Goal: Task Accomplishment & Management: Manage account settings

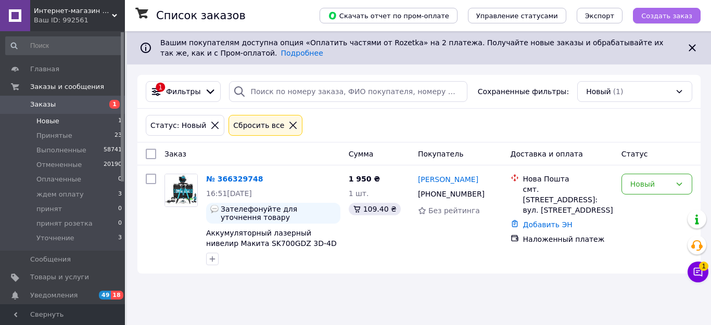
click at [667, 20] on button "Создать заказ" at bounding box center [667, 16] width 68 height 16
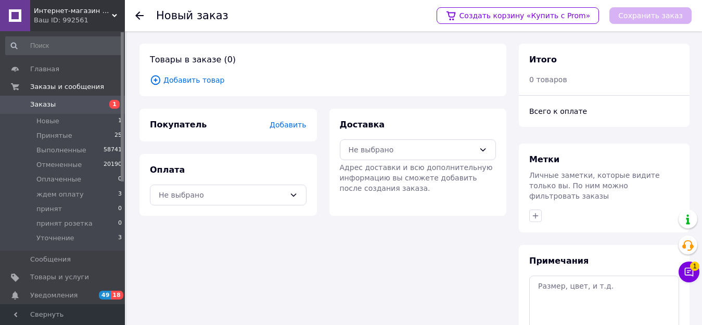
click at [205, 82] on span "Добавить товар" at bounding box center [323, 79] width 346 height 11
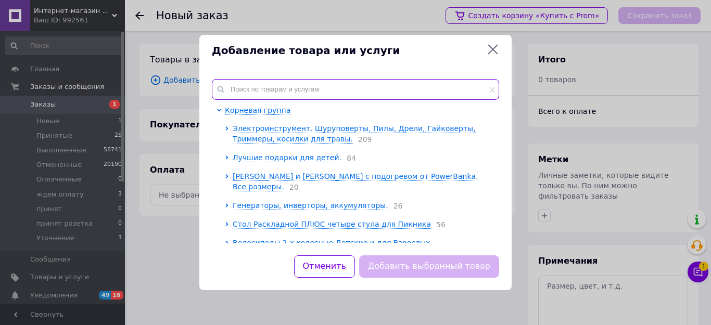
click at [243, 89] on input "text" at bounding box center [355, 89] width 287 height 21
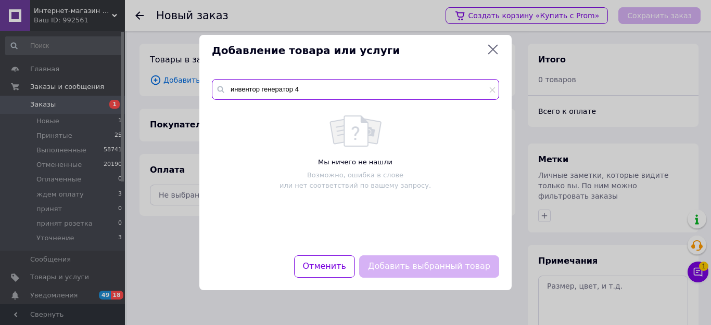
click at [250, 90] on input "инвентор генератор 4" at bounding box center [355, 89] width 287 height 21
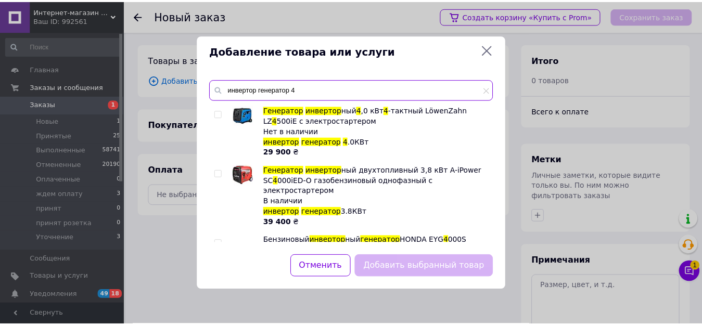
scroll to position [34, 0]
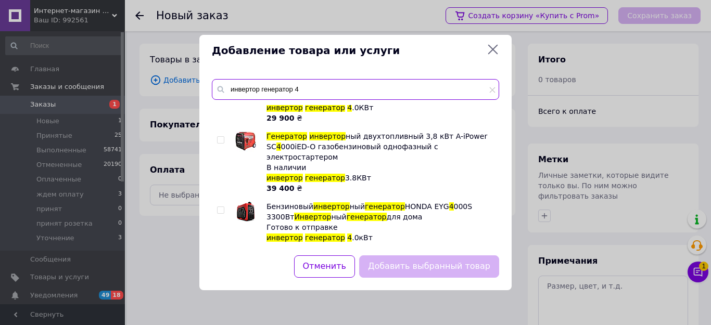
type input "инвертор генератор 4"
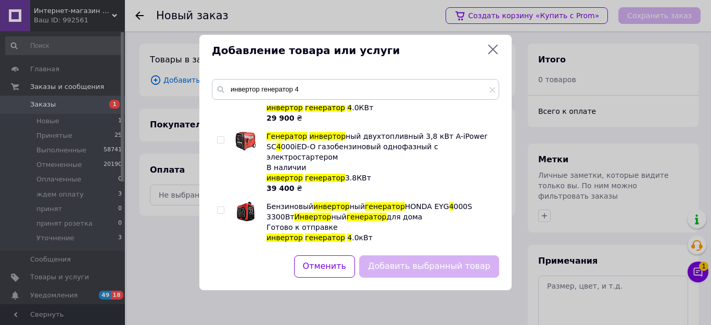
click at [220, 207] on input "checkbox" at bounding box center [220, 210] width 7 height 7
checkbox input "true"
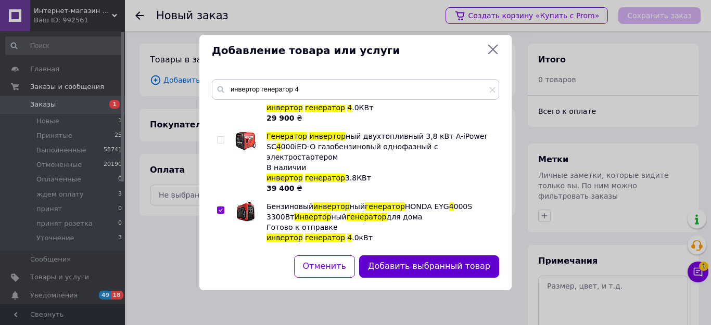
click at [404, 265] on button "Добавить выбранный товар" at bounding box center [429, 266] width 140 height 22
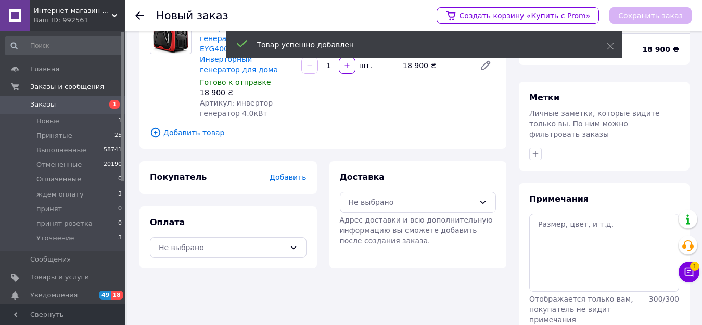
scroll to position [93, 0]
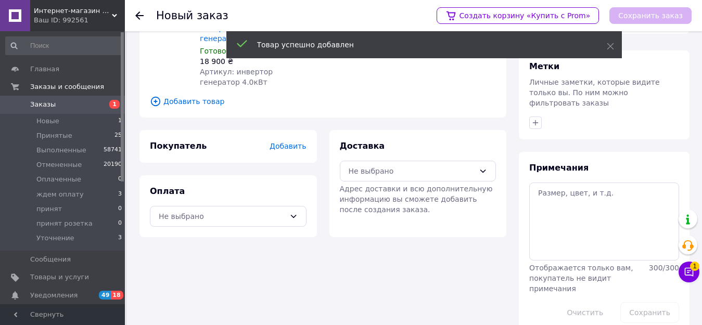
click at [291, 142] on span "Добавить" at bounding box center [287, 146] width 36 height 8
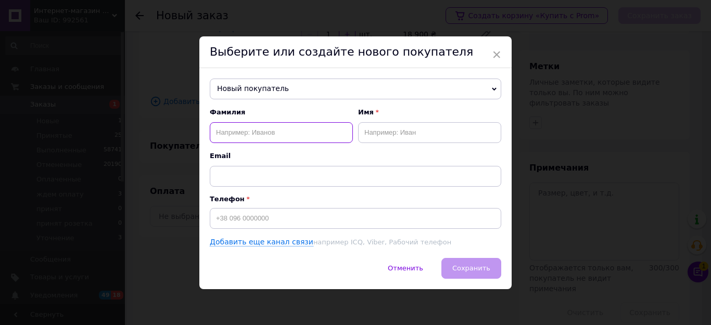
click at [291, 135] on input "text" at bounding box center [281, 132] width 143 height 21
type input "Морис"
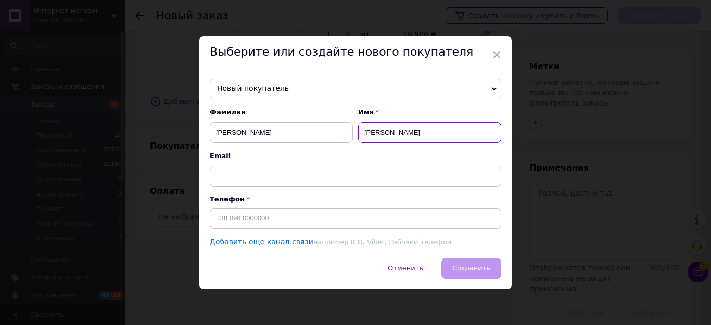
type input "Іван"
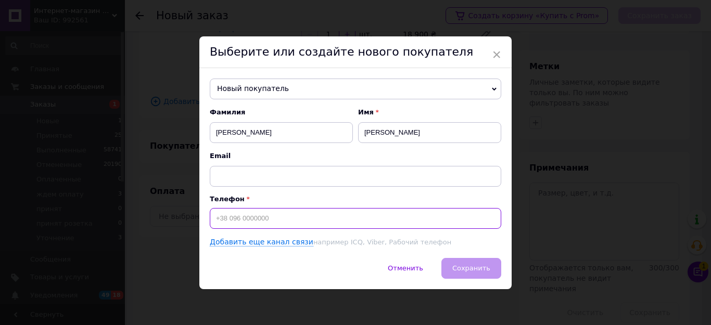
click at [222, 214] on input at bounding box center [355, 218] width 291 height 21
type input "+380989225821"
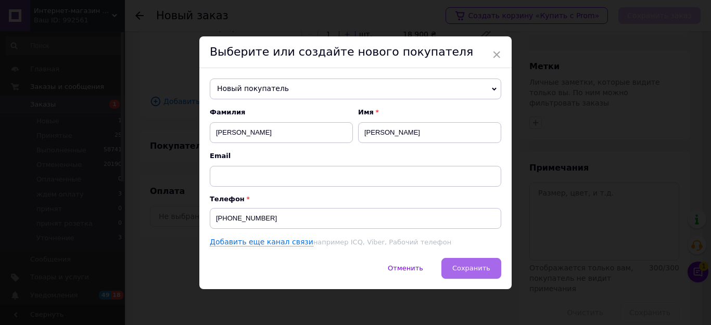
click at [460, 272] on span "Сохранить" at bounding box center [471, 268] width 38 height 8
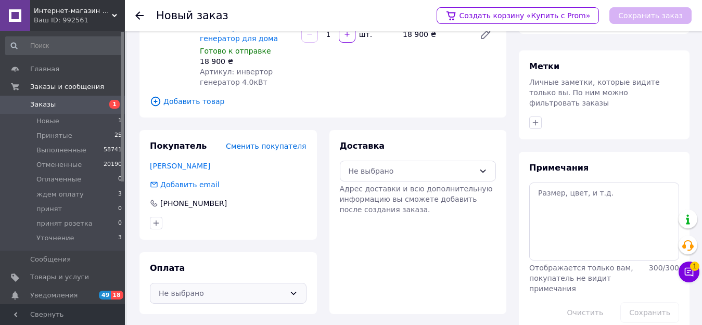
click at [218, 288] on div "Не выбрано" at bounding box center [222, 293] width 126 height 11
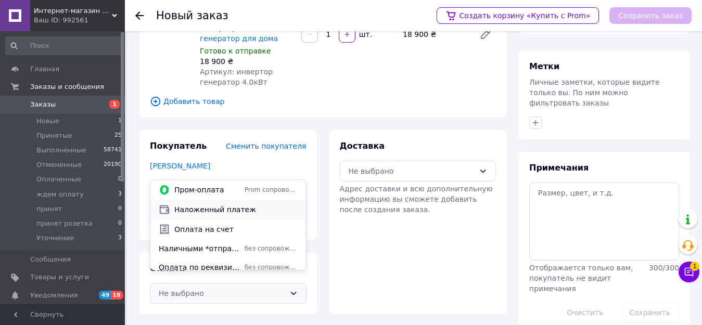
click at [211, 210] on span "Наложенный платеж" at bounding box center [235, 209] width 123 height 10
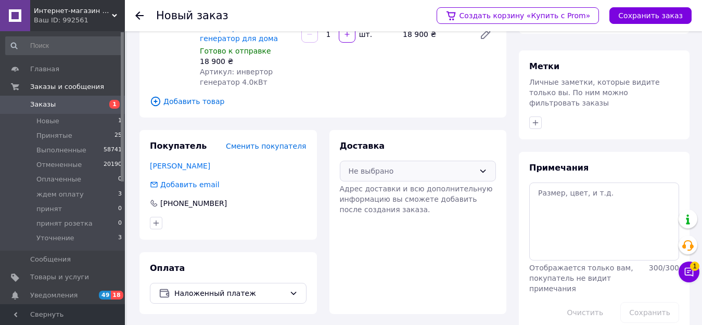
click at [394, 165] on div "Не выбрано" at bounding box center [412, 170] width 126 height 11
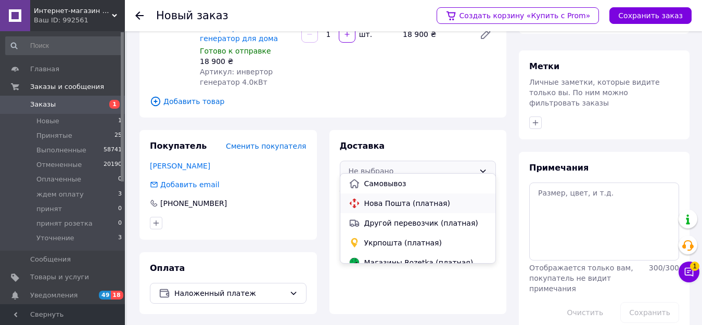
click at [388, 201] on span "Нова Пошта (платная)" at bounding box center [425, 203] width 123 height 10
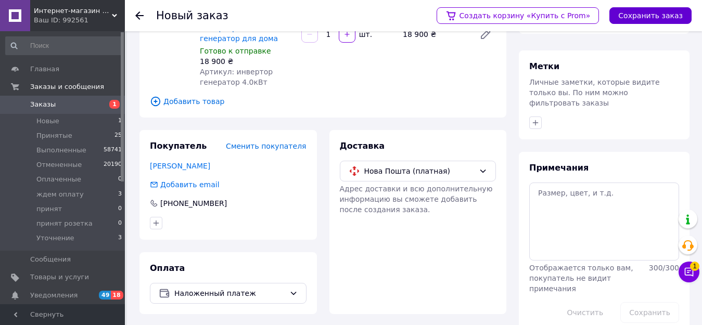
click at [637, 20] on button "Сохранить заказ" at bounding box center [650, 15] width 82 height 17
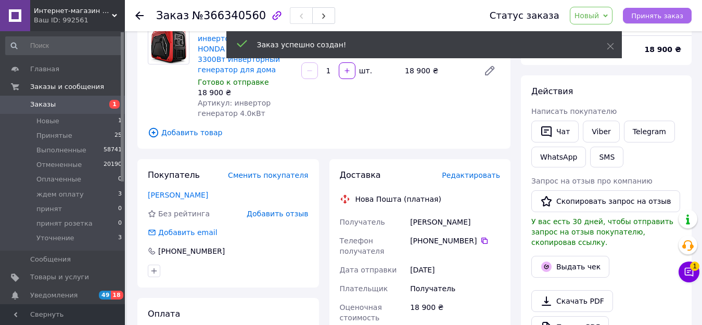
click at [648, 15] on span "Принять заказ" at bounding box center [657, 16] width 52 height 8
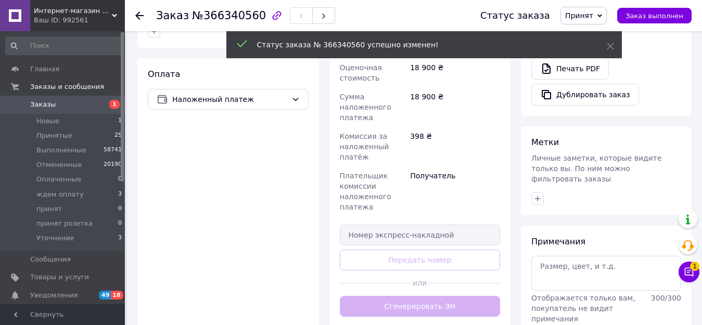
scroll to position [405, 0]
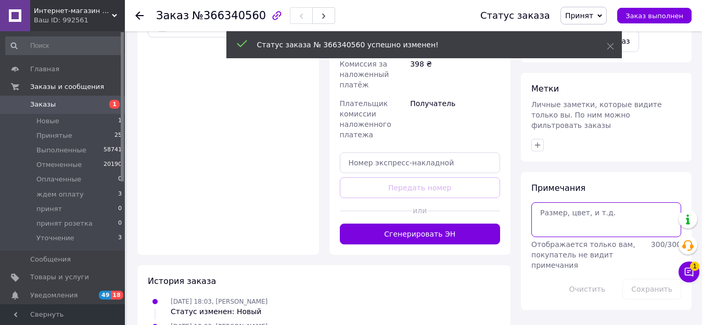
click at [551, 202] on textarea at bounding box center [606, 219] width 150 height 34
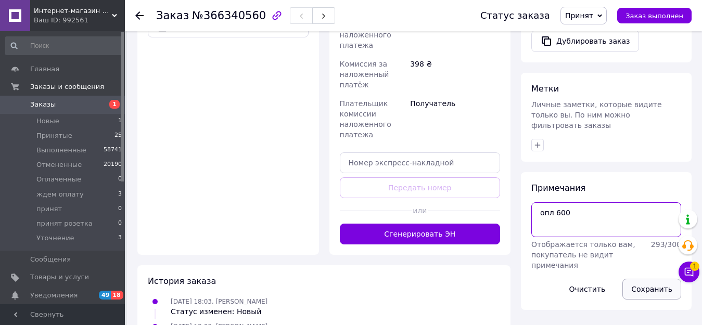
type textarea "опл 600"
click at [648, 279] on button "Сохранить" at bounding box center [651, 289] width 59 height 21
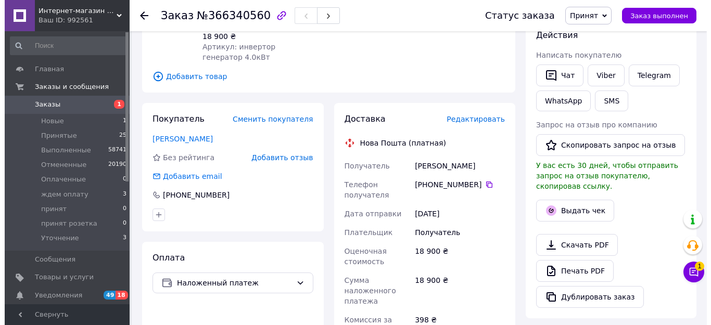
scroll to position [145, 0]
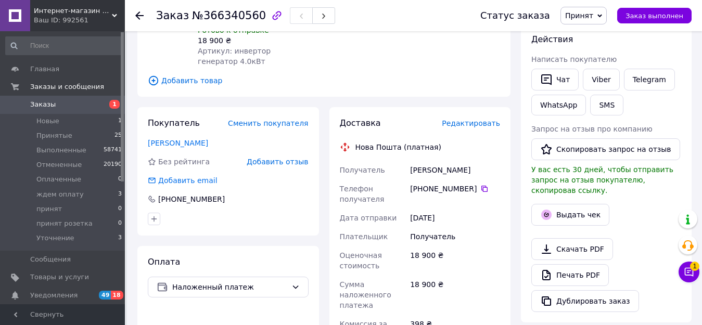
click at [470, 126] on span "Редактировать" at bounding box center [471, 123] width 58 height 8
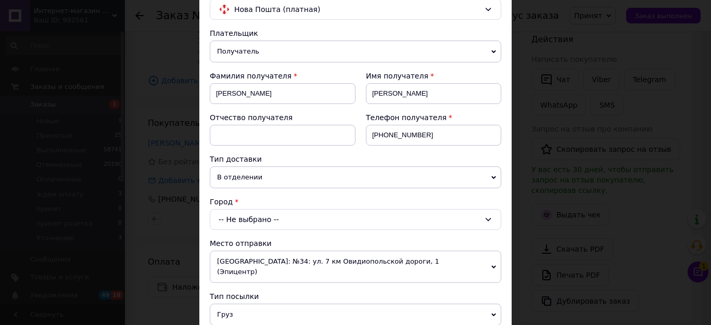
scroll to position [104, 0]
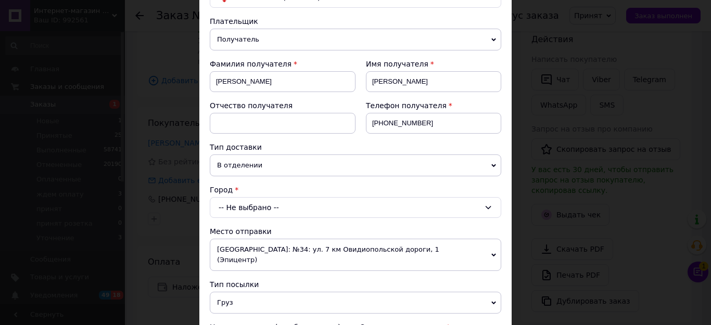
click at [238, 207] on div "-- Не выбрано --" at bounding box center [355, 207] width 291 height 21
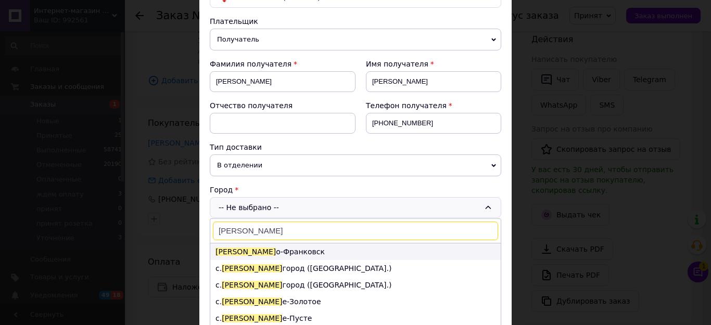
type input "иван"
click at [240, 249] on li "Иван о-Франковск" at bounding box center [355, 251] width 290 height 17
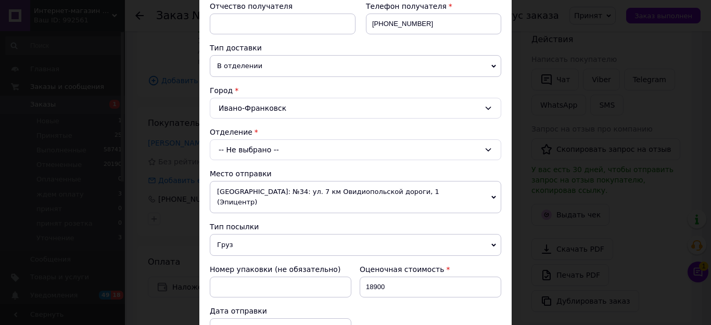
scroll to position [208, 0]
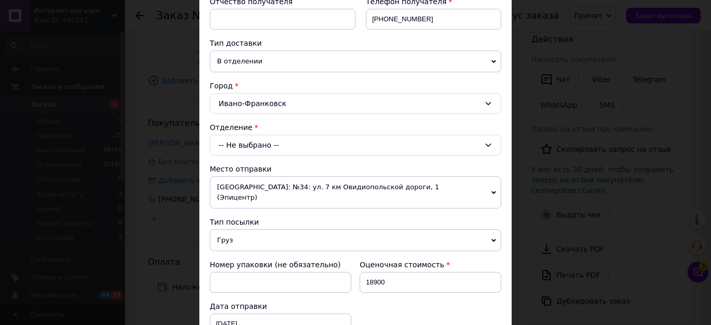
click at [245, 145] on div "-- Не выбрано --" at bounding box center [355, 145] width 291 height 21
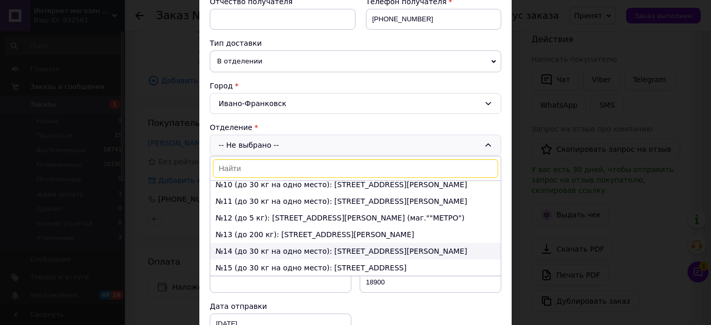
scroll to position [156, 0]
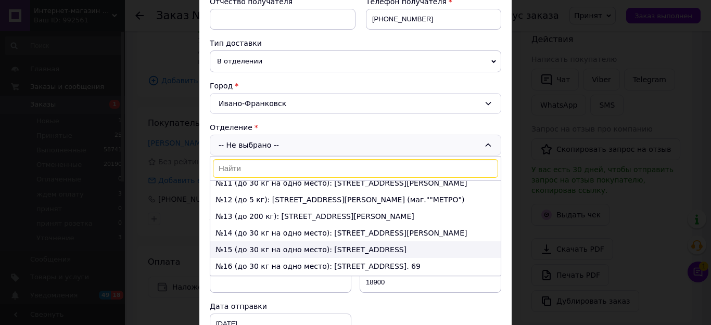
click at [242, 248] on li "№15 (до 30 кг на одно место): ул. В. Ивасюка, 26А" at bounding box center [355, 249] width 290 height 17
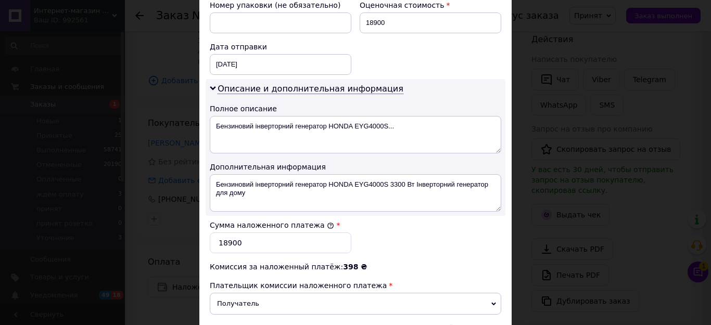
scroll to position [468, 0]
click at [228, 232] on input "18900" at bounding box center [281, 242] width 142 height 21
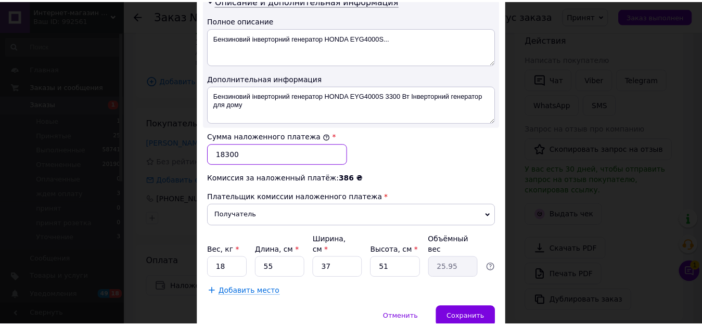
scroll to position [585, 0]
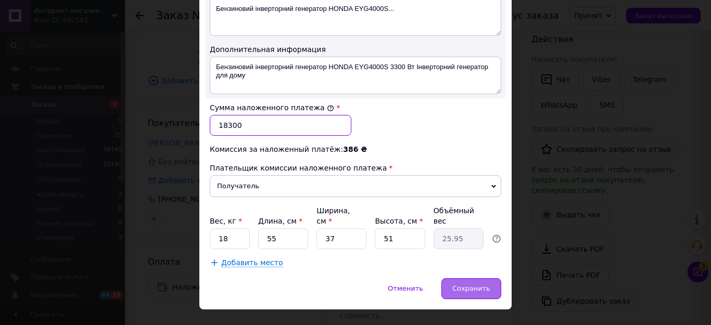
type input "18300"
click at [465, 285] on span "Сохранить" at bounding box center [471, 289] width 38 height 8
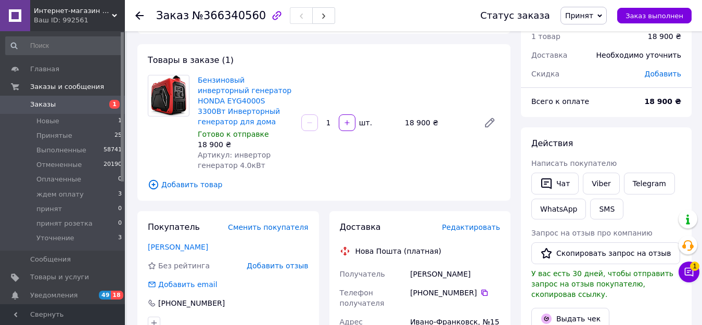
scroll to position [0, 0]
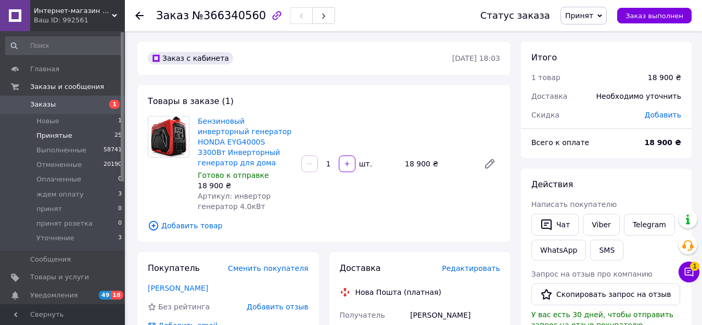
click at [58, 133] on span "Принятые" at bounding box center [54, 135] width 36 height 9
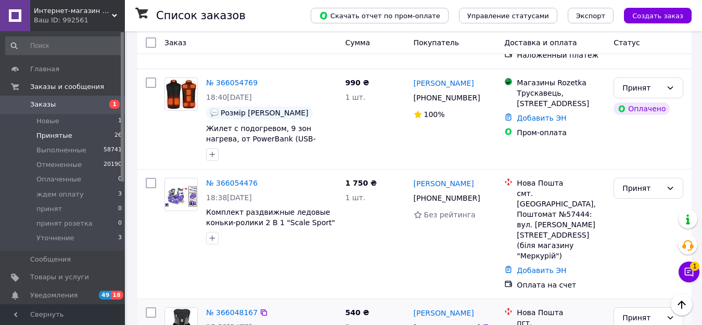
scroll to position [2511, 0]
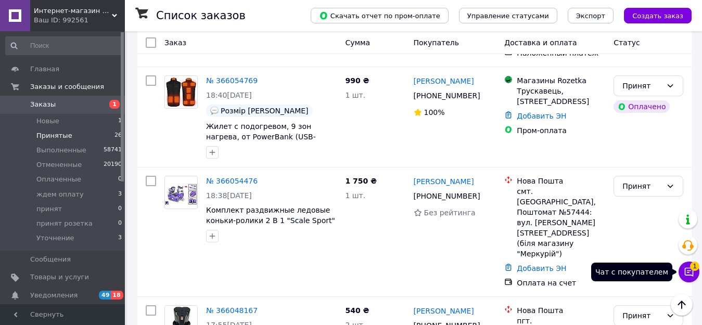
click at [687, 276] on icon at bounding box center [689, 272] width 10 height 10
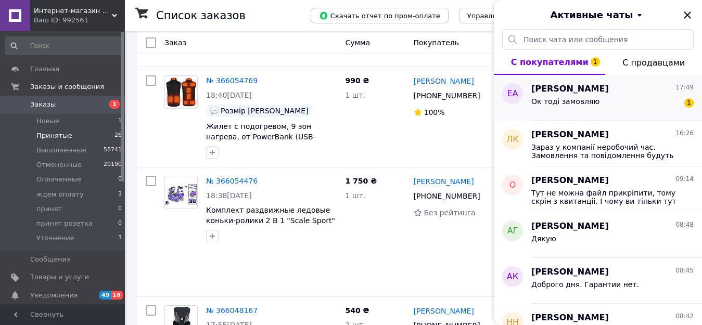
click at [582, 99] on span "Ок тоді замовляю" at bounding box center [565, 101] width 68 height 8
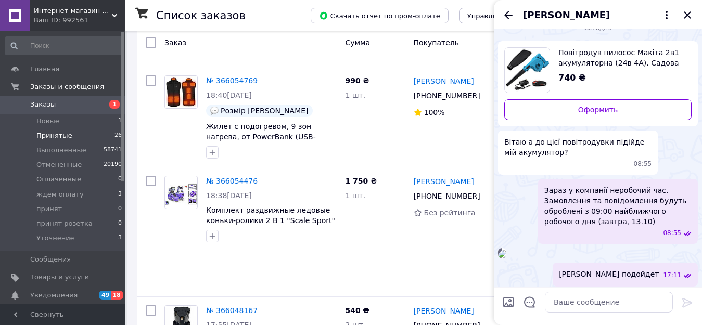
scroll to position [0, 0]
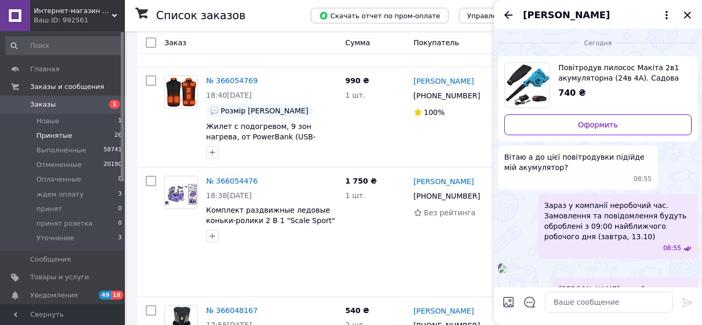
click at [686, 16] on icon "Закрыть" at bounding box center [687, 14] width 7 height 7
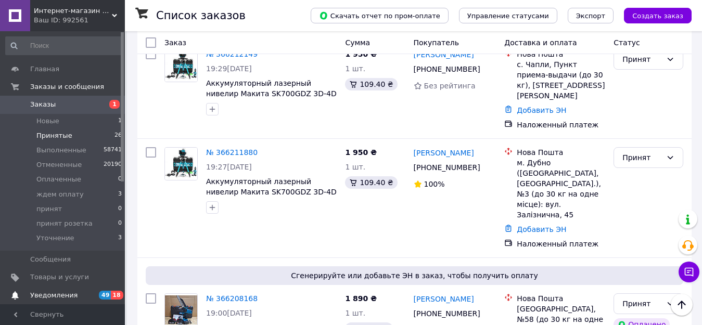
scroll to position [1040, 0]
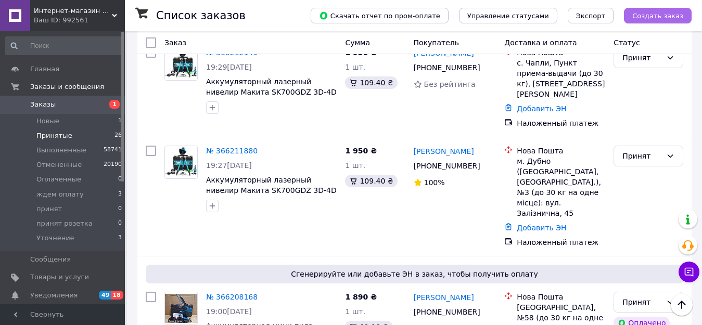
click at [658, 17] on span "Создать заказ" at bounding box center [657, 16] width 51 height 8
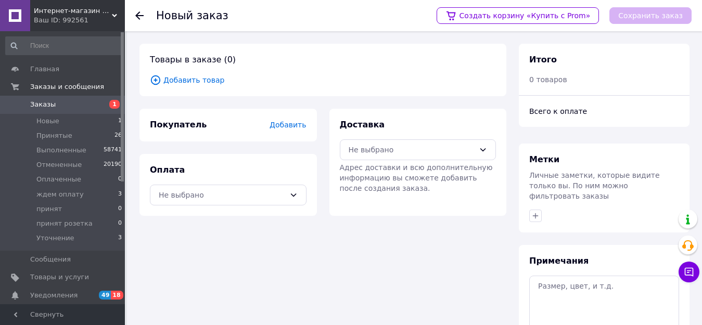
click at [199, 83] on span "Добавить товар" at bounding box center [323, 79] width 346 height 11
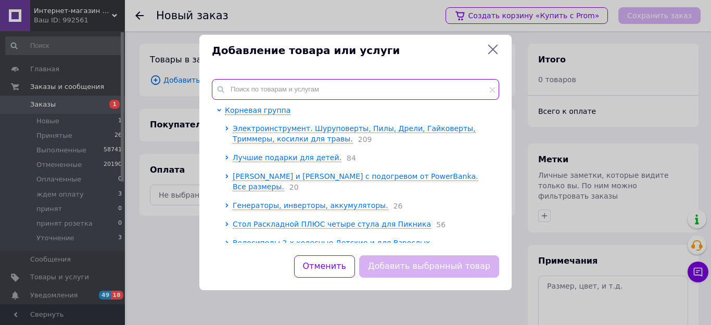
click at [246, 94] on input "text" at bounding box center [355, 89] width 287 height 21
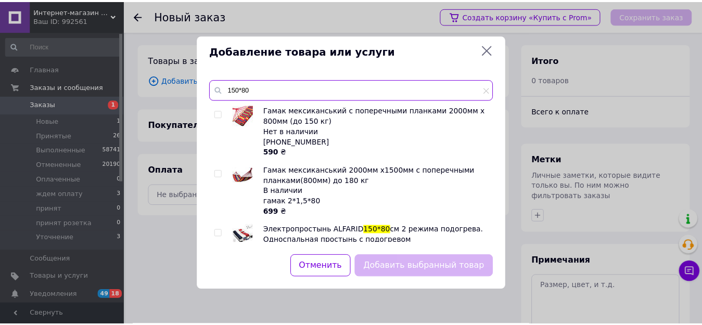
scroll to position [34, 0]
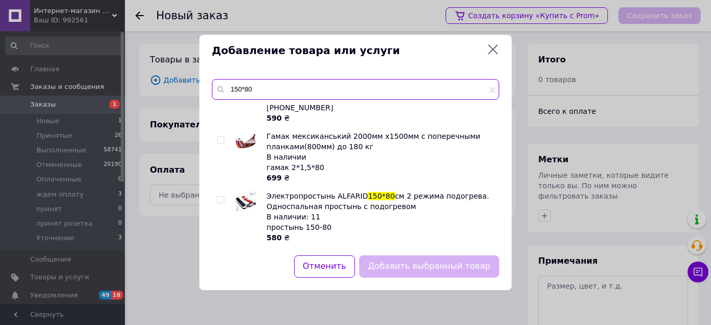
type input "150*80"
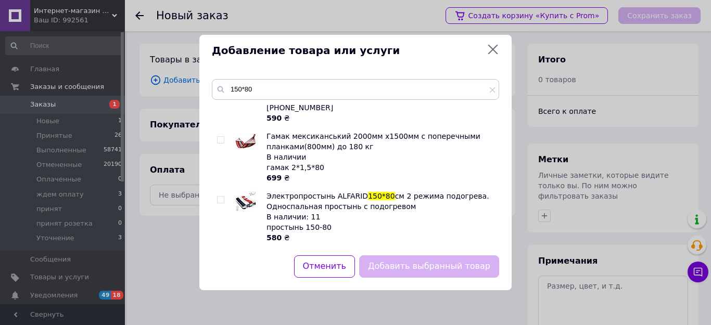
click at [222, 198] on input "checkbox" at bounding box center [220, 200] width 7 height 7
checkbox input "true"
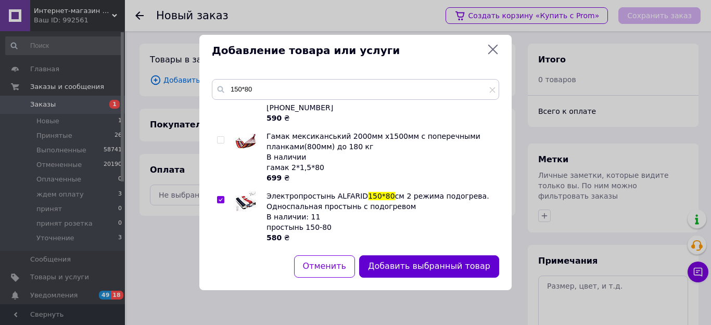
click at [418, 263] on button "Добавить выбранный товар" at bounding box center [429, 266] width 140 height 22
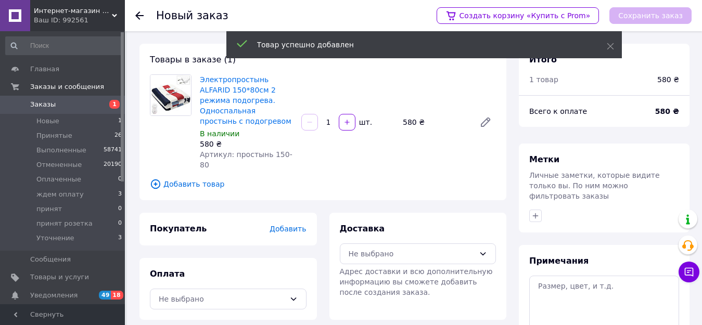
click at [292, 225] on span "Добавить" at bounding box center [287, 229] width 36 height 8
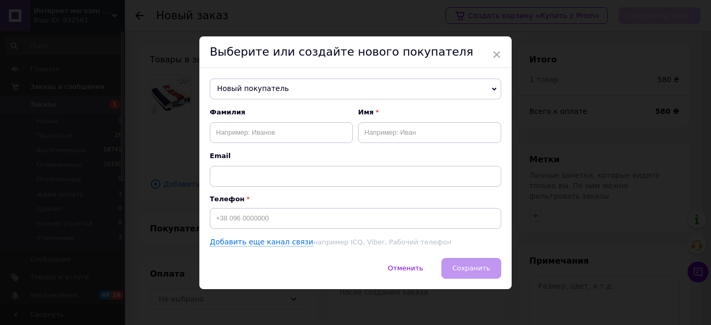
click at [244, 88] on span "Новый покупатель" at bounding box center [355, 89] width 291 height 21
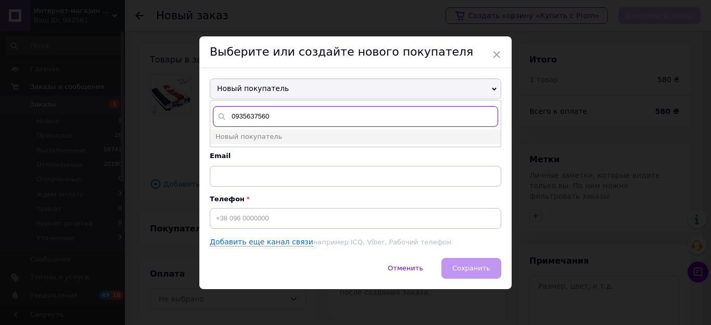
type input "0935637560"
click at [323, 153] on span "Email" at bounding box center [355, 155] width 291 height 9
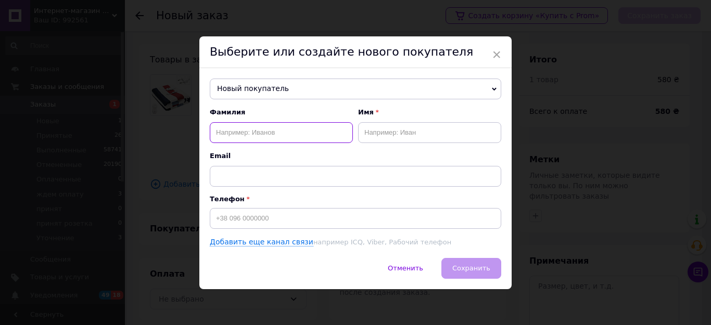
click at [233, 133] on input "text" at bounding box center [281, 132] width 143 height 21
type input "Р"
type input "Хома"
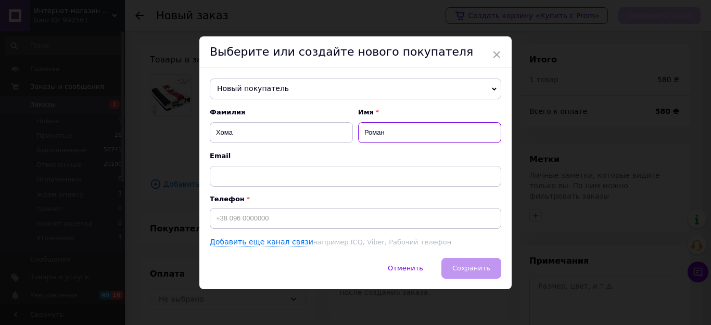
type input "Роман"
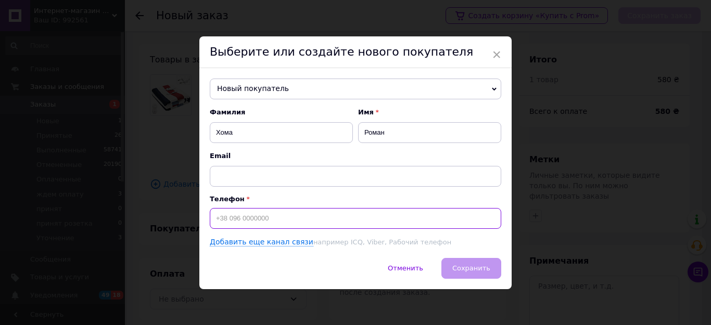
click at [217, 216] on input at bounding box center [355, 218] width 291 height 21
type input "+380935637560"
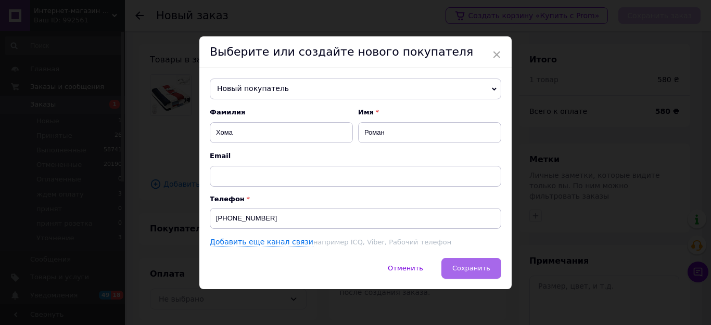
click at [474, 275] on button "Сохранить" at bounding box center [471, 268] width 60 height 21
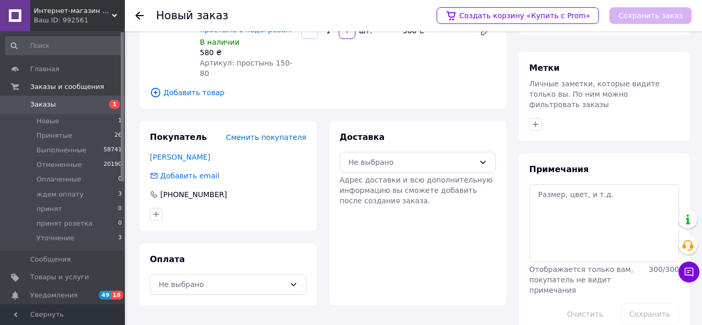
scroll to position [93, 0]
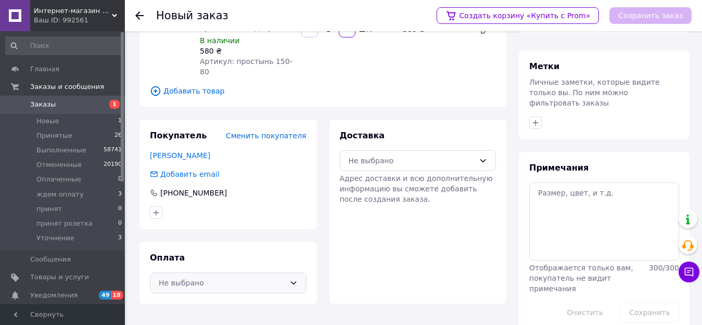
click at [203, 277] on div "Не выбрано" at bounding box center [222, 282] width 126 height 11
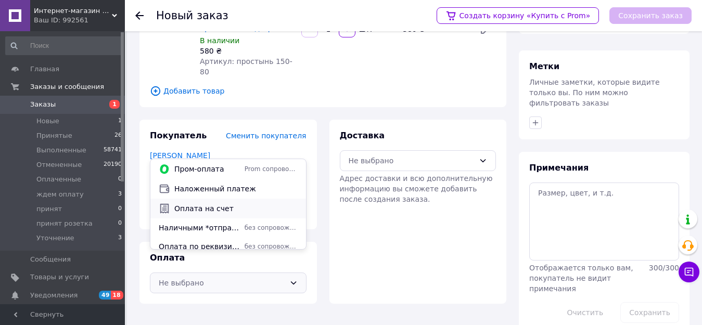
click at [210, 209] on span "Оплата на счет" at bounding box center [235, 208] width 123 height 10
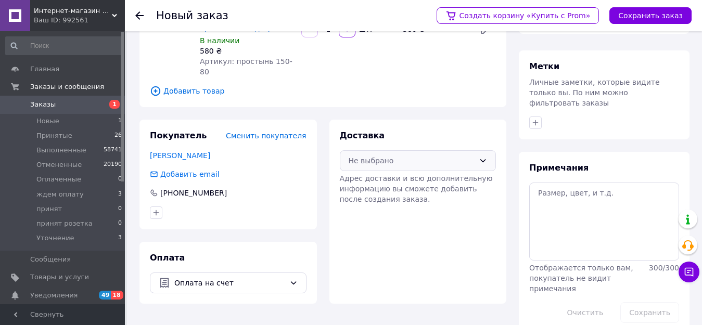
click at [377, 155] on div "Не выбрано" at bounding box center [412, 160] width 126 height 11
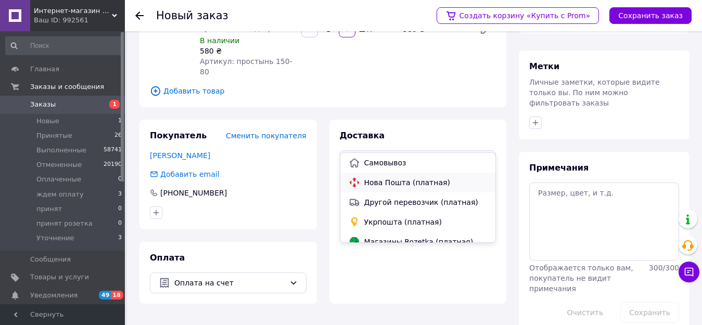
click at [382, 182] on span "Нова Пошта (платная)" at bounding box center [425, 182] width 123 height 10
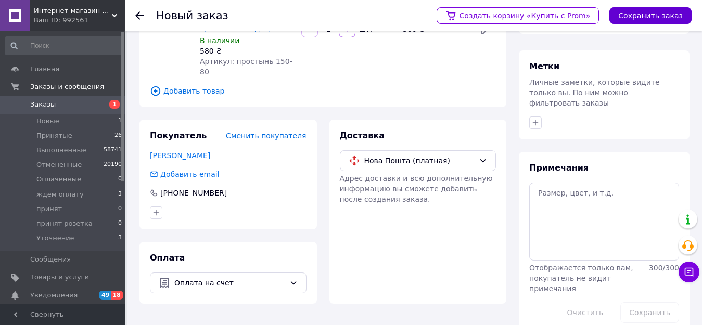
click at [627, 21] on button "Сохранить заказ" at bounding box center [650, 15] width 82 height 17
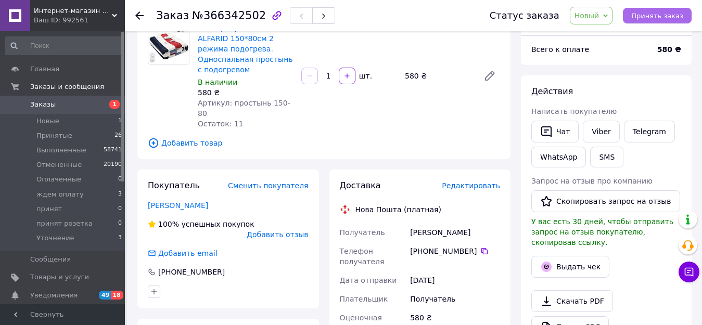
click at [652, 16] on span "Принять заказ" at bounding box center [657, 16] width 52 height 8
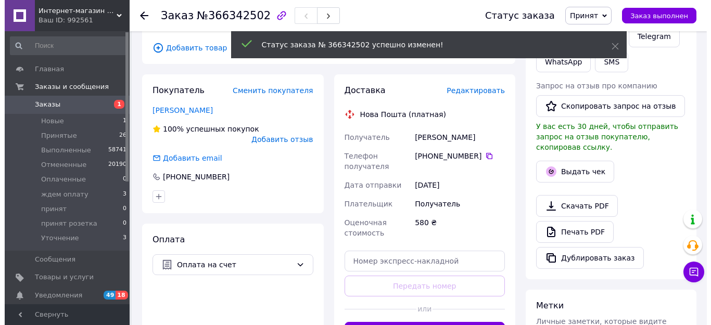
scroll to position [197, 0]
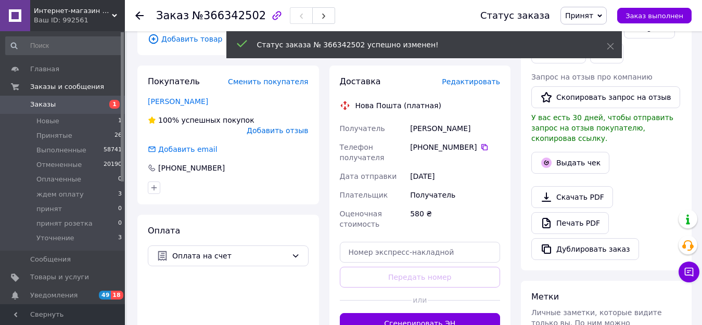
click at [470, 78] on span "Редактировать" at bounding box center [471, 82] width 58 height 8
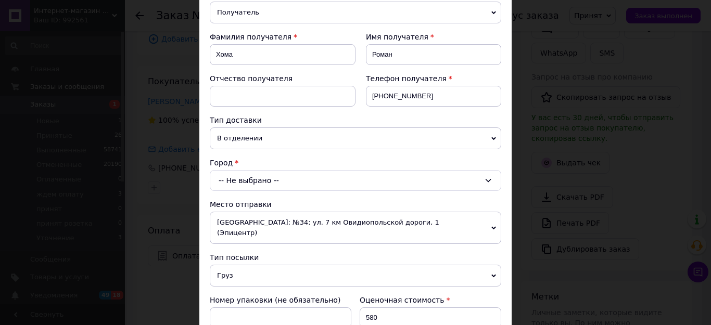
scroll to position [156, 0]
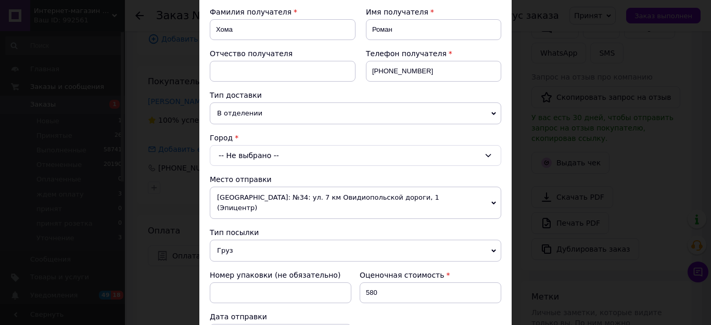
click at [248, 156] on div "-- Не выбрано --" at bounding box center [355, 155] width 291 height 21
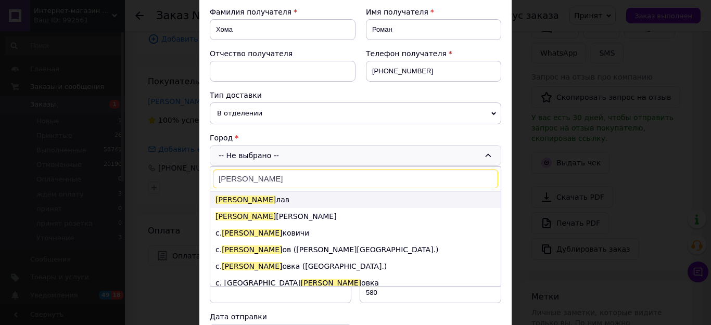
type input "борис"
click at [230, 204] on span "Борис" at bounding box center [245, 200] width 60 height 8
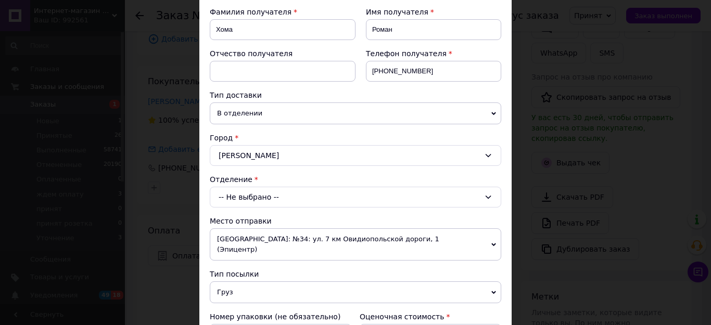
click at [229, 195] on div "-- Не выбрано --" at bounding box center [355, 197] width 291 height 21
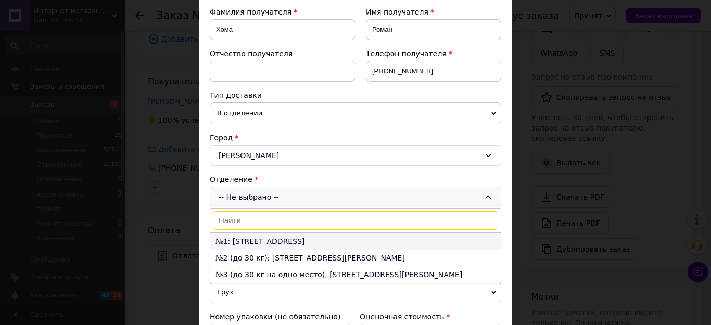
click at [229, 243] on li "№1: ул. Трускавецкая, 125" at bounding box center [355, 241] width 290 height 17
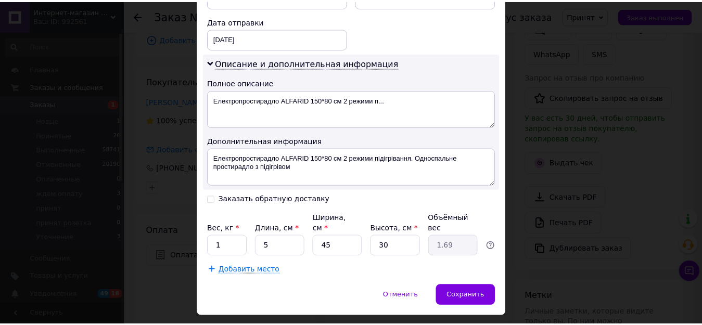
scroll to position [501, 0]
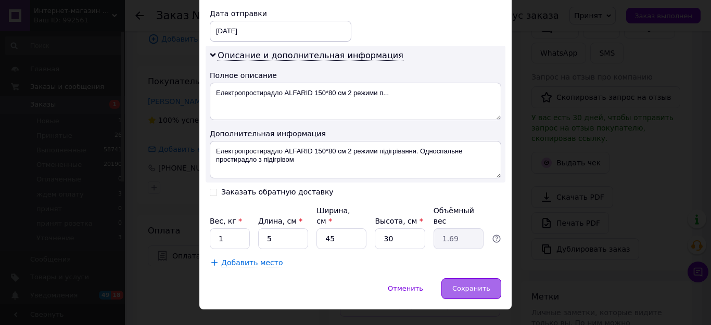
click at [482, 285] on span "Сохранить" at bounding box center [471, 289] width 38 height 8
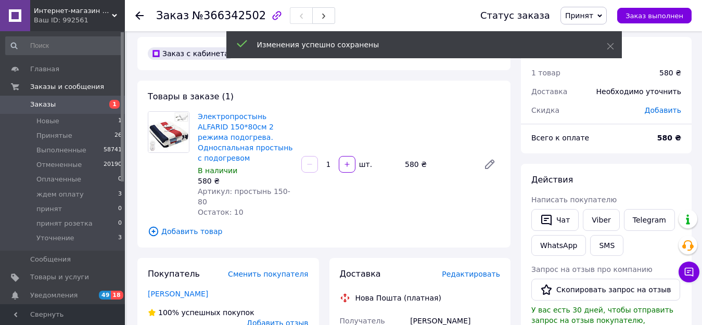
scroll to position [0, 0]
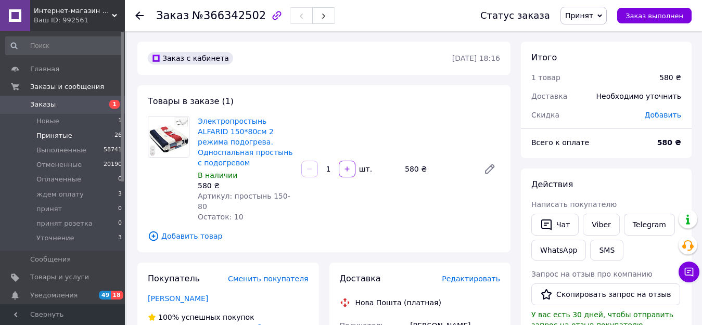
click at [47, 140] on li "Принятые 26" at bounding box center [64, 135] width 128 height 15
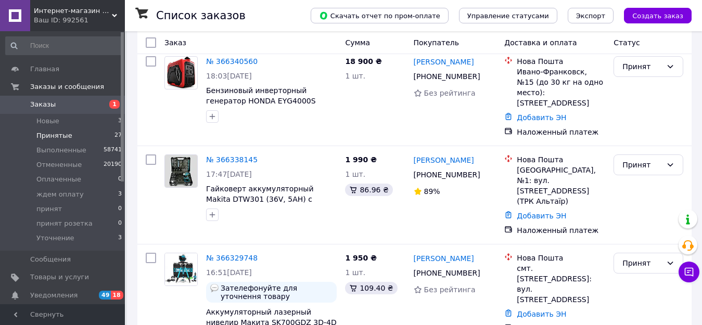
scroll to position [208, 0]
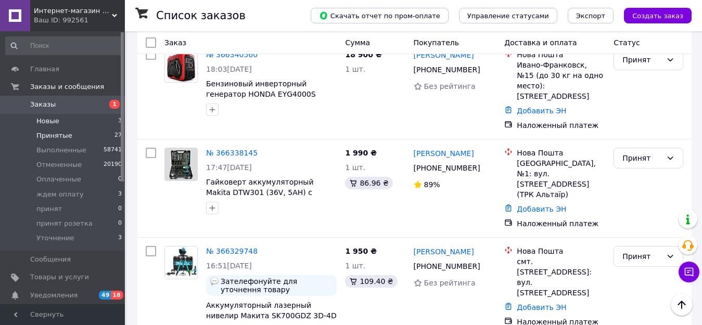
click at [47, 119] on span "Новые" at bounding box center [47, 121] width 23 height 9
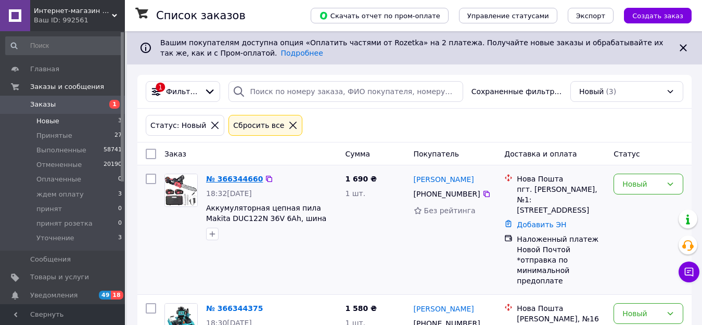
click at [235, 177] on link "№ 366344660" at bounding box center [234, 179] width 57 height 8
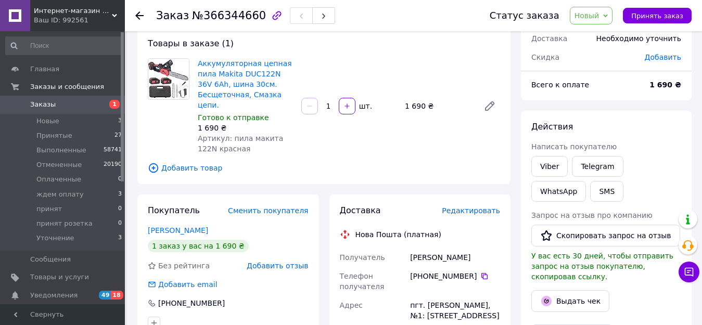
scroll to position [52, 0]
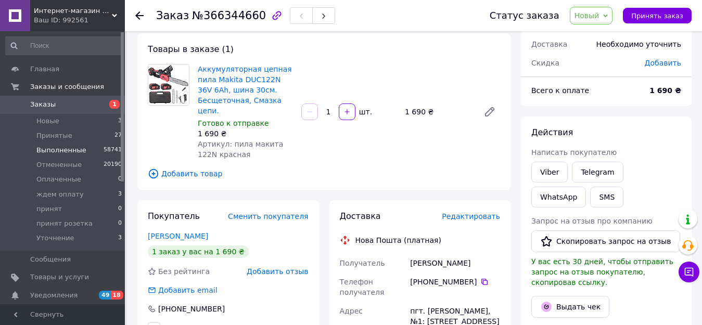
click at [58, 149] on span "Выполненные" at bounding box center [61, 150] width 50 height 9
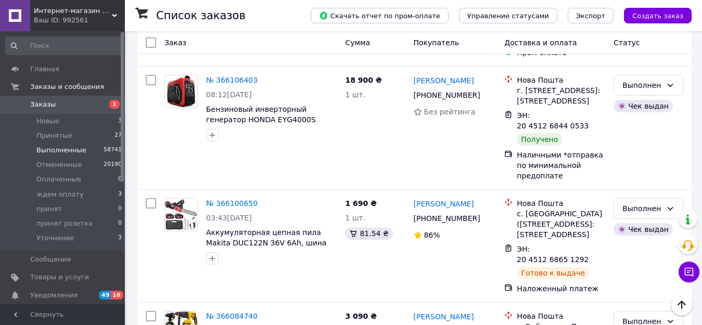
scroll to position [884, 0]
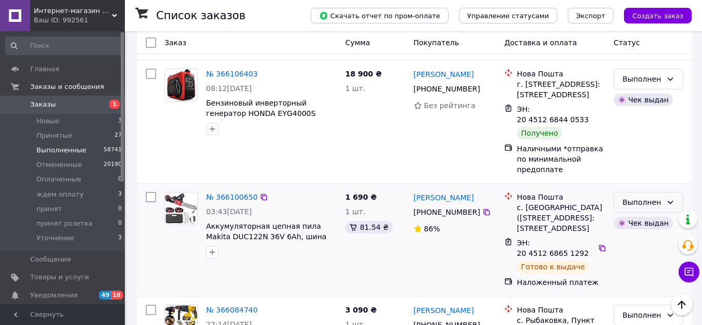
click at [664, 192] on div "Выполнен" at bounding box center [648, 202] width 70 height 21
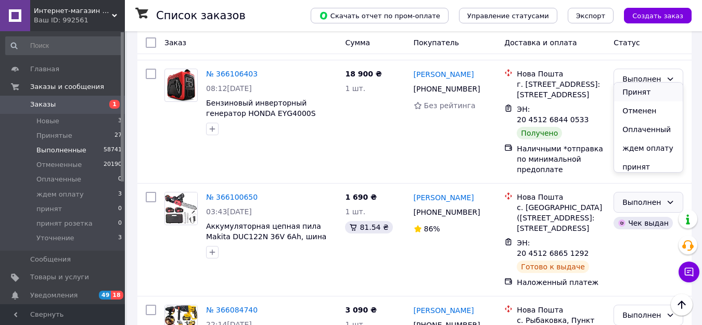
click at [646, 92] on li "Принят" at bounding box center [648, 92] width 69 height 19
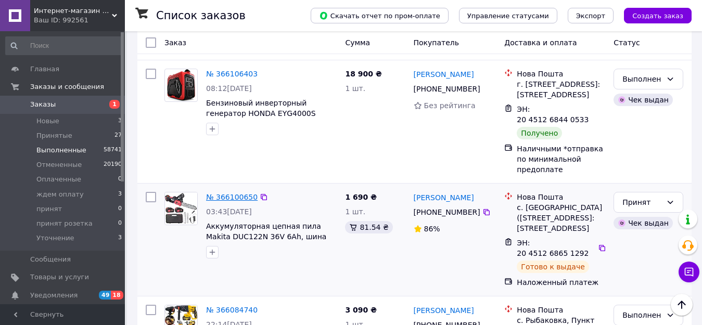
click at [222, 193] on link "№ 366100650" at bounding box center [232, 197] width 52 height 8
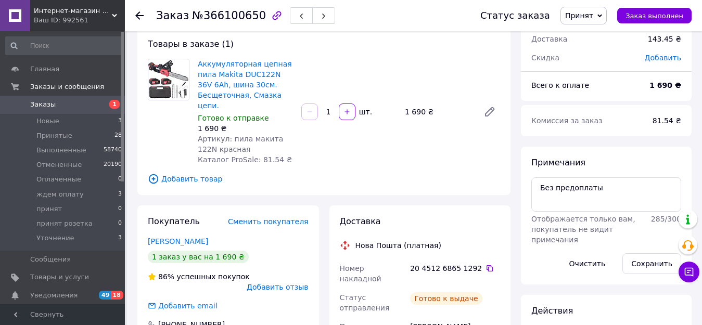
scroll to position [52, 0]
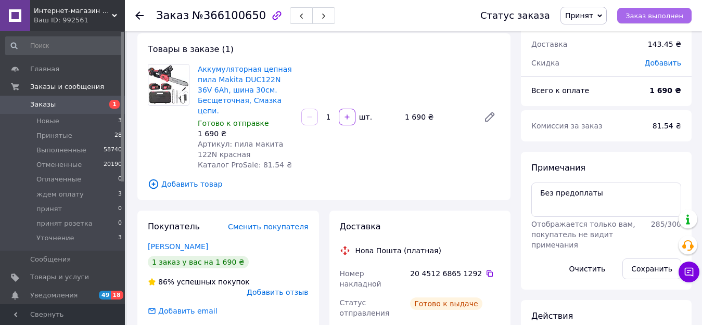
click at [652, 21] on button "Заказ выполнен" at bounding box center [654, 16] width 74 height 16
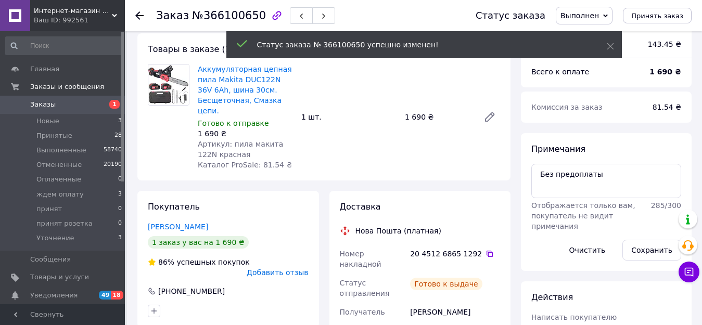
scroll to position [87, 0]
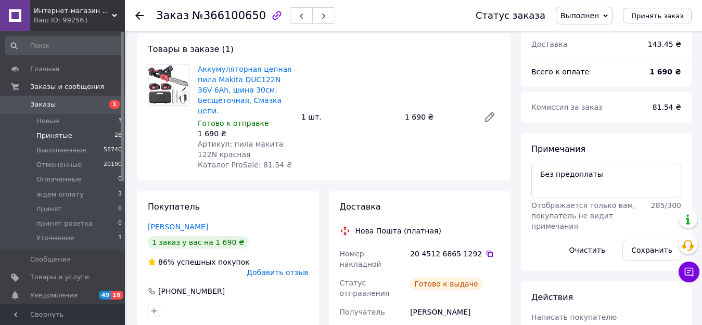
click at [51, 136] on span "Принятые" at bounding box center [54, 135] width 36 height 9
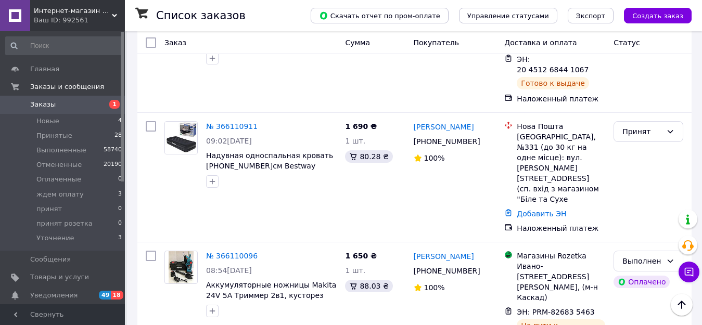
scroll to position [4266, 0]
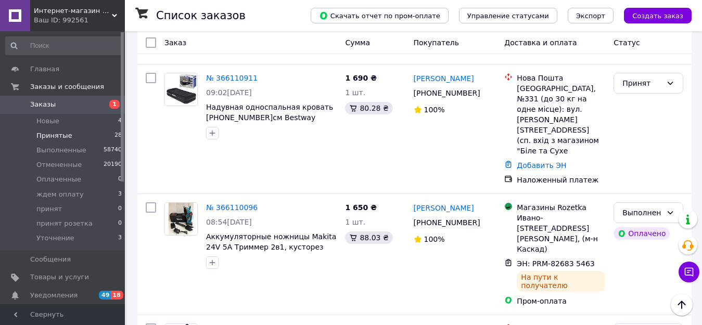
click at [55, 136] on span "Принятые" at bounding box center [54, 135] width 36 height 9
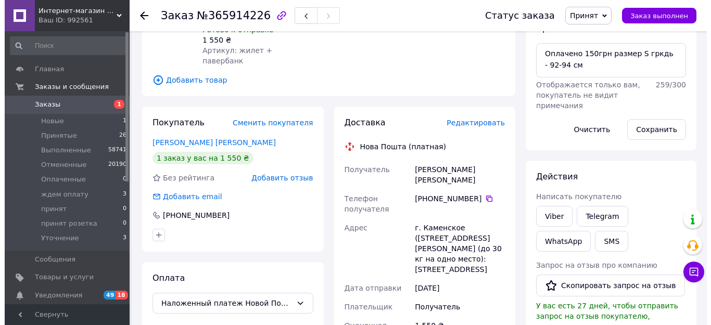
scroll to position [104, 0]
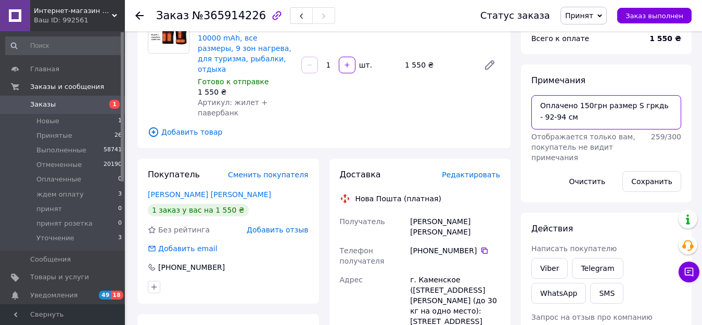
drag, startPoint x: 600, startPoint y: 107, endPoint x: 578, endPoint y: 119, distance: 25.4
click at [578, 116] on textarea "Оплачено 150грн размер S гркдь - 92-94 см" at bounding box center [606, 112] width 150 height 34
click at [482, 171] on span "Редактировать" at bounding box center [471, 175] width 58 height 8
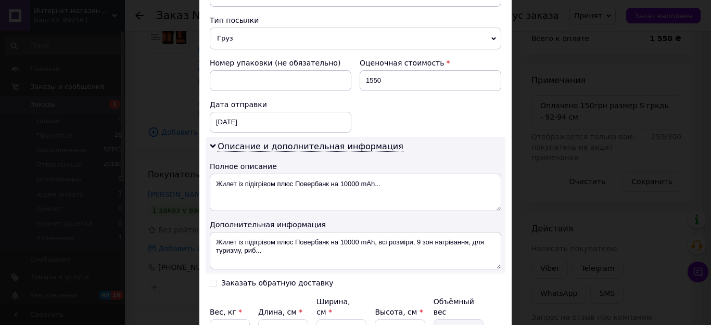
scroll to position [501, 0]
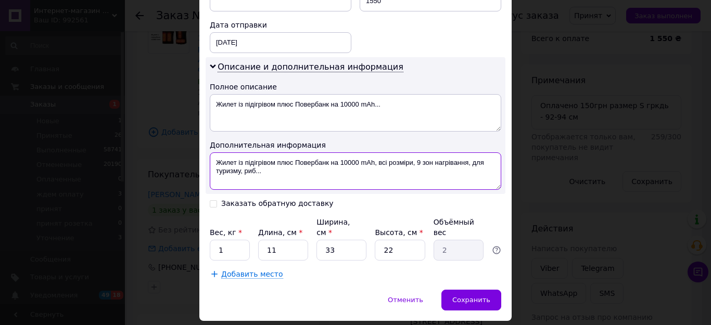
drag, startPoint x: 377, startPoint y: 140, endPoint x: 383, endPoint y: 151, distance: 12.6
click at [383, 152] on textarea "Жилет із підігрівом плюс Повербанк на 10000 mAh, всі розміри, 9 зон нагрівання,…" at bounding box center [355, 170] width 291 height 37
paste textarea "размер S гркдь - 92-94 см"
type textarea "Жилет із підігрівом плюс Повербанк на 10000 mAh, размер S гркдь - 92-94 см"
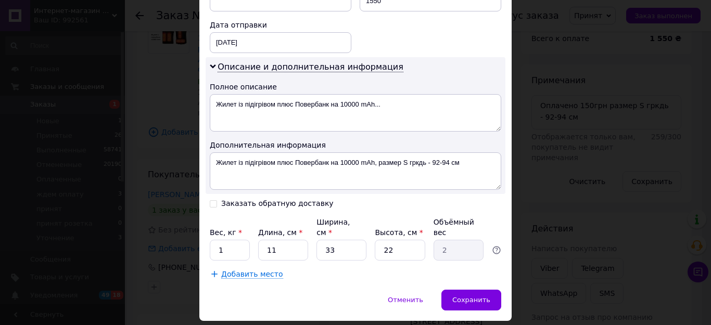
click at [211, 199] on input "Заказать обратную доставку" at bounding box center [213, 202] width 7 height 7
checkbox input "true"
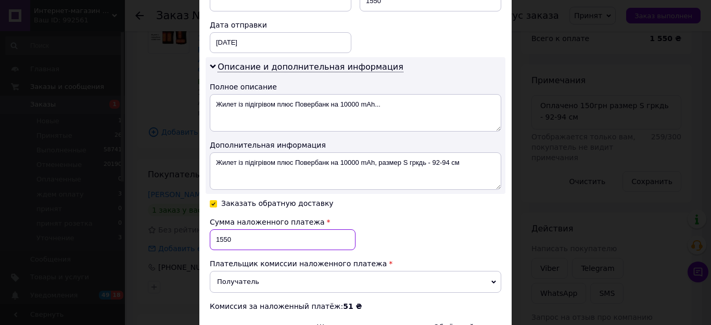
drag, startPoint x: 226, startPoint y: 215, endPoint x: 219, endPoint y: 211, distance: 8.7
click at [219, 229] on input "1550" at bounding box center [283, 239] width 146 height 21
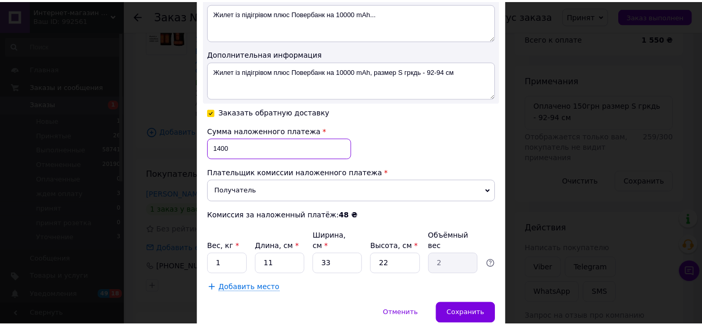
scroll to position [606, 0]
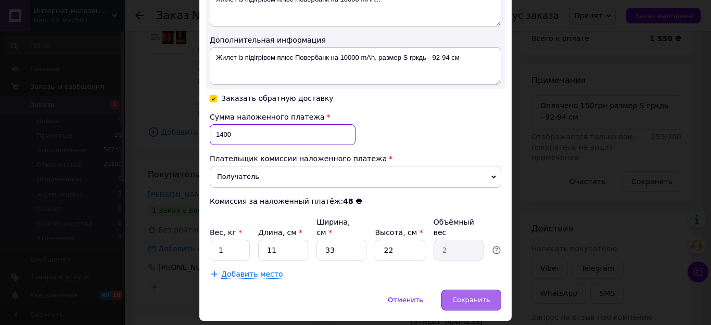
type input "1400"
click at [465, 296] on span "Сохранить" at bounding box center [471, 300] width 38 height 8
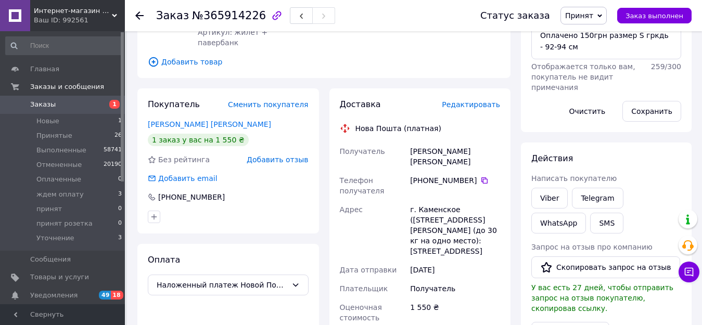
scroll to position [156, 0]
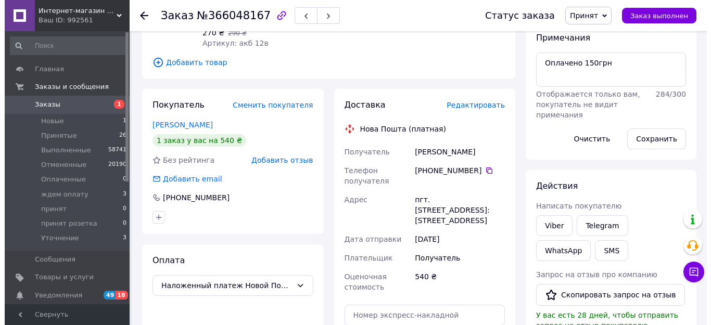
scroll to position [156, 0]
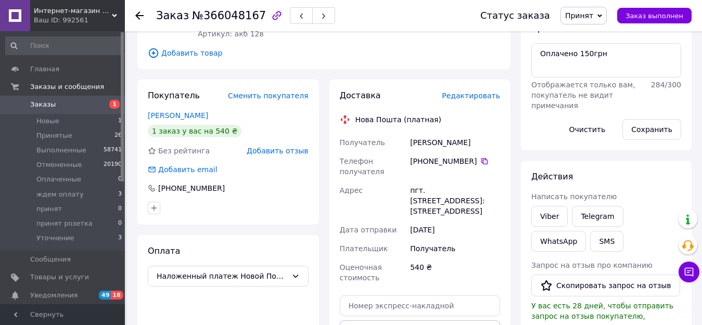
click at [464, 101] on div "Редактировать" at bounding box center [471, 96] width 58 height 10
click at [460, 94] on span "Редактировать" at bounding box center [471, 96] width 58 height 8
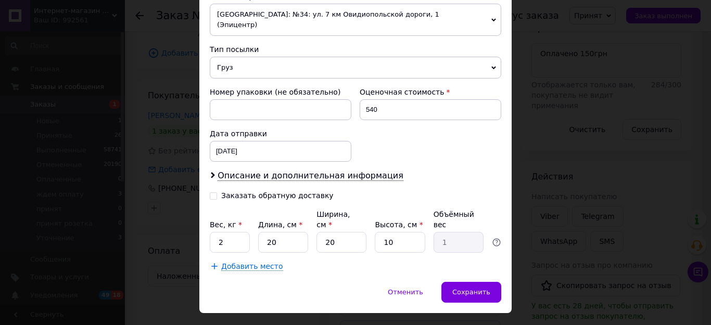
scroll to position [384, 0]
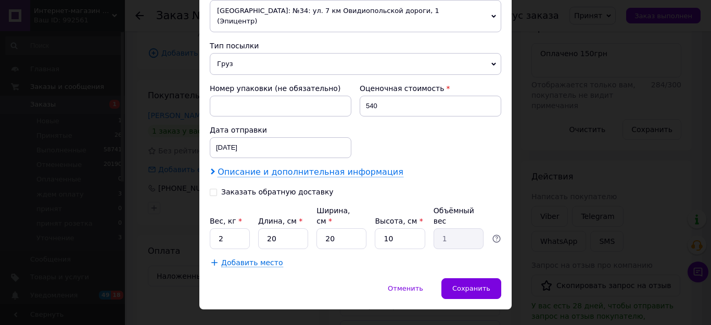
click at [273, 167] on span "Описание и дополнительная информация" at bounding box center [310, 172] width 186 height 10
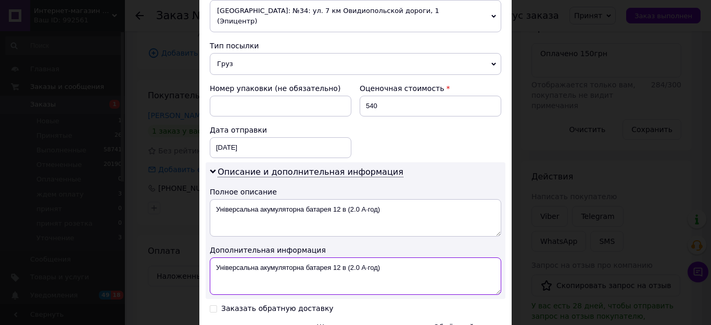
drag, startPoint x: 345, startPoint y: 259, endPoint x: 376, endPoint y: 266, distance: 31.5
click at [376, 266] on textarea "Універсальна акумуляторна батарея 12 в (2.0 А·год)" at bounding box center [355, 276] width 291 height 37
type textarea "Універсальна акумуляторна батарея 12 в"
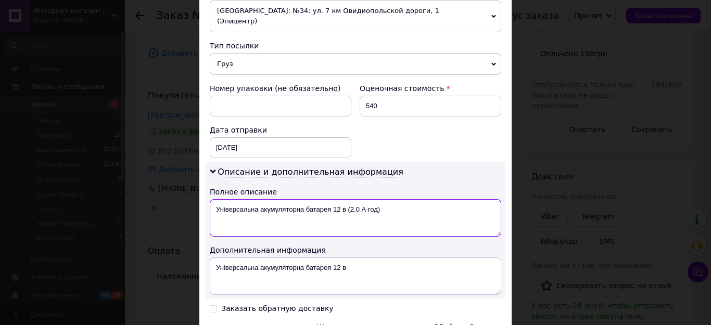
drag, startPoint x: 347, startPoint y: 197, endPoint x: 383, endPoint y: 208, distance: 37.9
click at [383, 208] on textarea "Універсальна акумуляторна батарея 12 в (2.0 А·год)" at bounding box center [355, 217] width 291 height 37
type textarea "Універсальна акумуляторна батарея 12 в"
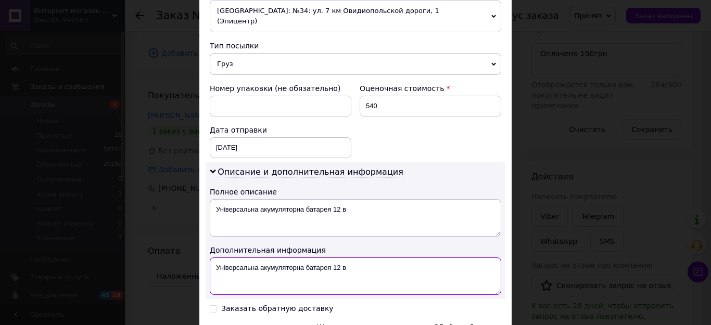
click at [346, 259] on textarea "Універсальна акумуляторна батарея 12 в" at bounding box center [355, 276] width 291 height 37
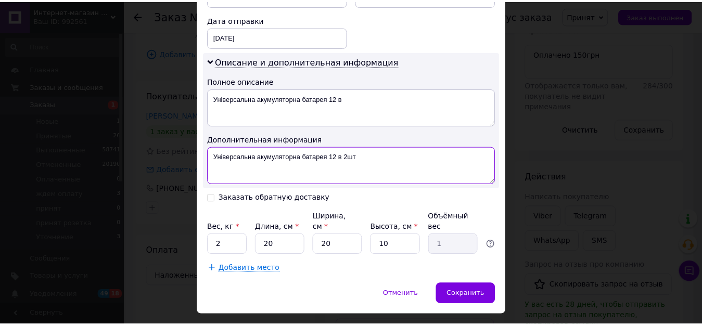
scroll to position [501, 0]
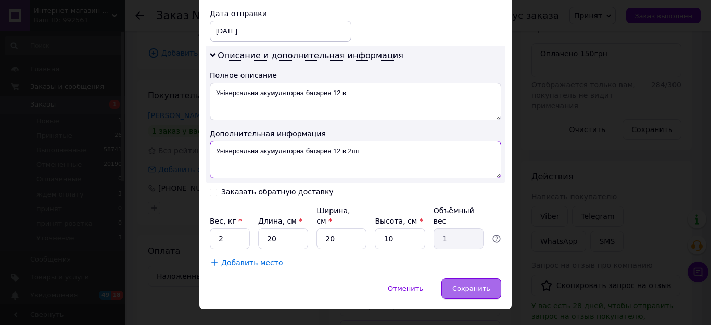
type textarea "Універсальна акумуляторна батарея 12 в 2шт"
click at [467, 285] on span "Сохранить" at bounding box center [471, 289] width 38 height 8
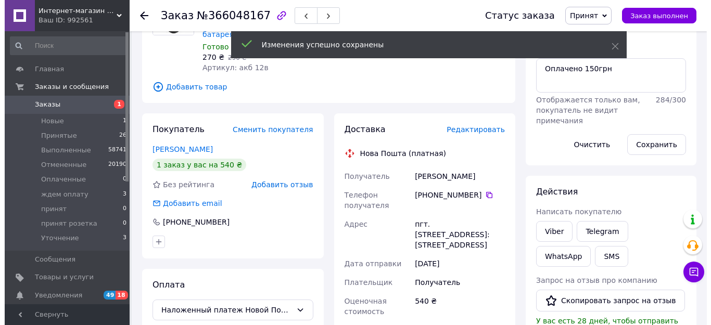
scroll to position [104, 0]
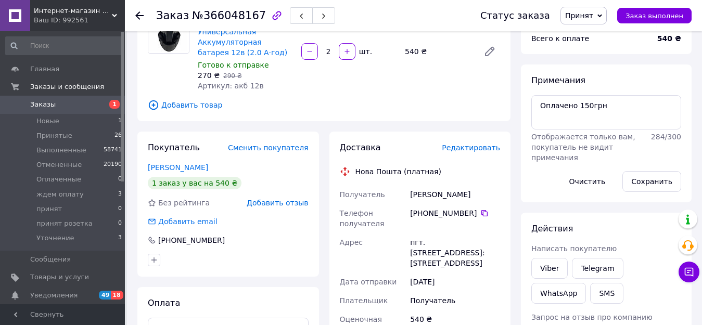
click at [464, 148] on span "Редактировать" at bounding box center [471, 148] width 58 height 8
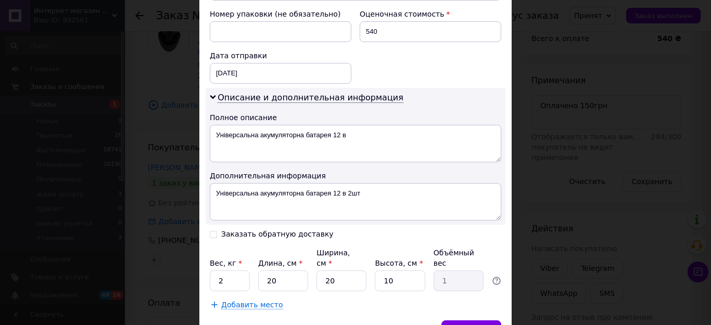
scroll to position [468, 0]
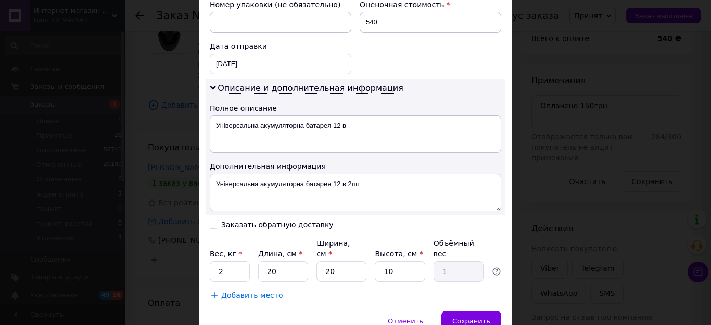
click at [210, 221] on input "Заказать обратную доставку" at bounding box center [213, 224] width 7 height 7
checkbox input "true"
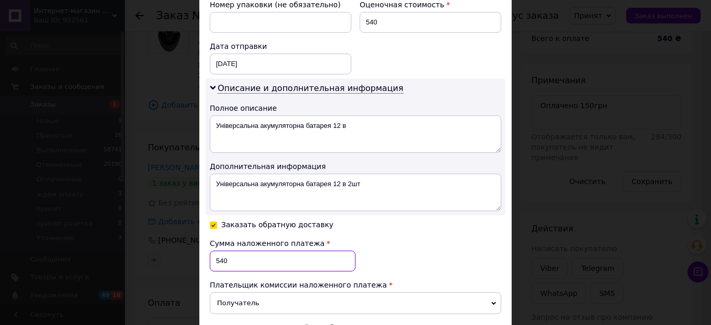
click at [233, 251] on input "540" at bounding box center [283, 261] width 146 height 21
type input "5"
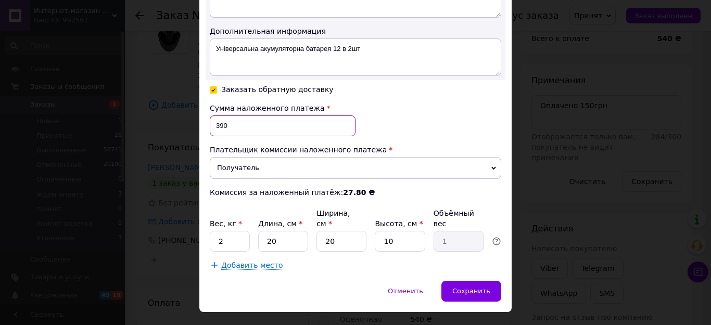
scroll to position [606, 0]
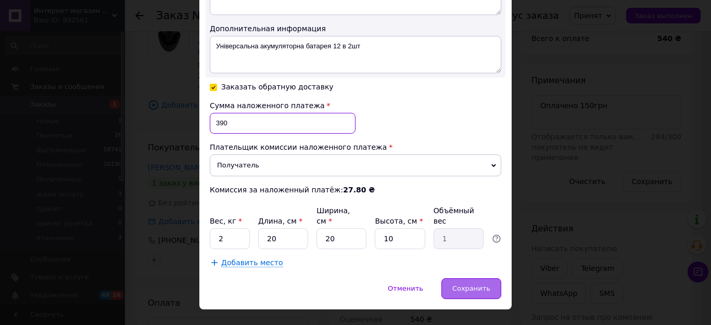
type input "390"
click at [461, 285] on span "Сохранить" at bounding box center [471, 289] width 38 height 8
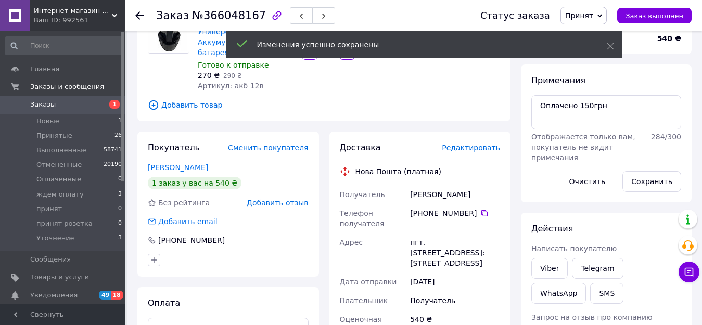
click at [464, 148] on span "Редактировать" at bounding box center [471, 148] width 58 height 8
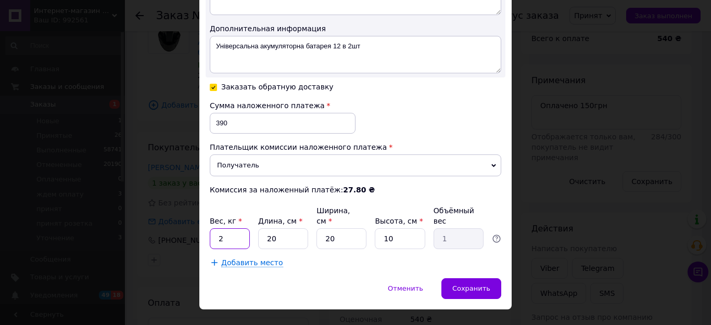
click at [226, 228] on input "2" at bounding box center [230, 238] width 40 height 21
type input "1"
click at [406, 127] on div "Сумма наложенного платежа 390 Плательщик комиссии наложенного платежа Получател…" at bounding box center [355, 147] width 291 height 95
click at [459, 278] on div "Сохранить" at bounding box center [471, 288] width 60 height 21
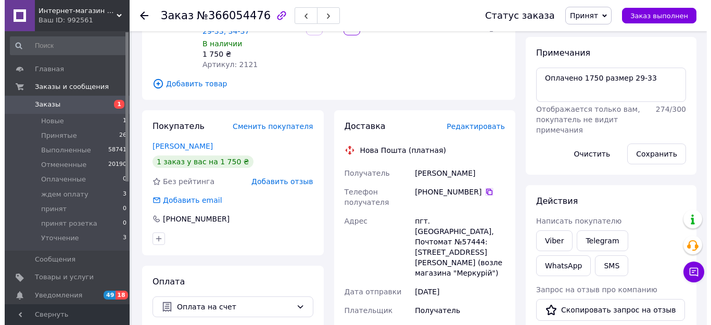
scroll to position [104, 0]
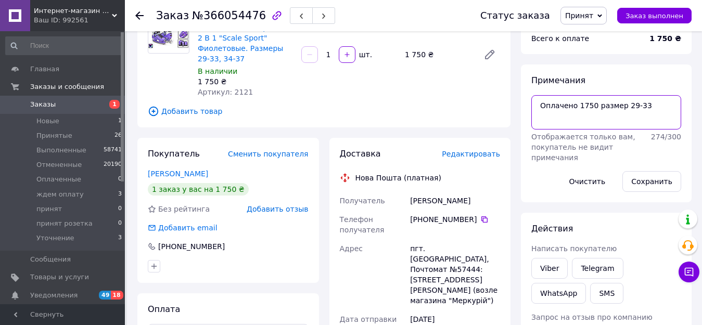
drag, startPoint x: 595, startPoint y: 108, endPoint x: 639, endPoint y: 109, distance: 44.7
click at [639, 109] on textarea "Оплачено 1750 размер 29-33" at bounding box center [606, 112] width 150 height 34
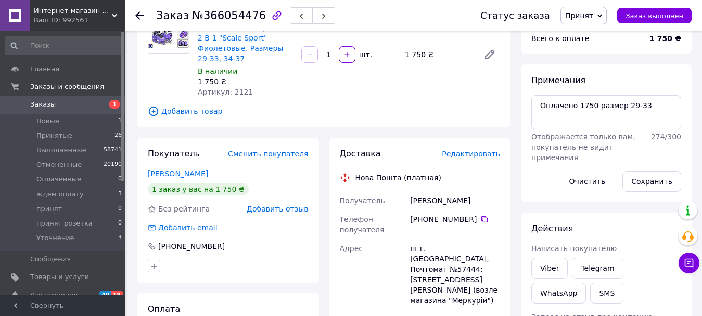
click at [486, 150] on span "Редактировать" at bounding box center [471, 154] width 58 height 8
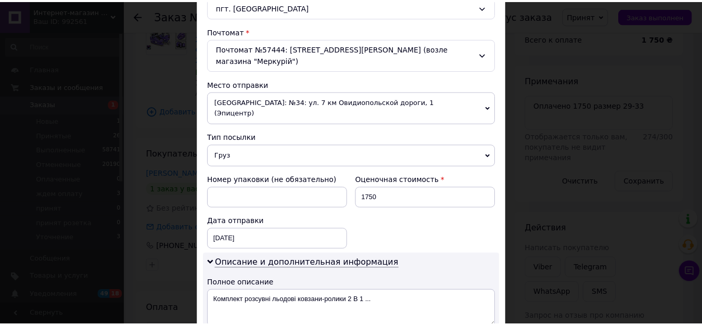
scroll to position [468, 0]
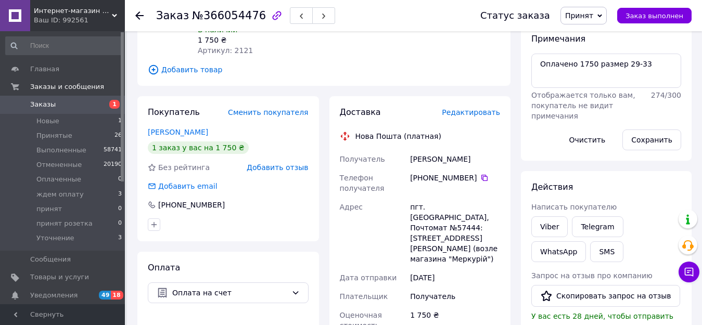
scroll to position [104, 0]
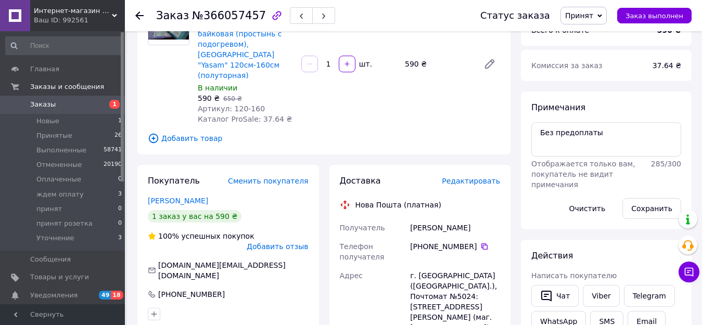
scroll to position [104, 0]
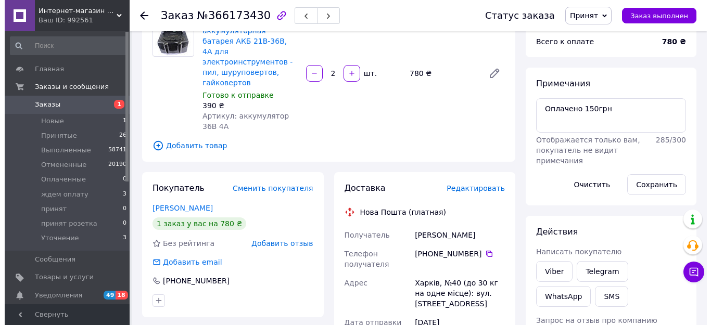
scroll to position [156, 0]
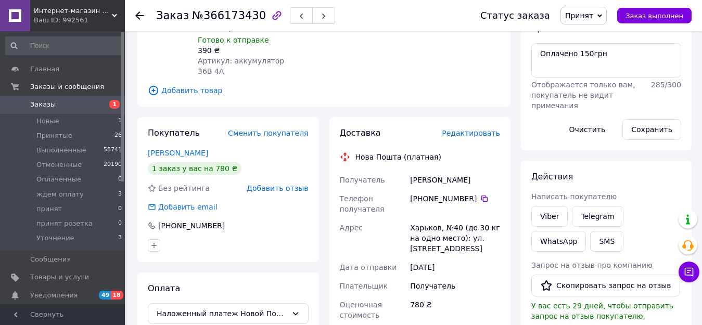
click at [474, 129] on span "Редактировать" at bounding box center [471, 133] width 58 height 8
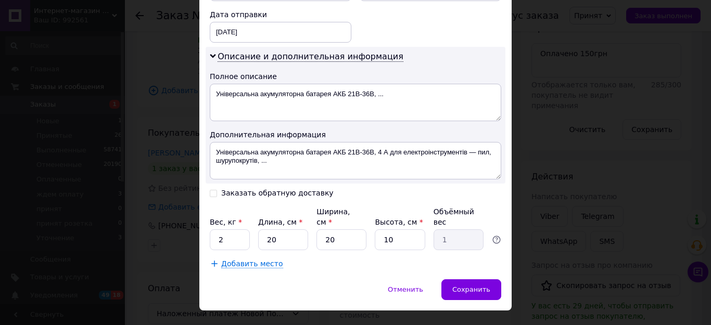
scroll to position [501, 0]
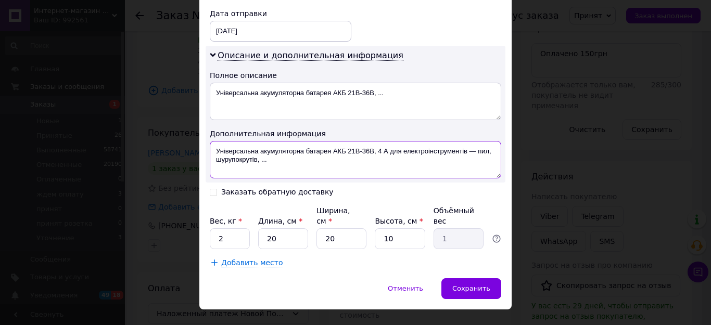
drag, startPoint x: 391, startPoint y: 142, endPoint x: 393, endPoint y: 155, distance: 13.2
click at [393, 155] on textarea "Універсальна акумуляторна батарея АКБ 21В-36В, 4 А для електроінструментів — пи…" at bounding box center [355, 159] width 291 height 37
type textarea "Універсальна акумуляторна батарея АКБ 21В-36В, 4 А 2ШТ [PERSON_NAME]"
click at [212, 188] on input "Заказать обратную доставку" at bounding box center [213, 191] width 7 height 7
checkbox input "true"
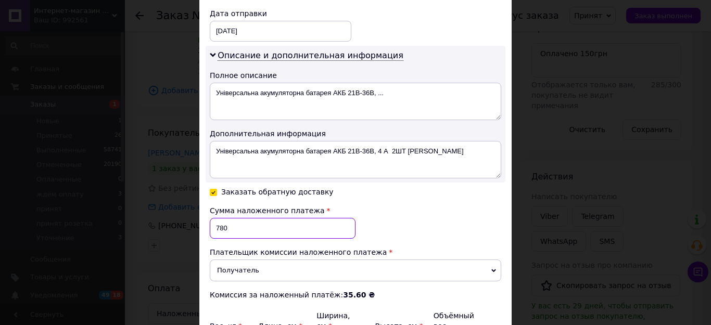
drag, startPoint x: 225, startPoint y: 216, endPoint x: 210, endPoint y: 214, distance: 14.8
click at [210, 218] on input "780" at bounding box center [283, 228] width 146 height 21
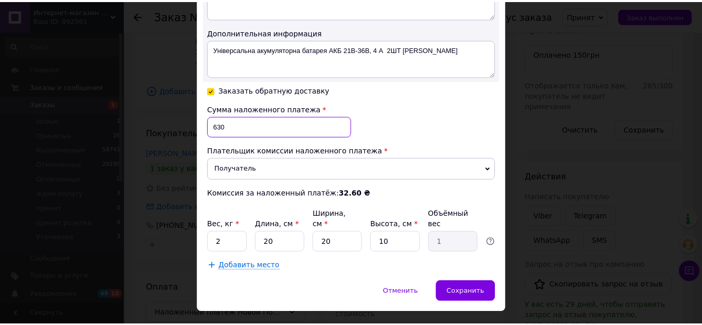
scroll to position [606, 0]
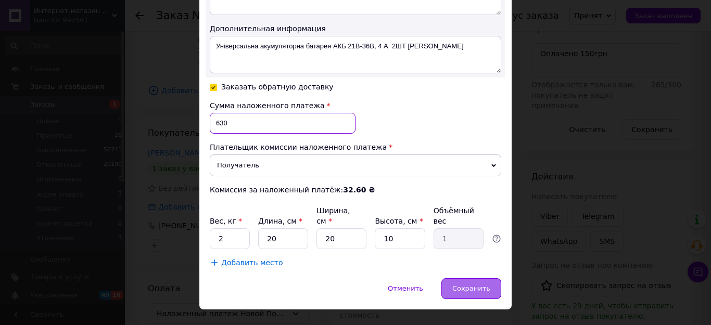
type input "630"
click at [478, 285] on span "Сохранить" at bounding box center [471, 289] width 38 height 8
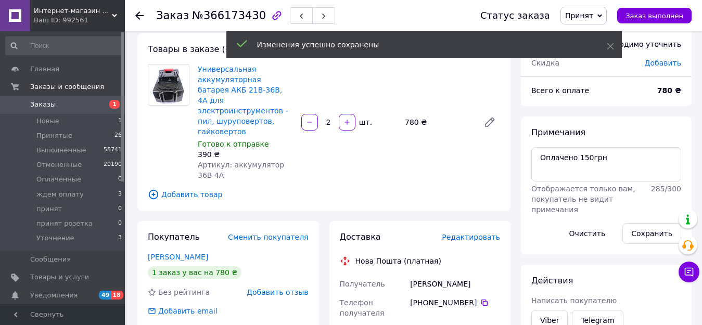
scroll to position [0, 0]
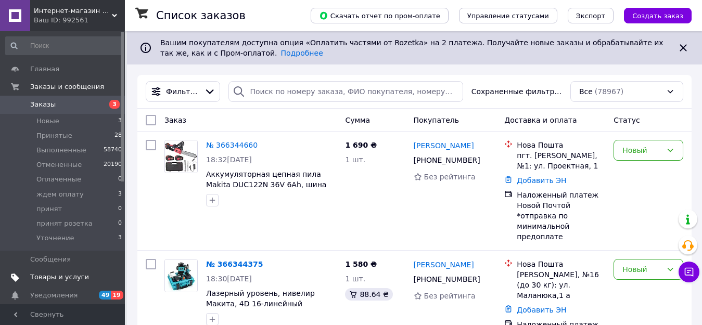
click at [58, 278] on span "Товары и услуги" at bounding box center [59, 277] width 59 height 9
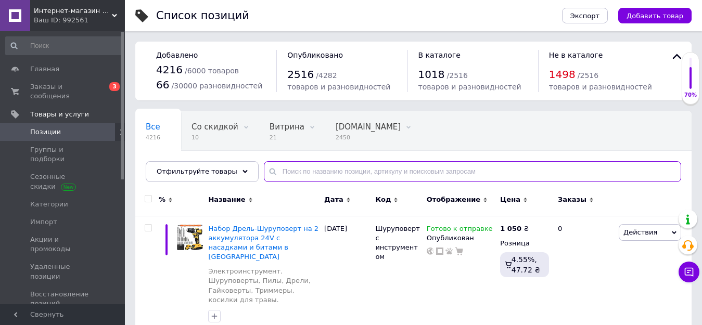
click at [271, 174] on input "text" at bounding box center [472, 171] width 417 height 21
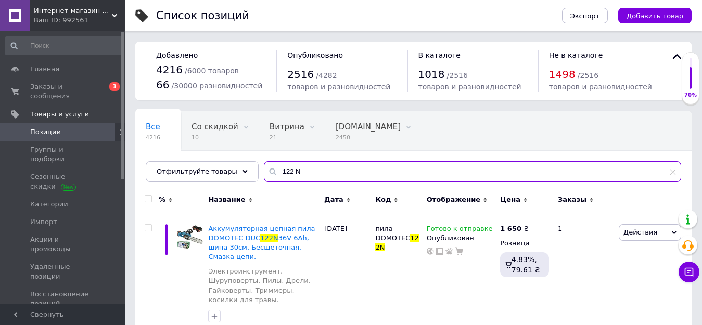
type input "122 N"
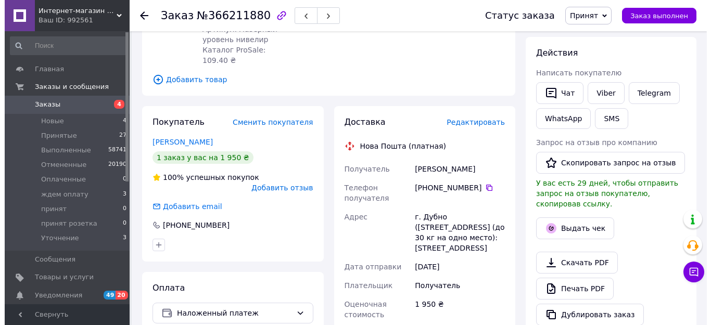
scroll to position [156, 0]
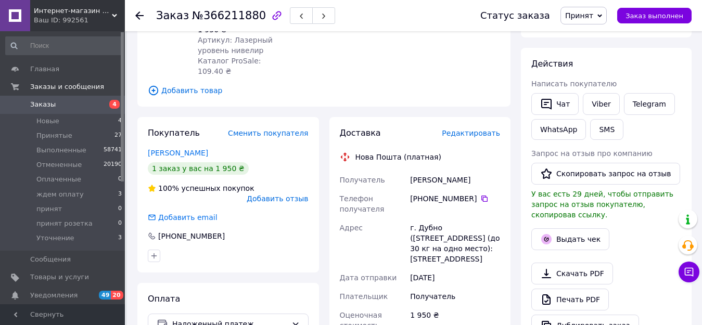
click at [462, 129] on span "Редактировать" at bounding box center [471, 133] width 58 height 8
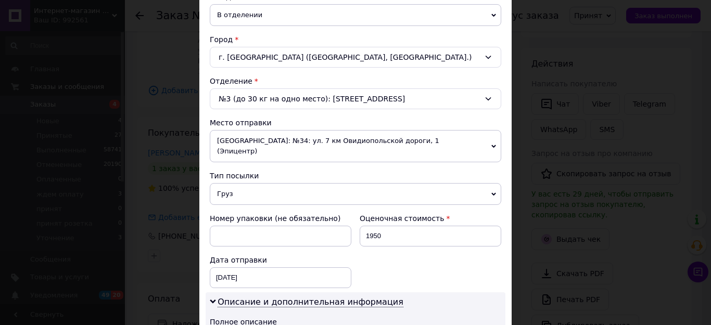
scroll to position [312, 0]
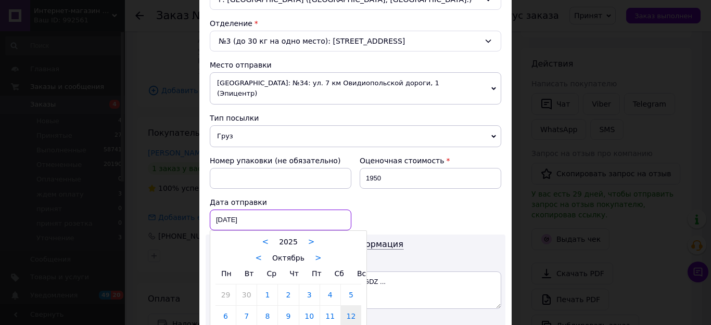
click at [232, 210] on div "[DATE] < 2025 > < Октябрь > Пн Вт Ср Чт Пт Сб Вс 29 30 1 2 3 4 5 6 7 8 9 10 11 …" at bounding box center [281, 220] width 142 height 21
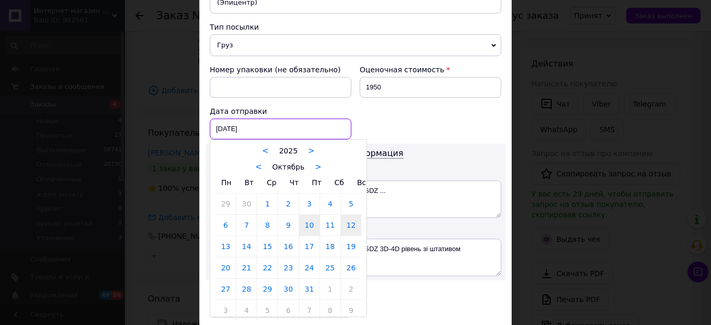
scroll to position [416, 0]
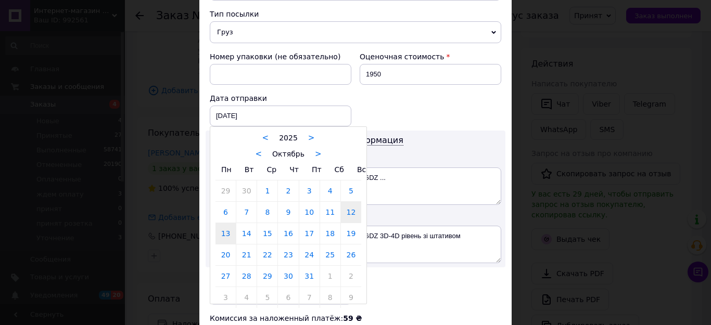
click at [224, 224] on link "13" at bounding box center [225, 233] width 20 height 21
type input "13.10.2025"
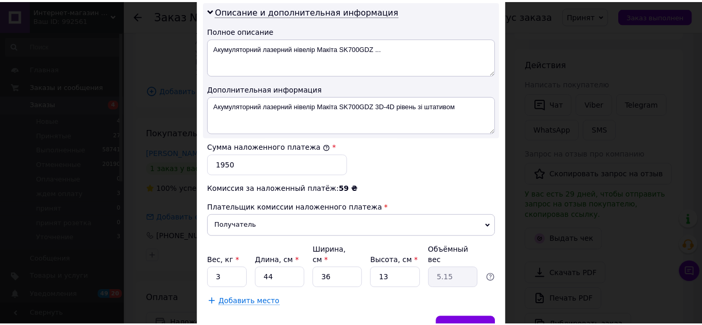
scroll to position [572, 0]
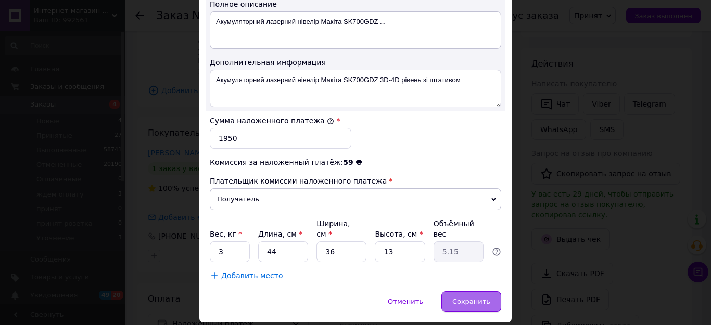
click at [473, 298] on span "Сохранить" at bounding box center [471, 302] width 38 height 8
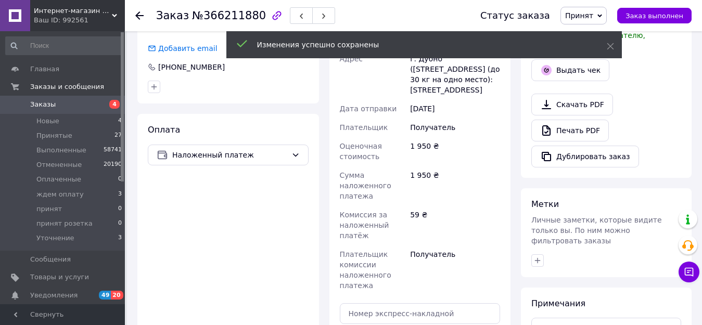
scroll to position [364, 0]
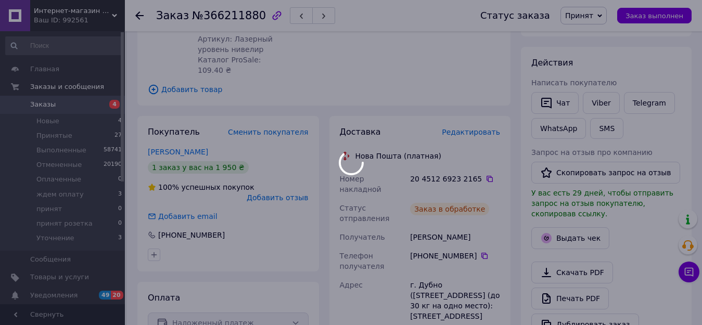
scroll to position [156, 0]
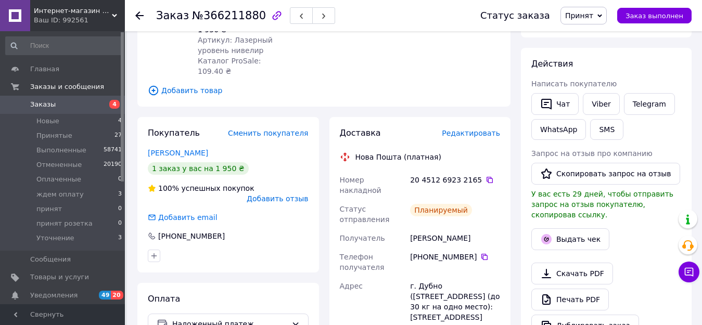
click at [591, 11] on span "Принят" at bounding box center [579, 15] width 28 height 8
click at [584, 99] on li "принят" at bounding box center [594, 99] width 67 height 16
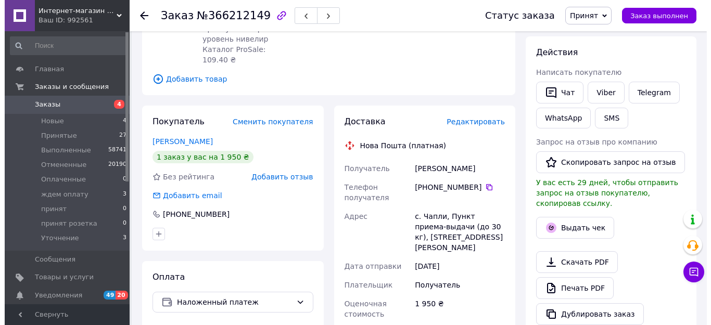
scroll to position [156, 0]
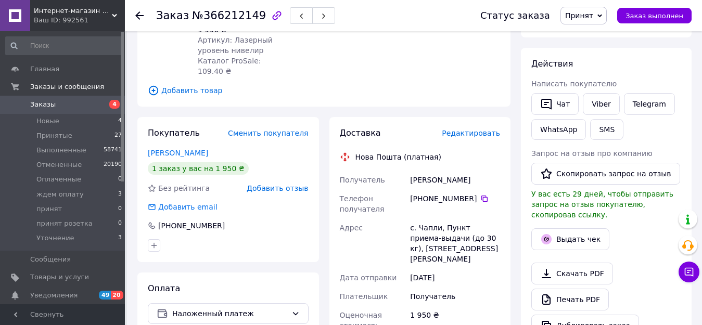
click at [472, 129] on span "Редактировать" at bounding box center [471, 133] width 58 height 8
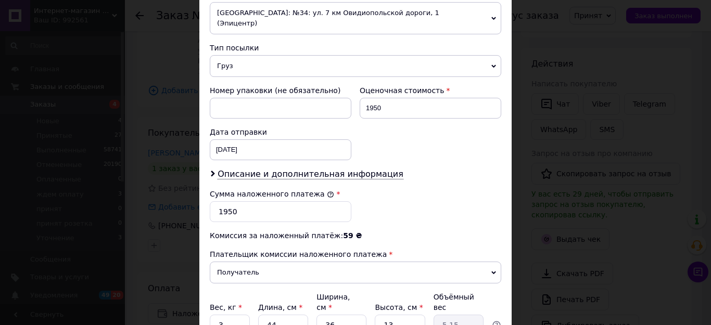
scroll to position [416, 0]
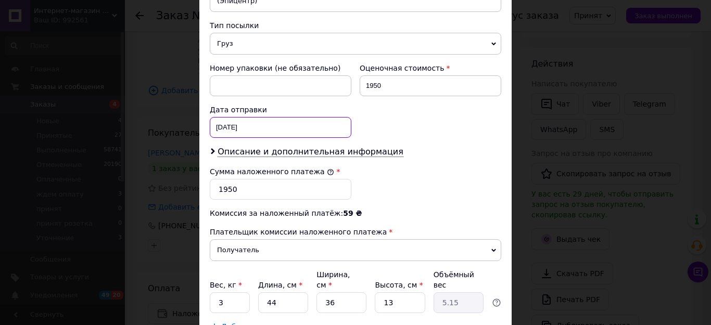
click at [262, 117] on div "[DATE] < 2025 > < Октябрь > Пн Вт Ср Чт Пт Сб Вс 29 30 1 2 3 4 5 6 7 8 9 10 11 …" at bounding box center [281, 127] width 142 height 21
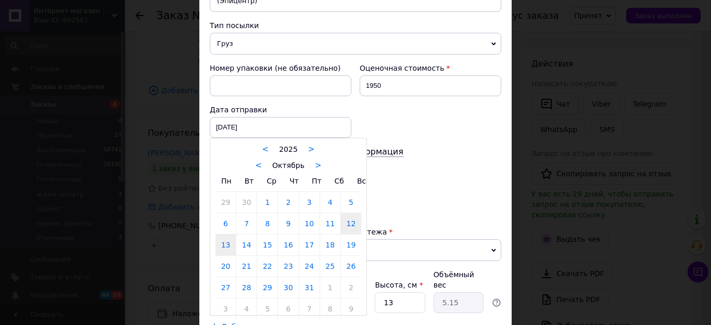
click at [223, 235] on link "13" at bounding box center [225, 245] width 20 height 21
type input "[DATE]"
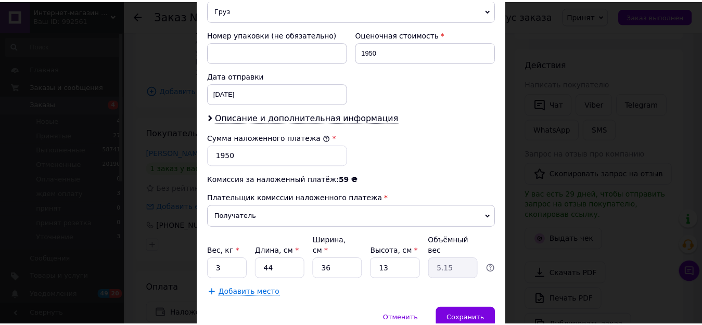
scroll to position [469, 0]
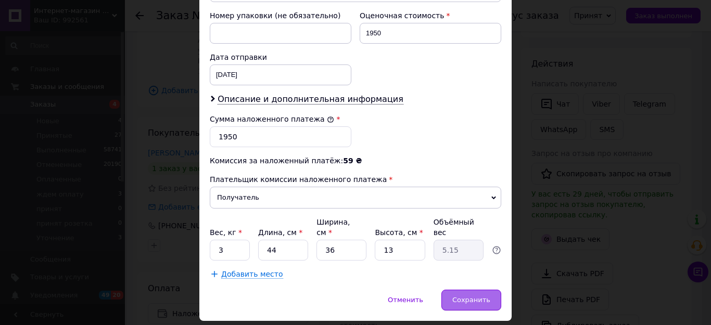
click at [469, 296] on span "Сохранить" at bounding box center [471, 300] width 38 height 8
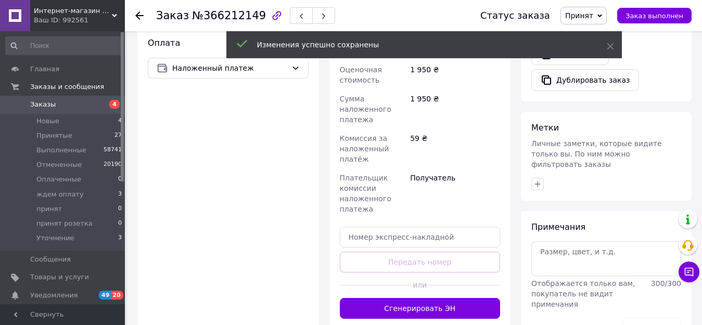
scroll to position [416, 0]
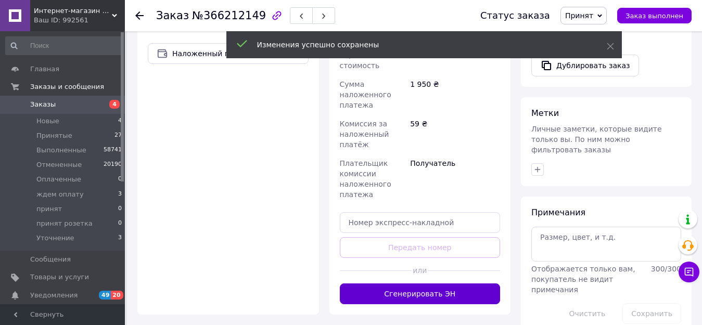
click at [436, 284] on button "Сгенерировать ЭН" at bounding box center [420, 294] width 161 height 21
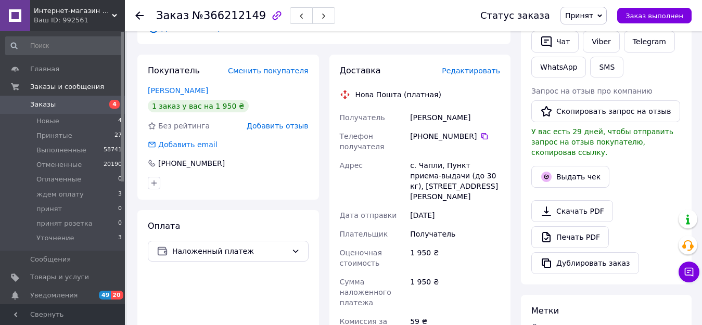
scroll to position [156, 0]
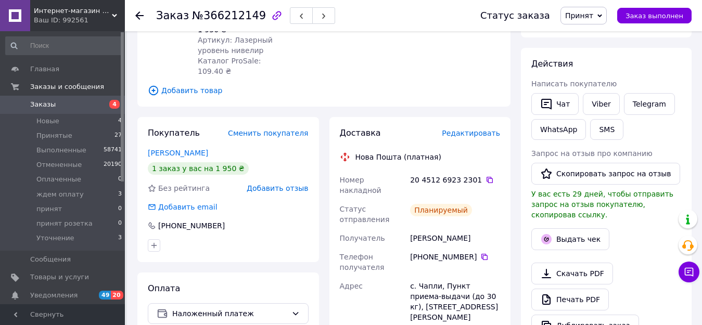
click at [595, 10] on span "Принят" at bounding box center [583, 16] width 46 height 18
click at [596, 98] on li "принят" at bounding box center [594, 99] width 67 height 16
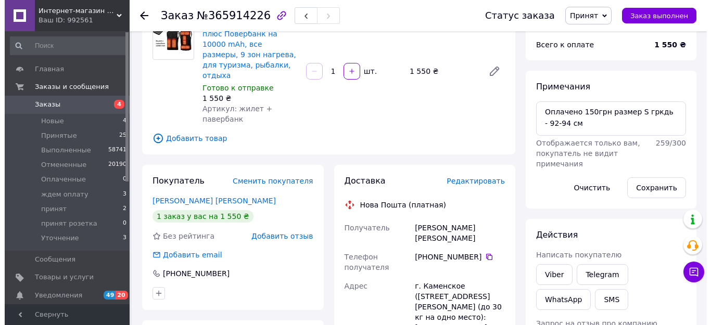
scroll to position [104, 0]
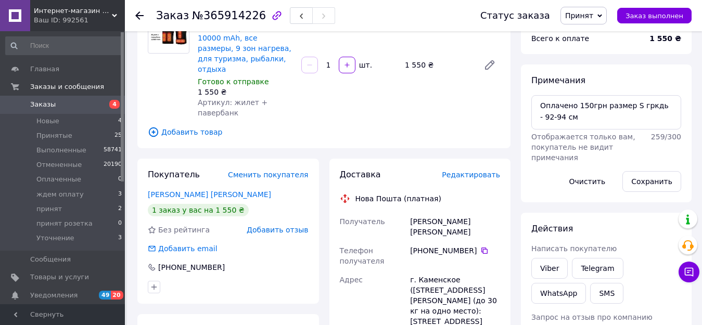
click at [482, 171] on span "Редактировать" at bounding box center [471, 175] width 58 height 8
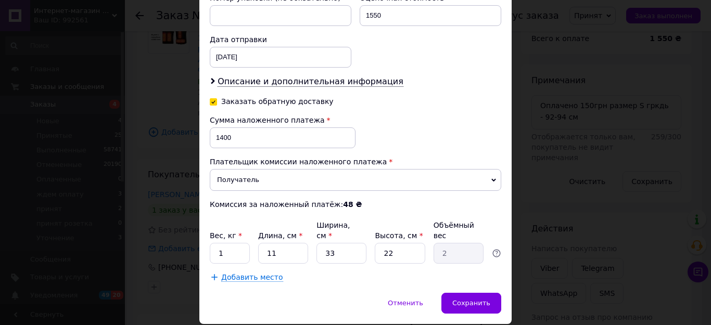
scroll to position [490, 0]
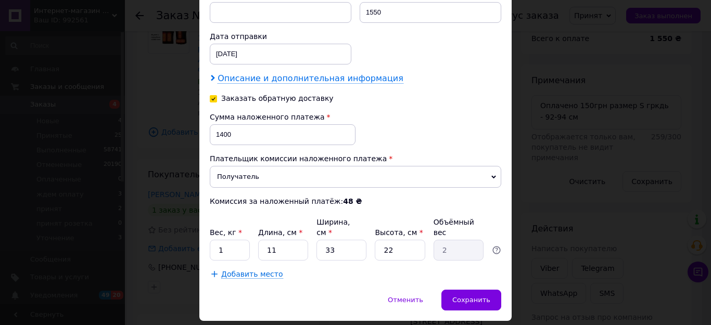
click at [315, 73] on span "Описание и дополнительная информация" at bounding box center [310, 78] width 186 height 10
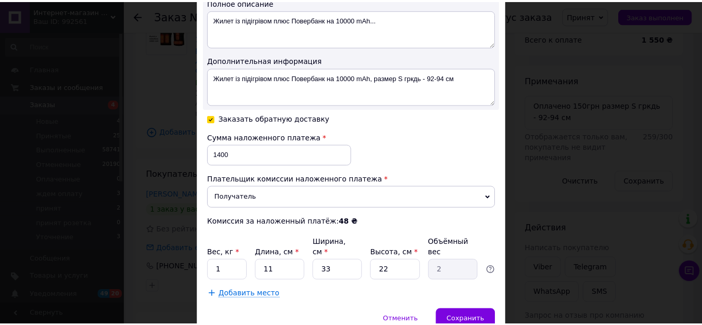
scroll to position [606, 0]
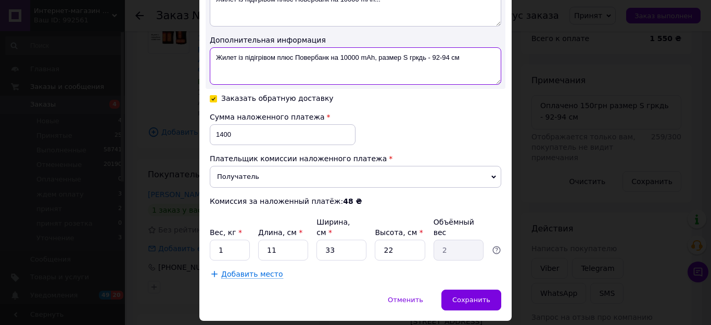
click at [417, 47] on textarea "Жилет із підігрівом плюс Повербанк на 10000 mAh, размер S гркдь - 92-94 см" at bounding box center [355, 65] width 291 height 37
type textarea "Жилет із підігрівом плюс Повербанк на 10000 mAh, размер S грудь - 92-94 см"
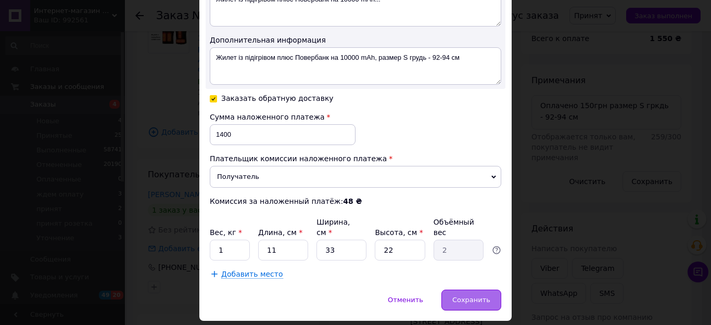
click at [476, 296] on span "Сохранить" at bounding box center [471, 300] width 38 height 8
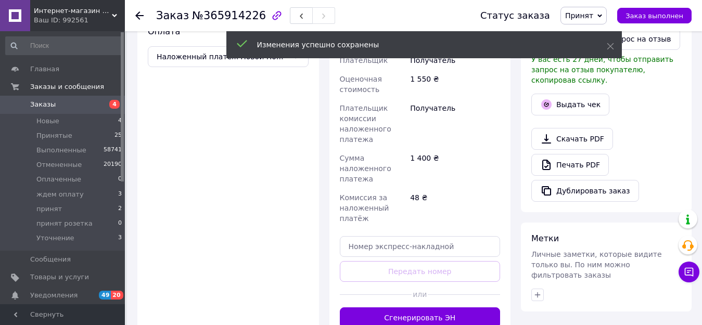
scroll to position [416, 0]
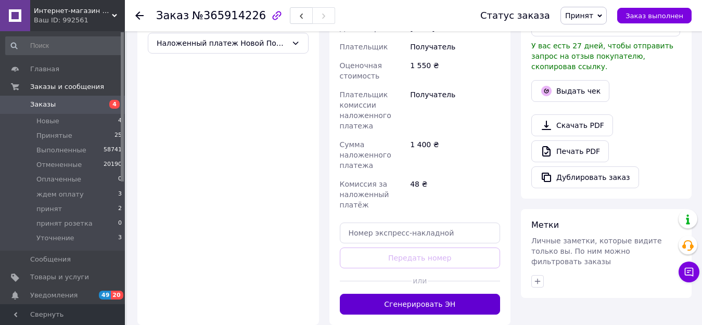
click at [441, 294] on button "Сгенерировать ЭН" at bounding box center [420, 304] width 161 height 21
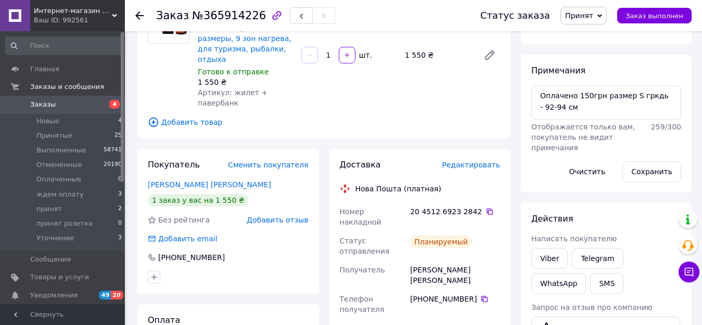
scroll to position [104, 0]
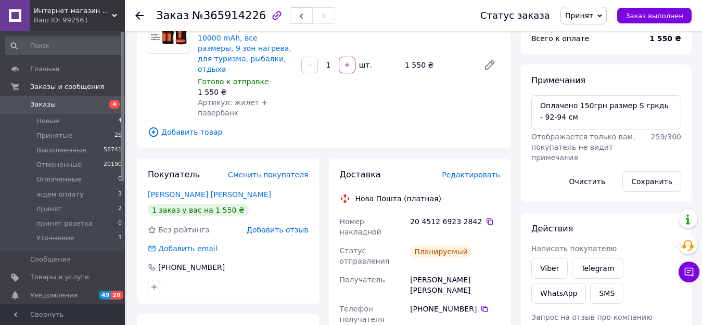
click at [593, 15] on span "Принят" at bounding box center [579, 15] width 28 height 8
click at [588, 100] on li "принят" at bounding box center [594, 99] width 67 height 16
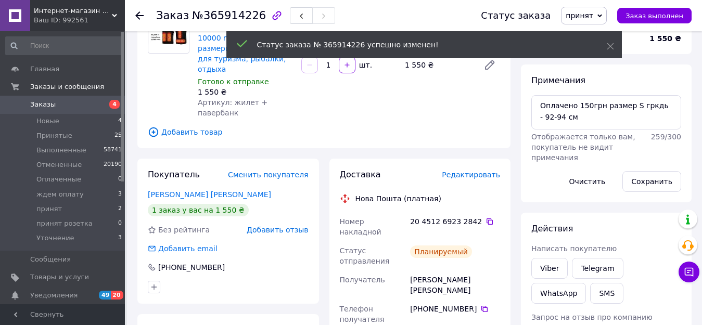
scroll to position [23, 0]
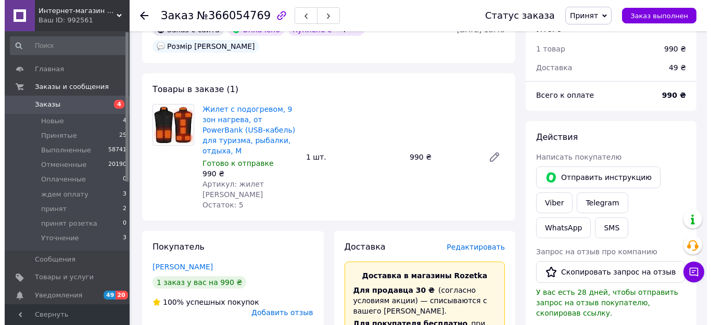
scroll to position [104, 0]
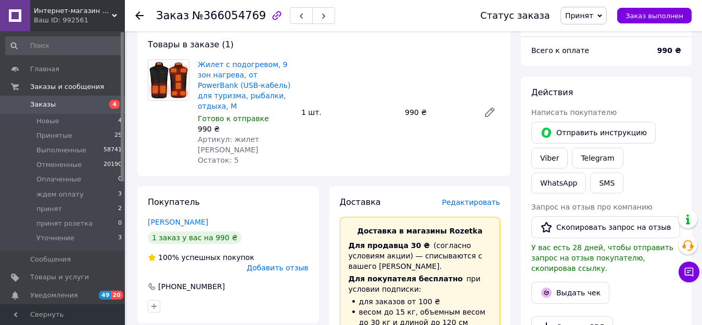
click at [472, 198] on span "Редактировать" at bounding box center [471, 202] width 58 height 8
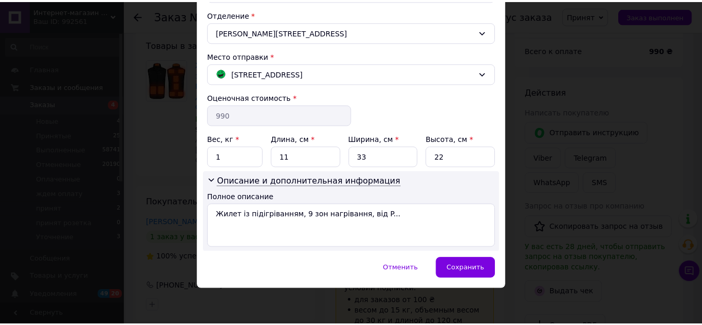
scroll to position [320, 0]
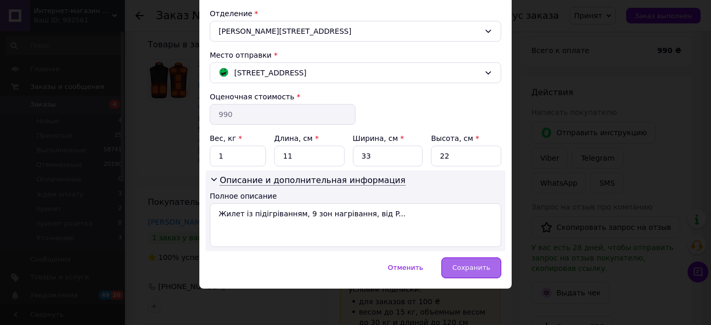
click at [473, 269] on span "Сохранить" at bounding box center [471, 268] width 38 height 8
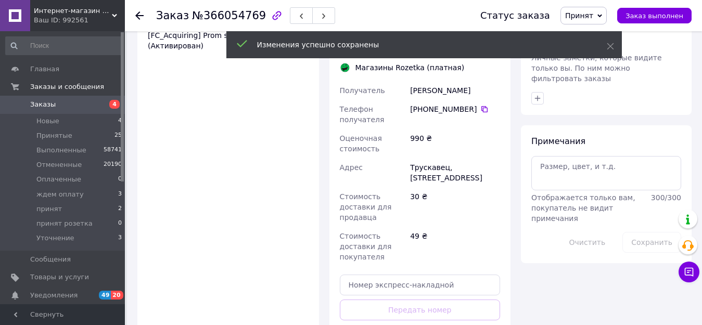
scroll to position [520, 0]
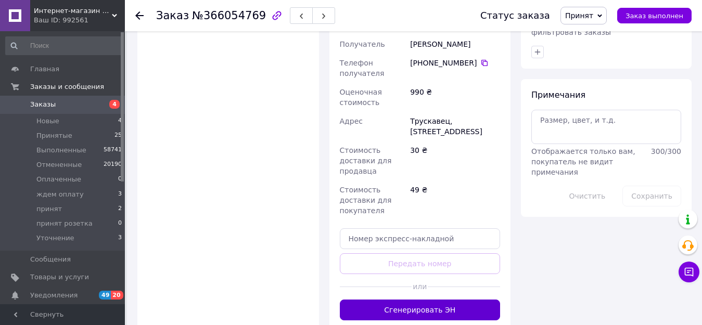
click at [433, 300] on button "Сгенерировать ЭН" at bounding box center [420, 310] width 161 height 21
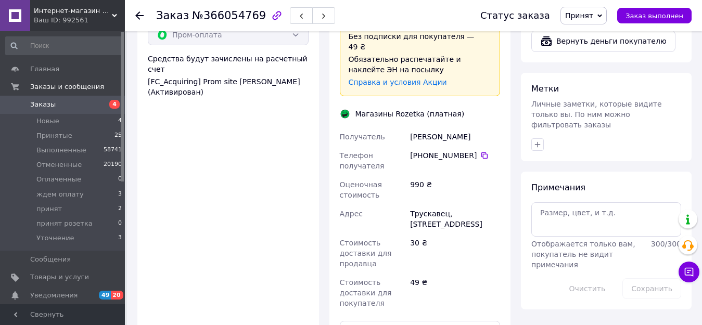
scroll to position [364, 0]
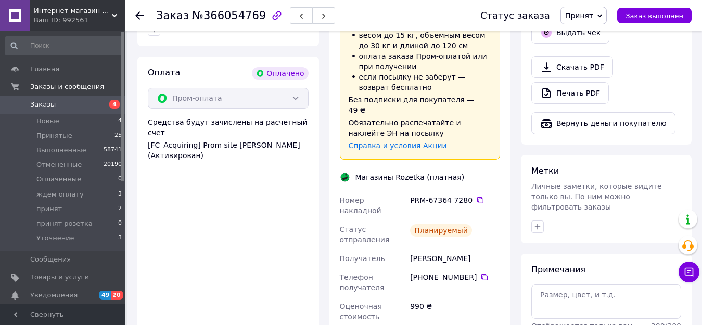
click at [591, 18] on span "Принят" at bounding box center [579, 15] width 28 height 8
click at [590, 117] on li "принят розетка" at bounding box center [594, 115] width 67 height 16
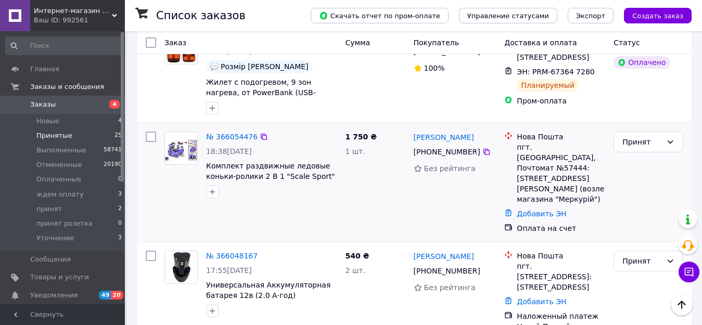
scroll to position [2423, 0]
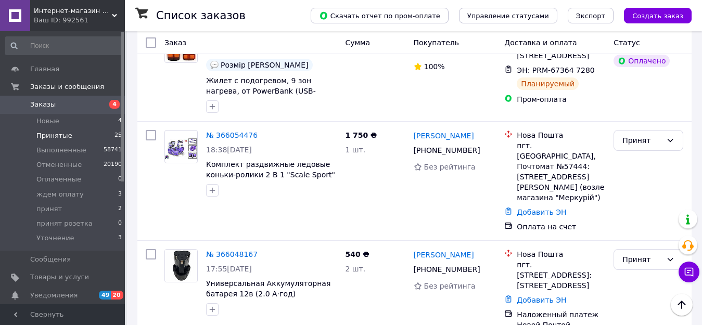
click at [58, 135] on span "Принятые" at bounding box center [54, 135] width 36 height 9
click at [56, 138] on span "Принятые" at bounding box center [54, 135] width 36 height 9
click at [56, 148] on span "Выполненные" at bounding box center [61, 150] width 50 height 9
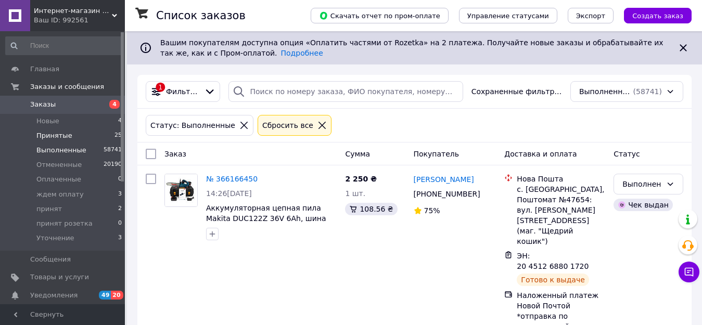
click at [54, 135] on span "Принятые" at bounding box center [54, 135] width 36 height 9
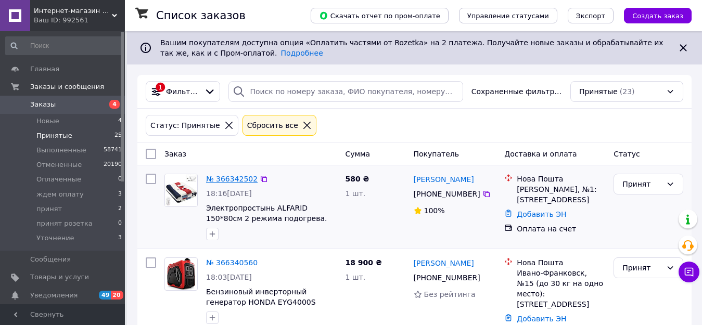
click at [225, 180] on link "№ 366342502" at bounding box center [232, 179] width 52 height 8
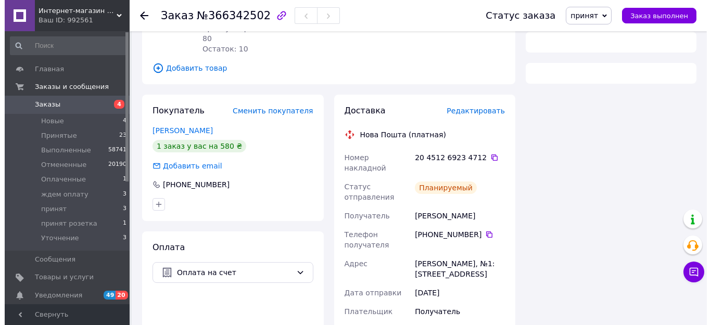
scroll to position [208, 0]
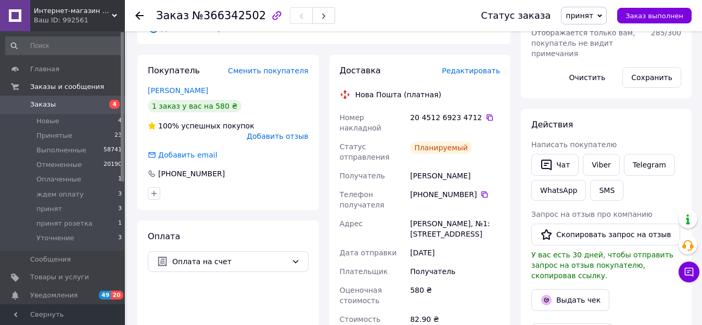
click at [470, 67] on span "Редактировать" at bounding box center [471, 71] width 58 height 8
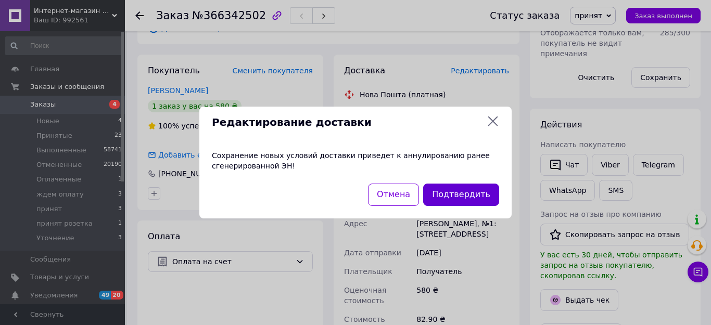
click at [454, 193] on button "Подтвердить" at bounding box center [461, 195] width 76 height 22
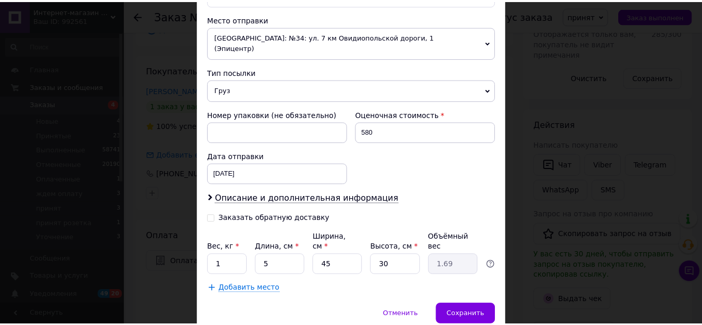
scroll to position [364, 0]
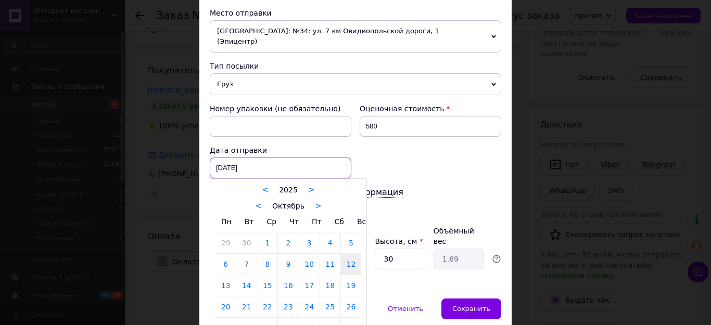
click at [251, 158] on div "[DATE] < 2025 > < Октябрь > Пн Вт Ср Чт Пт Сб Вс 29 30 1 2 3 4 5 6 7 8 9 10 11 …" at bounding box center [281, 168] width 142 height 21
click at [220, 275] on link "13" at bounding box center [225, 285] width 20 height 21
type input "[DATE]"
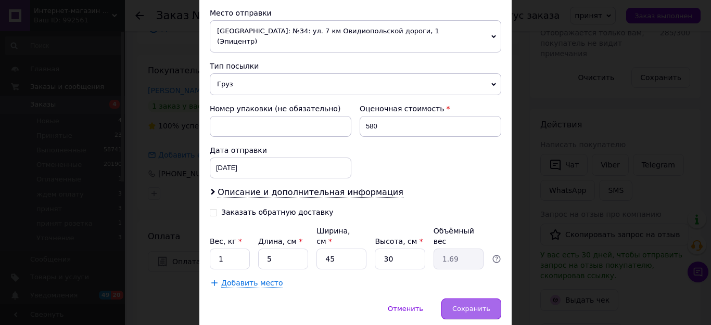
click at [462, 305] on span "Сохранить" at bounding box center [471, 309] width 38 height 8
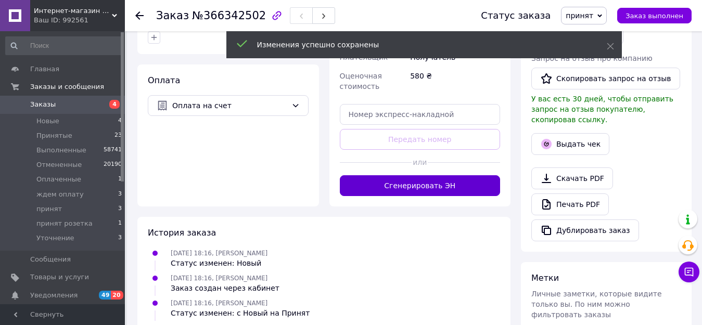
click at [439, 175] on button "Сгенерировать ЭН" at bounding box center [420, 185] width 161 height 21
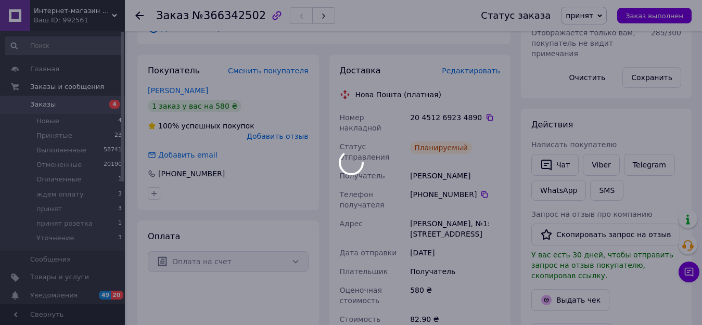
scroll to position [6, 0]
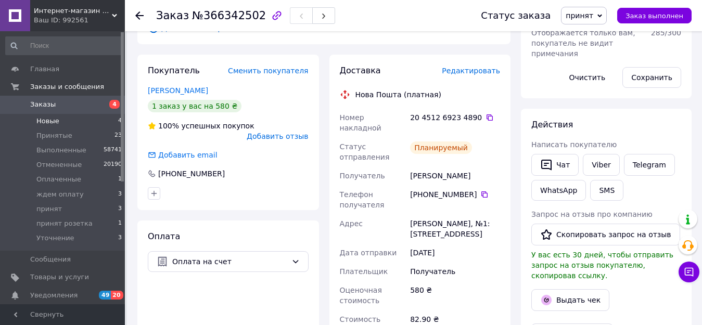
click at [51, 121] on span "Новые" at bounding box center [47, 121] width 23 height 9
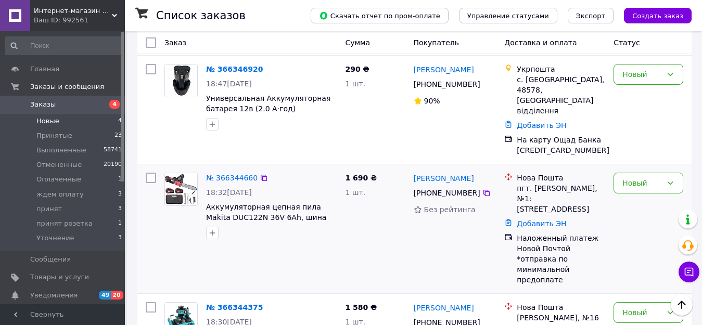
scroll to position [219, 0]
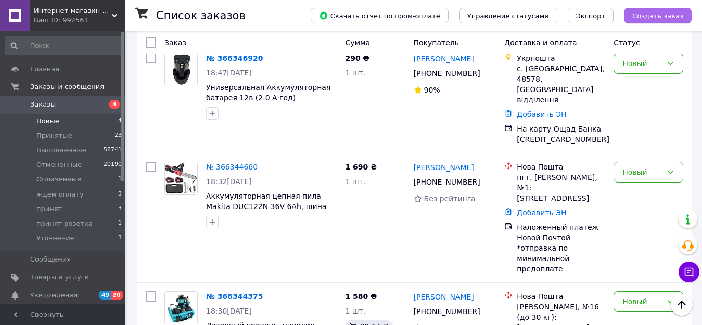
click at [651, 12] on span "Создать заказ" at bounding box center [657, 16] width 51 height 8
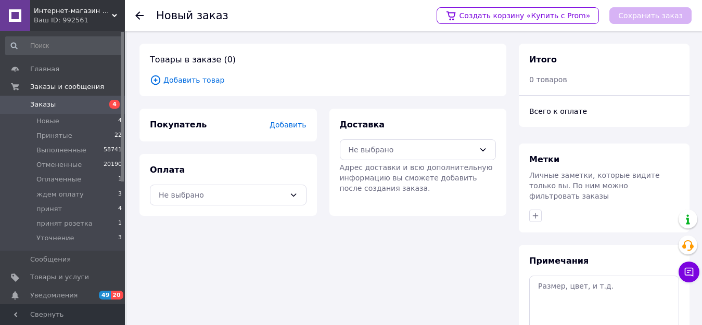
click at [179, 80] on span "Добавить товар" at bounding box center [323, 79] width 346 height 11
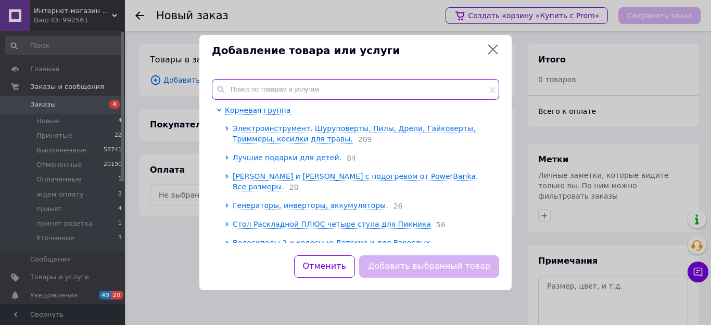
click at [229, 89] on input "text" at bounding box center [355, 89] width 287 height 21
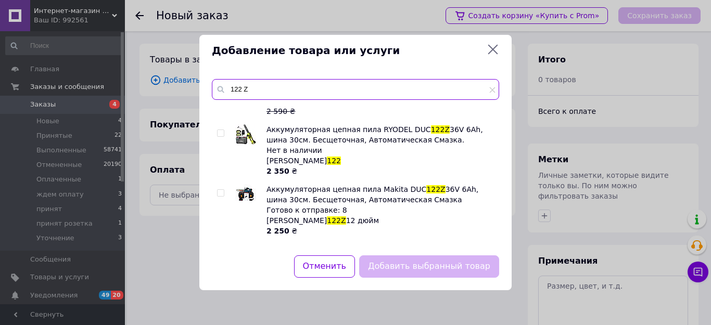
scroll to position [104, 0]
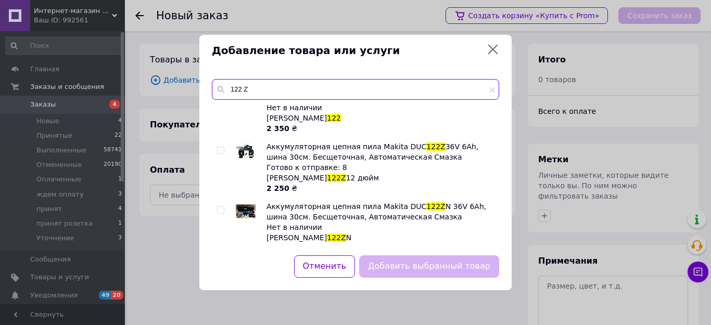
type input "122 Z"
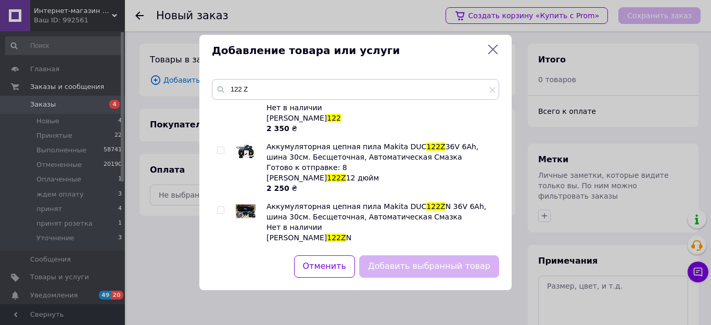
click at [492, 49] on icon at bounding box center [493, 50] width 10 height 10
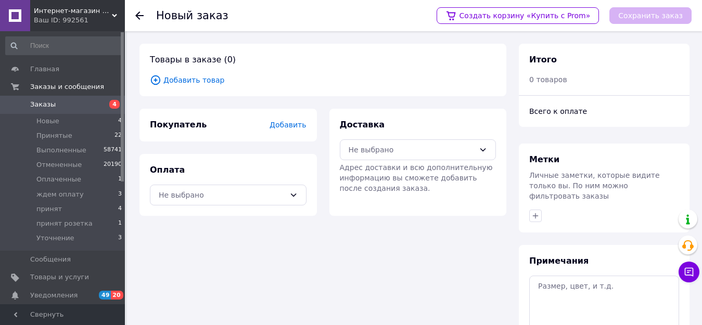
click at [181, 77] on span "Добавить товар" at bounding box center [323, 79] width 346 height 11
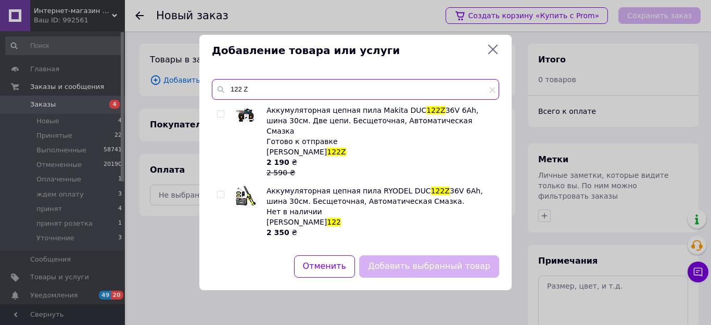
drag, startPoint x: 258, startPoint y: 87, endPoint x: 230, endPoint y: 85, distance: 27.7
click at [230, 85] on input "122 Z" at bounding box center [355, 89] width 287 height 21
paste input "пила макита 122"
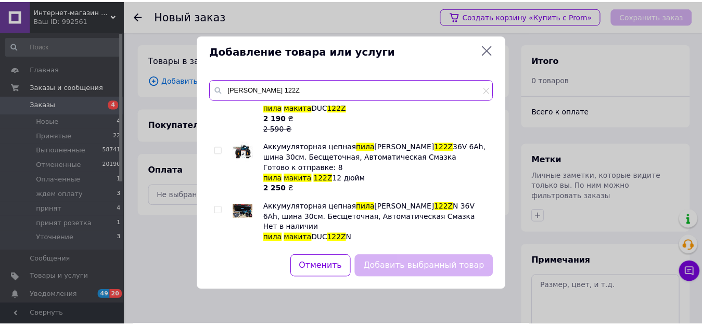
scroll to position [0, 0]
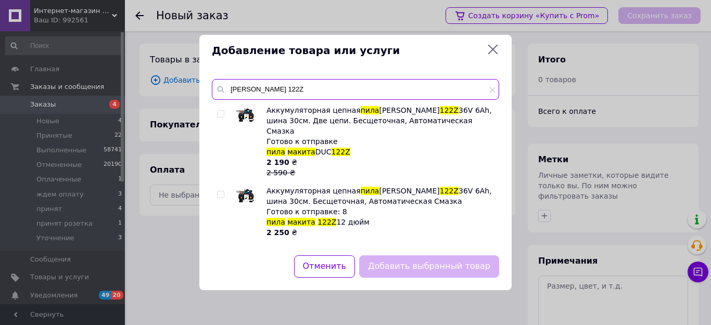
type input "пила макита 122Z"
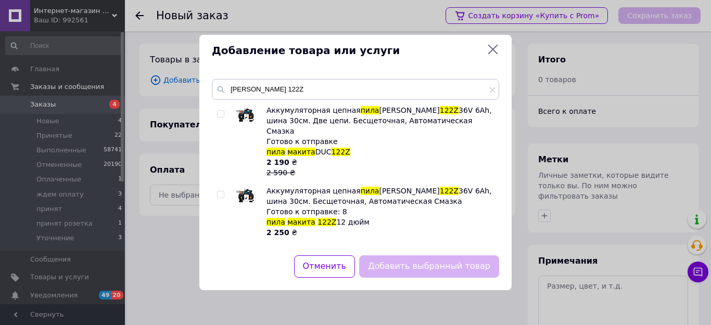
click at [495, 52] on icon at bounding box center [493, 50] width 10 height 10
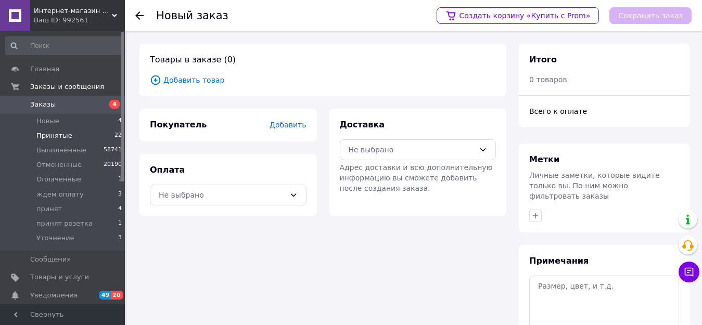
click at [53, 141] on li "Принятые 22" at bounding box center [64, 135] width 128 height 15
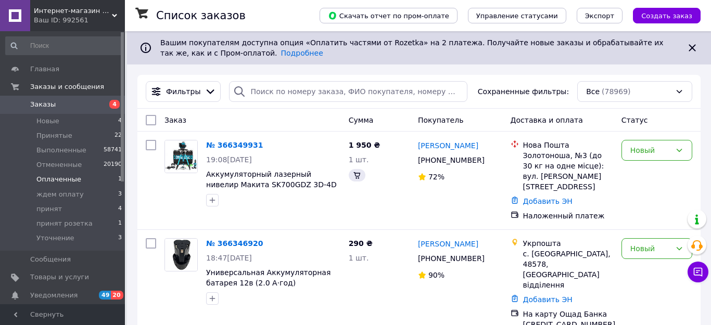
click at [56, 180] on span "Оплаченные" at bounding box center [58, 179] width 45 height 9
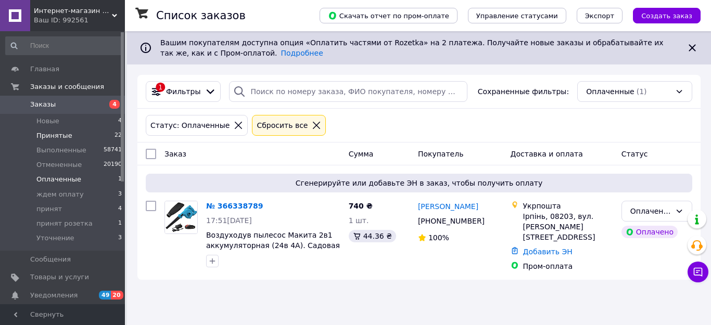
click at [59, 138] on span "Принятые" at bounding box center [54, 135] width 36 height 9
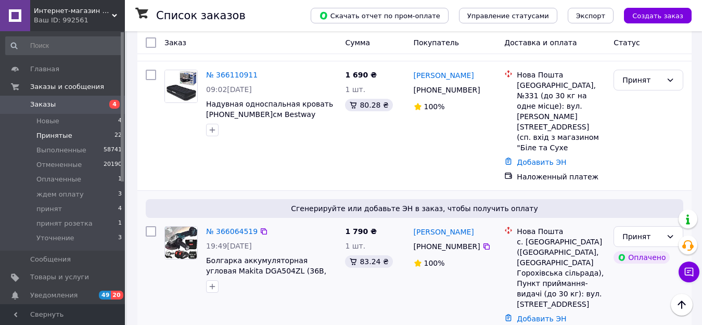
scroll to position [1824, 0]
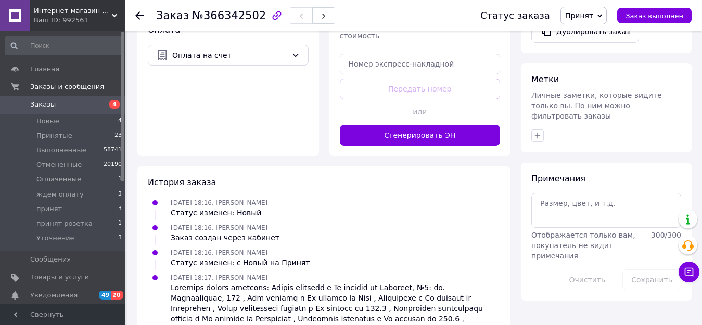
scroll to position [416, 0]
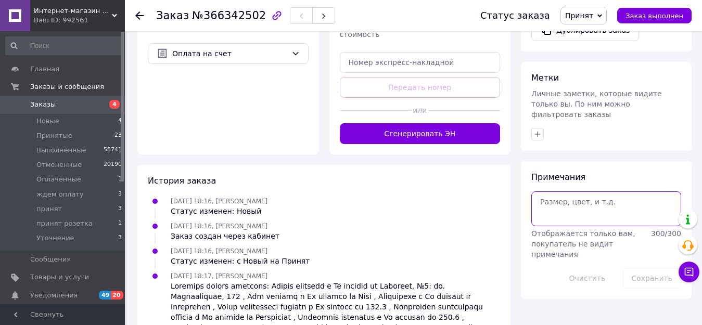
click at [550, 191] on textarea at bounding box center [606, 208] width 150 height 34
type textarea "Отправить утром"
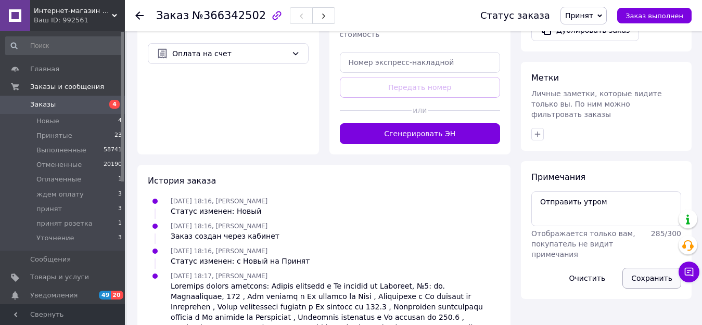
click at [642, 268] on button "Сохранить" at bounding box center [651, 278] width 59 height 21
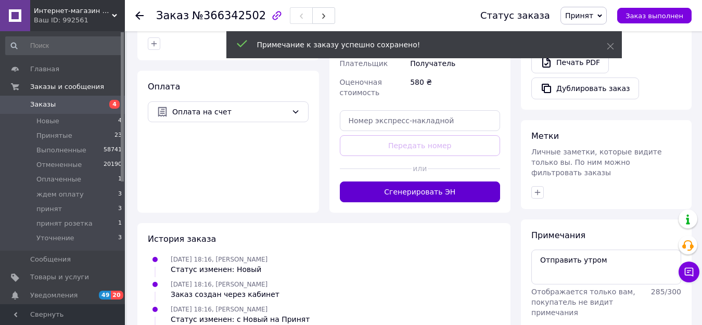
scroll to position [364, 0]
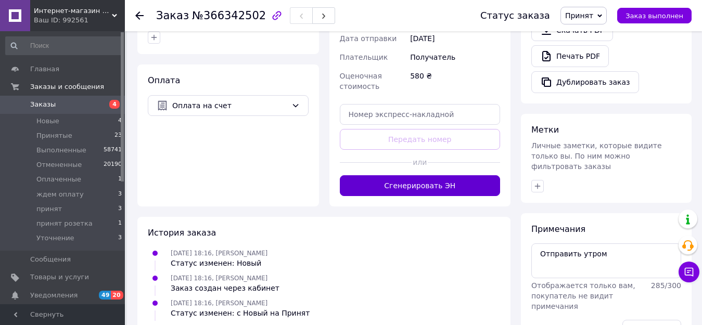
click at [432, 175] on button "Сгенерировать ЭН" at bounding box center [420, 185] width 161 height 21
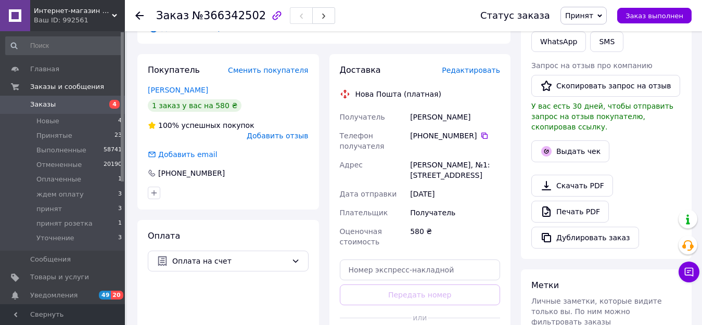
scroll to position [208, 0]
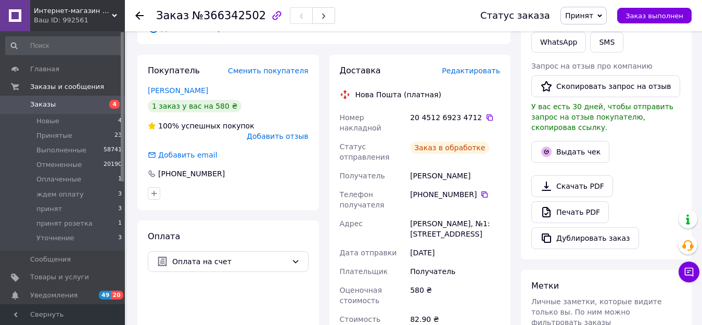
click at [586, 11] on span "Принят" at bounding box center [579, 15] width 28 height 8
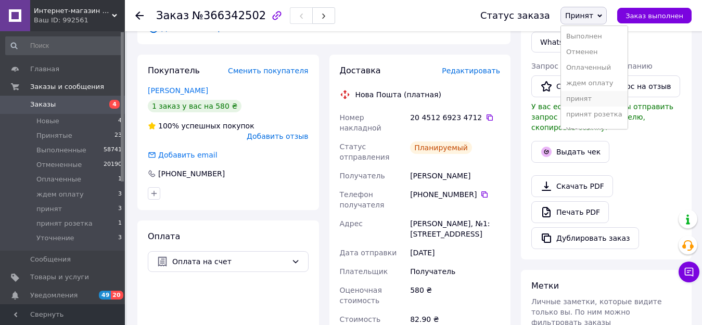
click at [589, 100] on li "принят" at bounding box center [594, 99] width 67 height 16
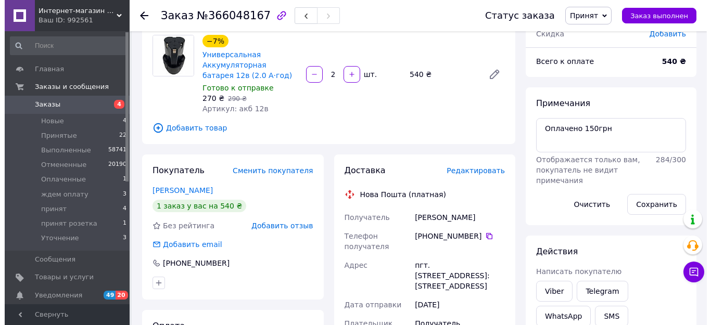
scroll to position [104, 0]
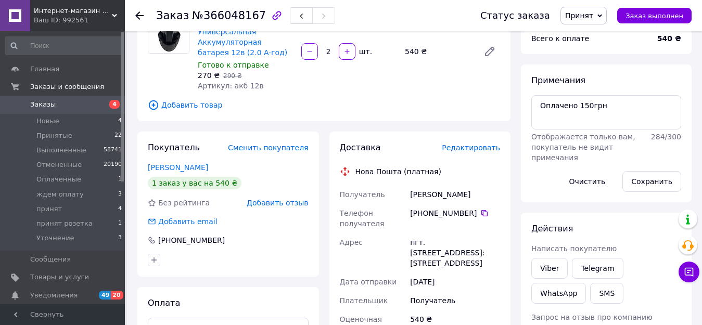
click at [471, 151] on span "Редактировать" at bounding box center [471, 148] width 58 height 8
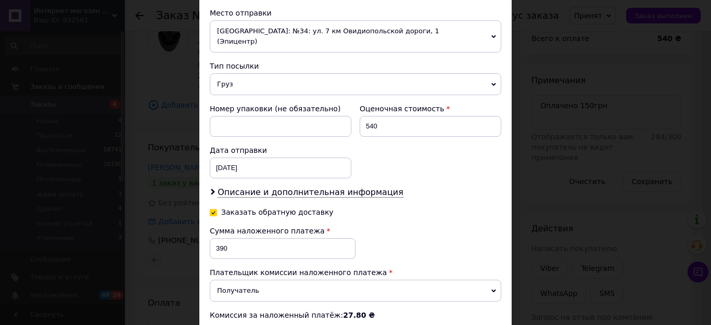
scroll to position [416, 0]
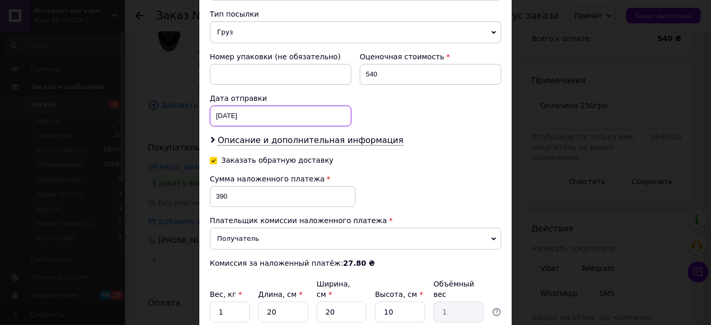
click at [256, 106] on div "[DATE] < 2025 > < Октябрь > Пн Вт Ср Чт Пт Сб Вс 29 30 1 2 3 4 5 6 7 8 9 10 11 …" at bounding box center [281, 116] width 142 height 21
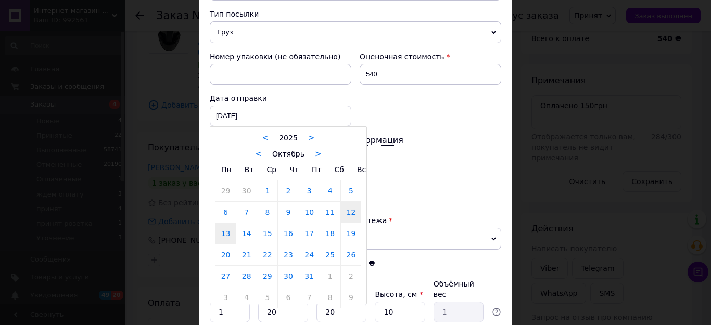
click at [219, 224] on link "13" at bounding box center [225, 233] width 20 height 21
type input "[DATE]"
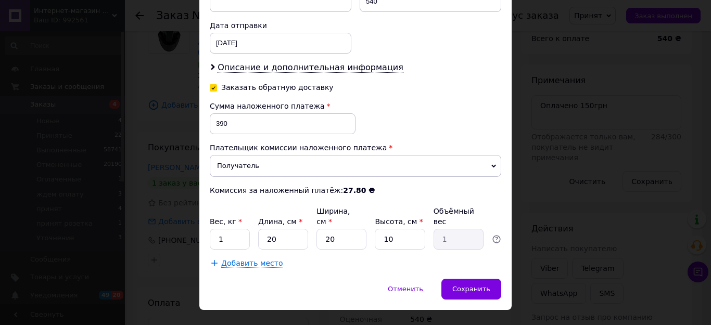
scroll to position [490, 0]
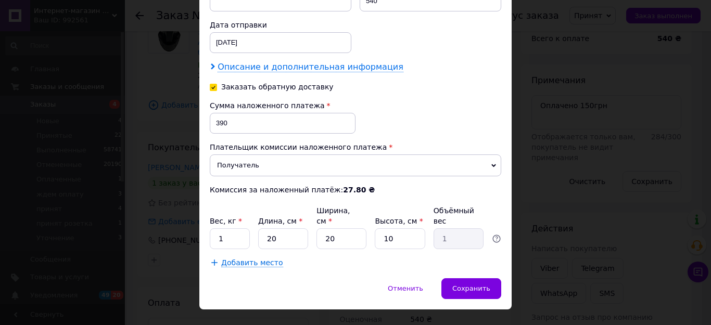
click at [279, 62] on span "Описание и дополнительная информация" at bounding box center [310, 67] width 186 height 10
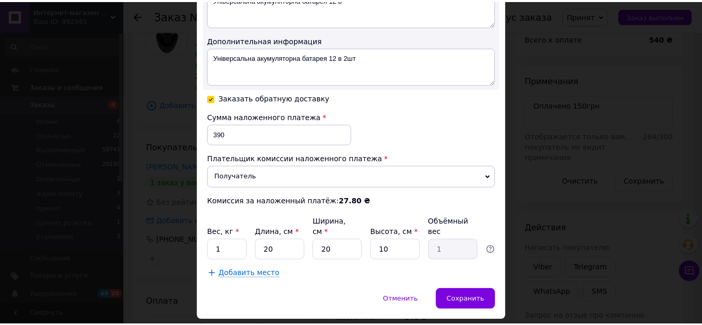
scroll to position [606, 0]
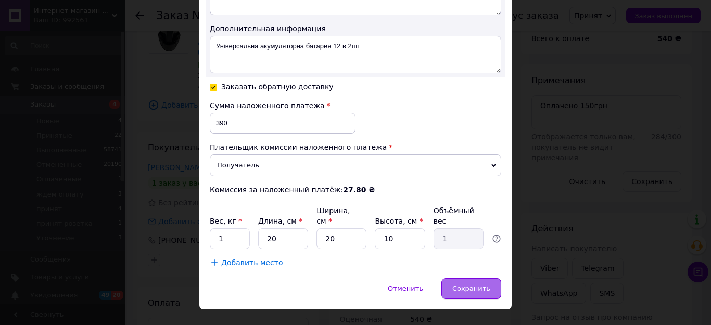
click at [461, 285] on span "Сохранить" at bounding box center [471, 289] width 38 height 8
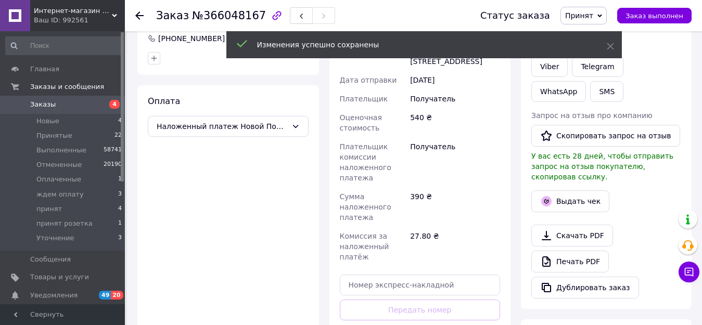
scroll to position [416, 0]
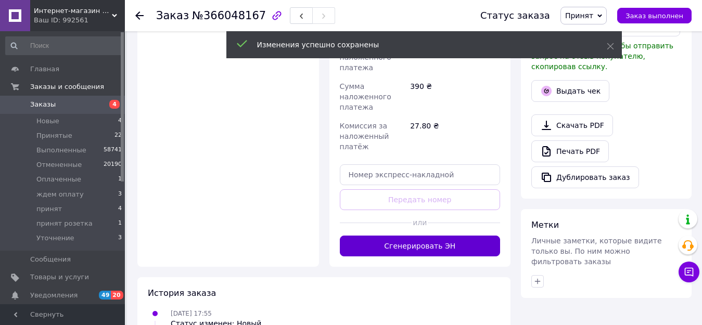
click at [428, 239] on button "Сгенерировать ЭН" at bounding box center [420, 246] width 161 height 21
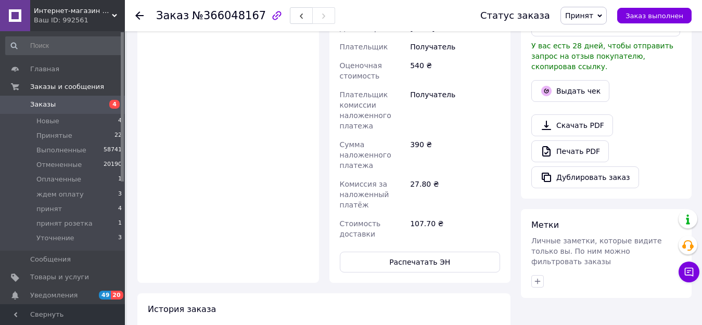
click at [593, 14] on span "Принят" at bounding box center [579, 15] width 28 height 8
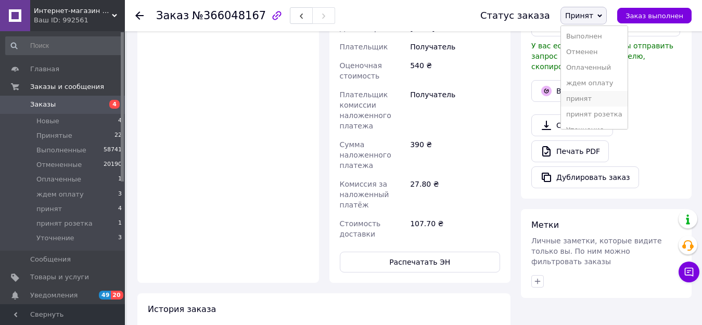
click at [583, 101] on li "принят" at bounding box center [594, 99] width 67 height 16
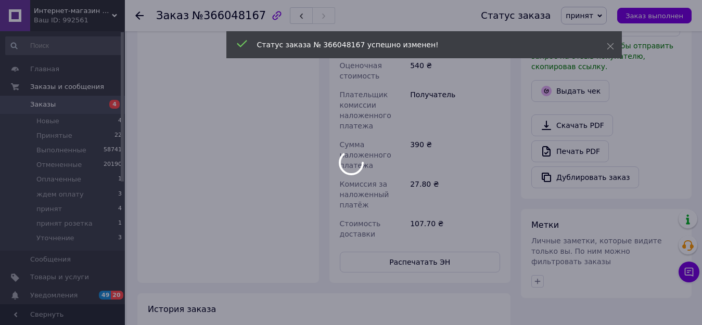
scroll to position [6, 0]
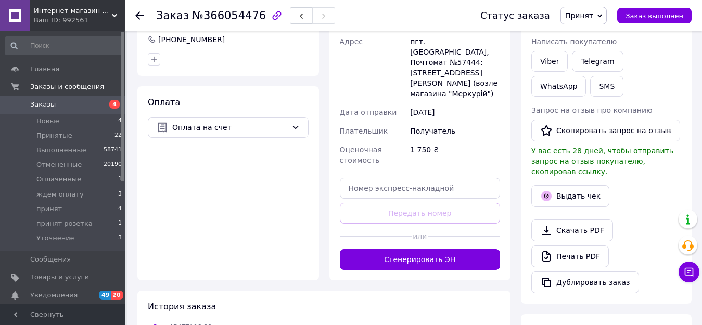
scroll to position [312, 0]
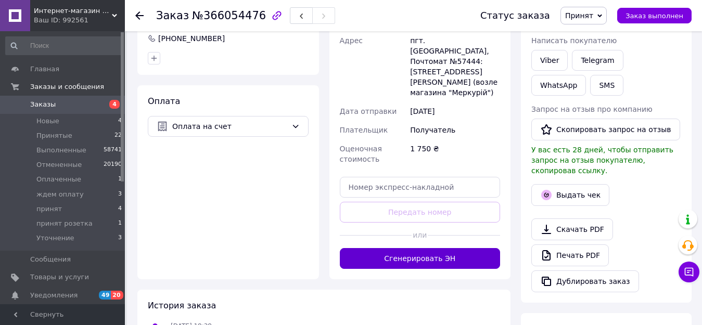
click at [446, 248] on button "Сгенерировать ЭН" at bounding box center [420, 258] width 161 height 21
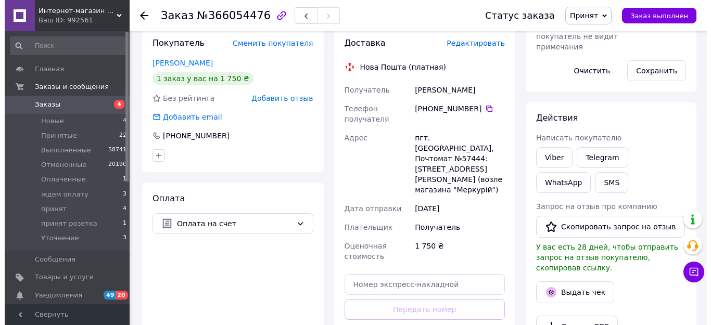
scroll to position [208, 0]
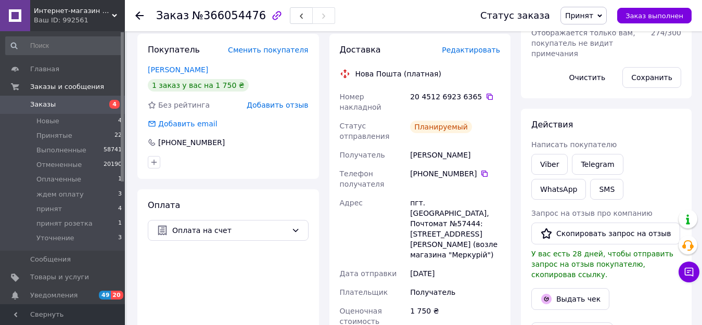
click at [581, 13] on span "Принят" at bounding box center [579, 15] width 28 height 8
click at [475, 46] on span "Редактировать" at bounding box center [471, 50] width 58 height 8
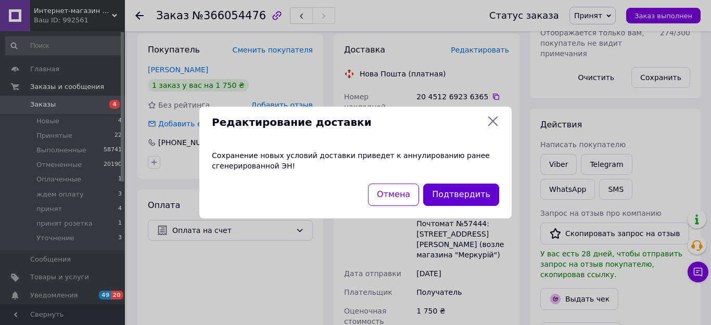
click at [468, 194] on button "Подтвердить" at bounding box center [461, 195] width 76 height 22
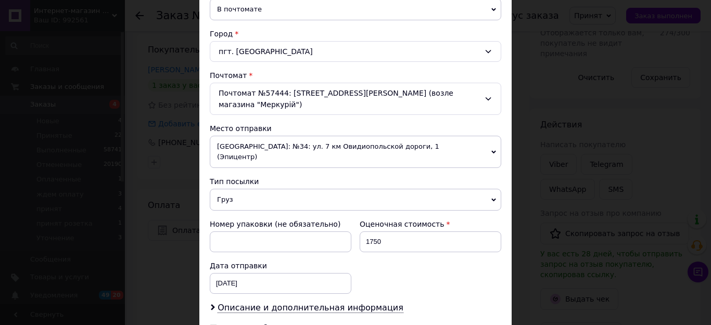
scroll to position [312, 0]
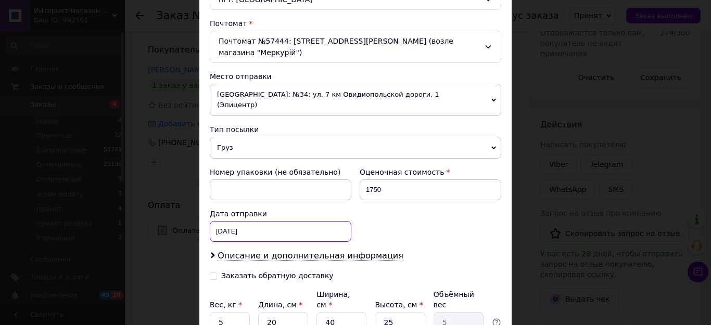
click at [253, 221] on div "[DATE] < 2025 > < Октябрь > Пн Вт Ср Чт Пт Сб Вс 29 30 1 2 3 4 5 6 7 8 9 10 11 …" at bounding box center [281, 231] width 142 height 21
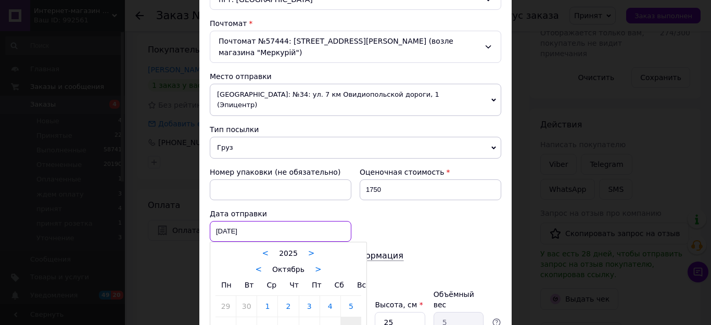
scroll to position [28, 0]
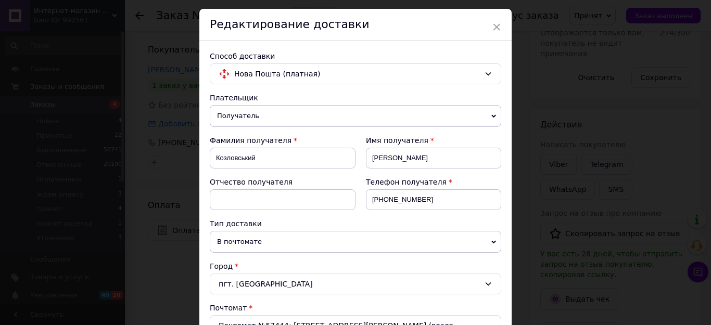
click at [563, 83] on div at bounding box center [355, 162] width 711 height 325
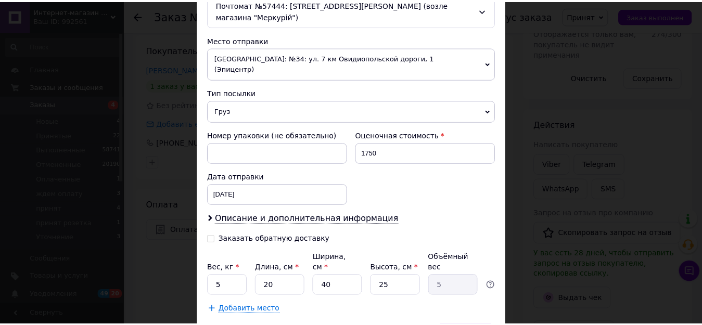
scroll to position [384, 0]
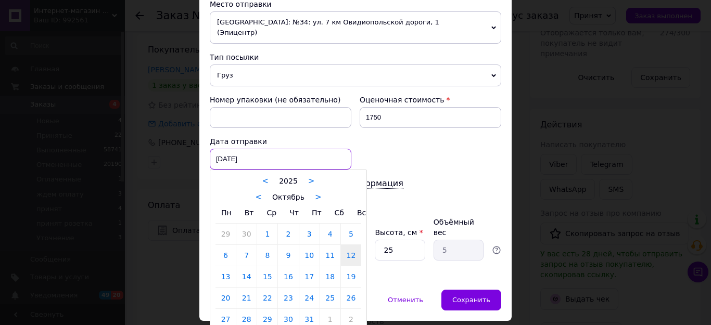
click at [257, 149] on div "[DATE] < 2025 > < Октябрь > Пн Вт Ср Чт Пт Сб Вс 29 30 1 2 3 4 5 6 7 8 9 10 11 …" at bounding box center [281, 159] width 142 height 21
click at [219, 266] on link "13" at bounding box center [225, 276] width 20 height 21
type input "[DATE]"
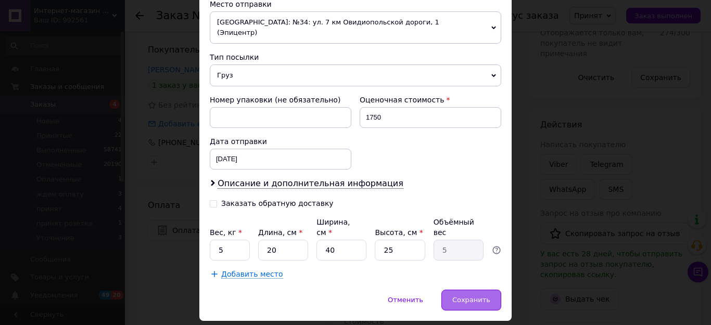
click at [468, 296] on span "Сохранить" at bounding box center [471, 300] width 38 height 8
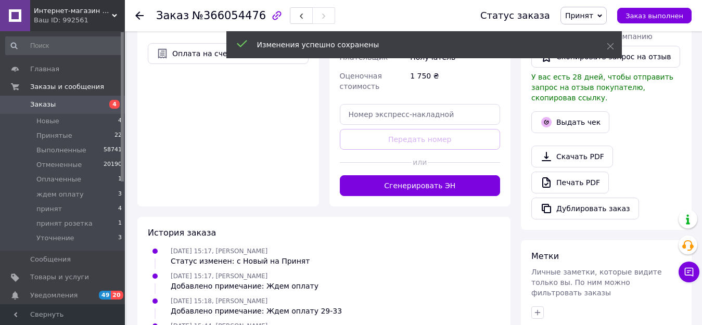
scroll to position [416, 0]
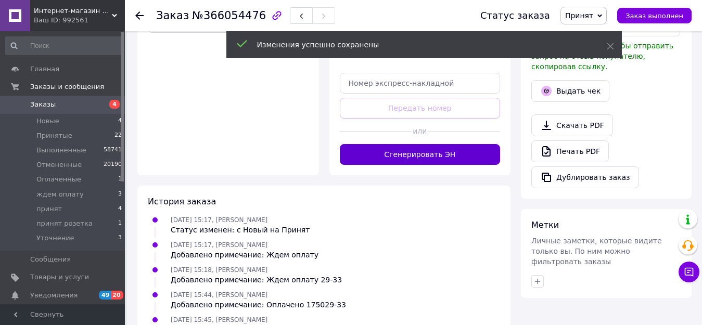
click at [419, 144] on button "Сгенерировать ЭН" at bounding box center [420, 154] width 161 height 21
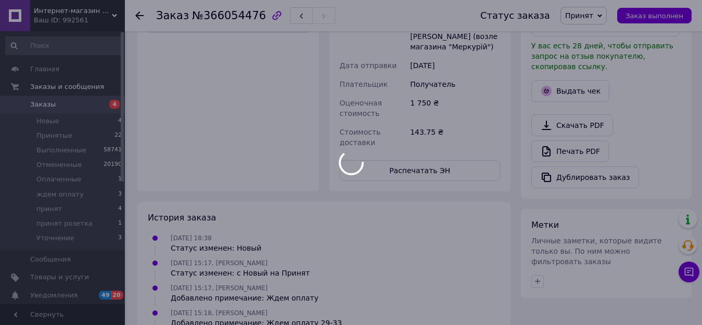
scroll to position [52, 0]
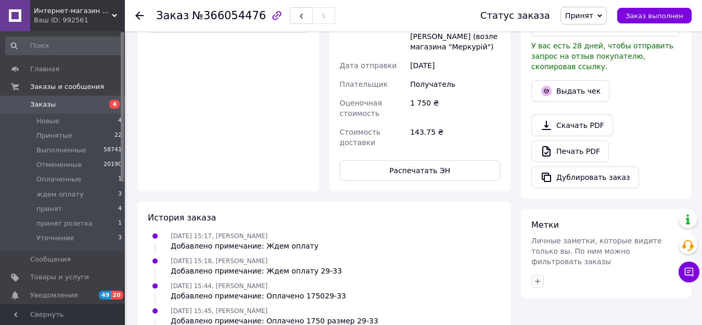
click at [579, 19] on span "Принят" at bounding box center [579, 15] width 28 height 8
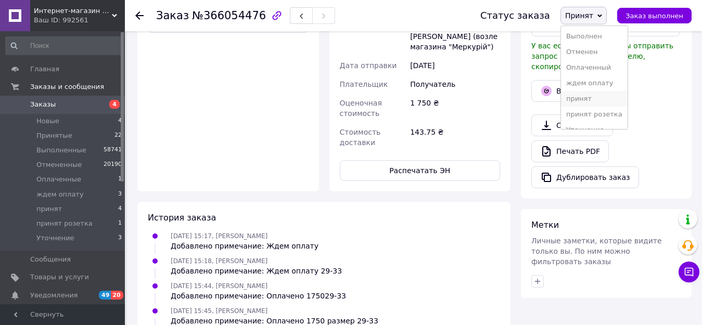
click at [586, 100] on li "принят" at bounding box center [594, 99] width 67 height 16
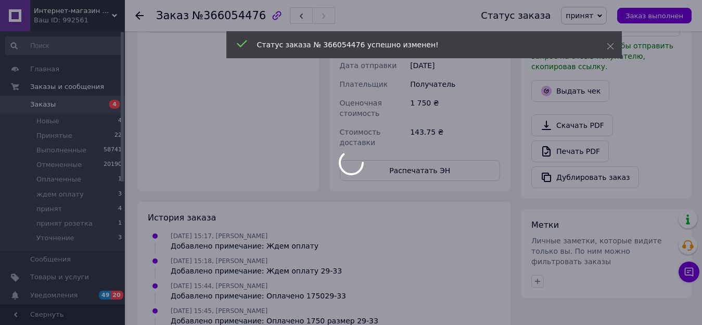
scroll to position [77, 0]
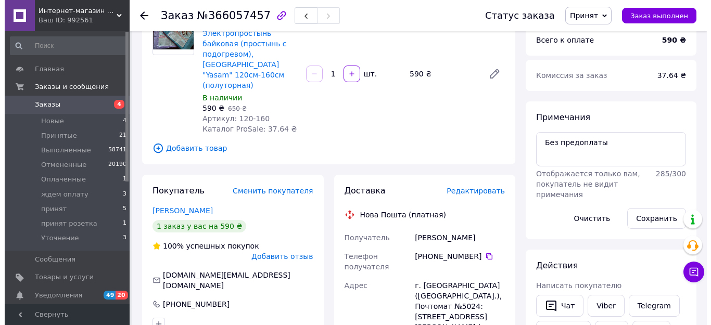
scroll to position [104, 0]
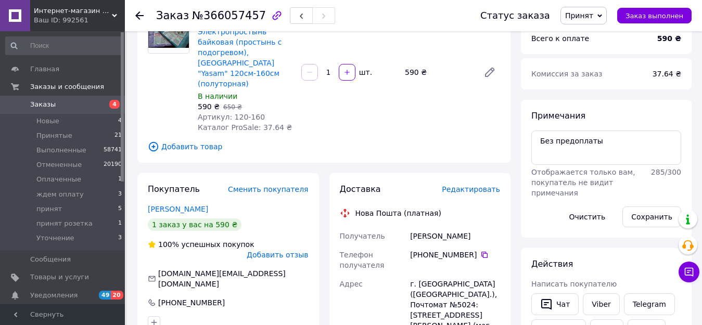
click at [468, 185] on span "Редактировать" at bounding box center [471, 189] width 58 height 8
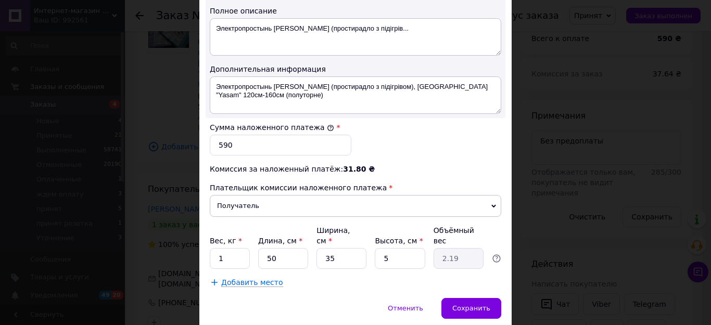
scroll to position [585, 0]
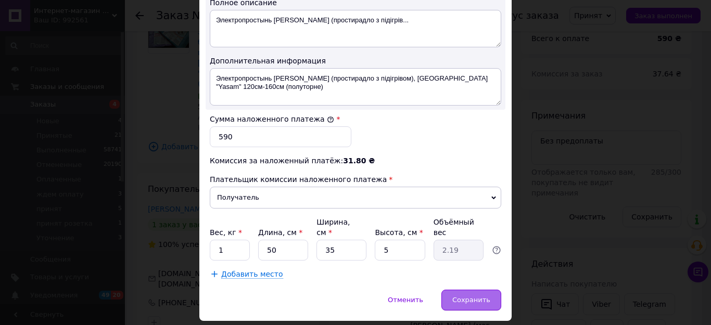
click at [474, 296] on span "Сохранить" at bounding box center [471, 300] width 38 height 8
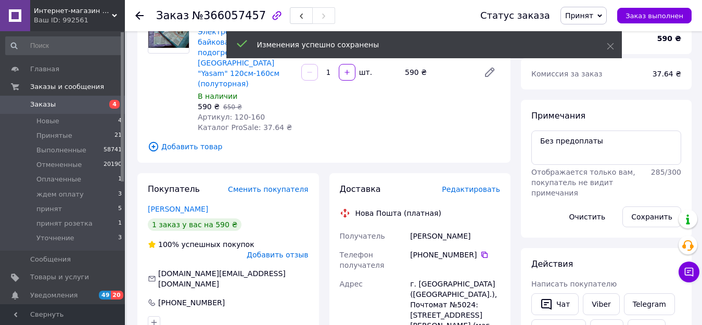
click at [462, 185] on span "Редактировать" at bounding box center [471, 189] width 58 height 8
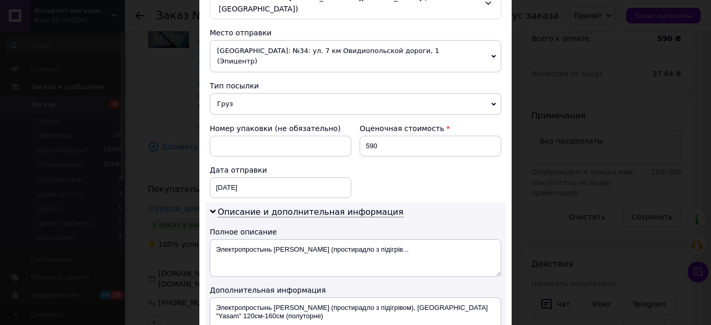
scroll to position [364, 0]
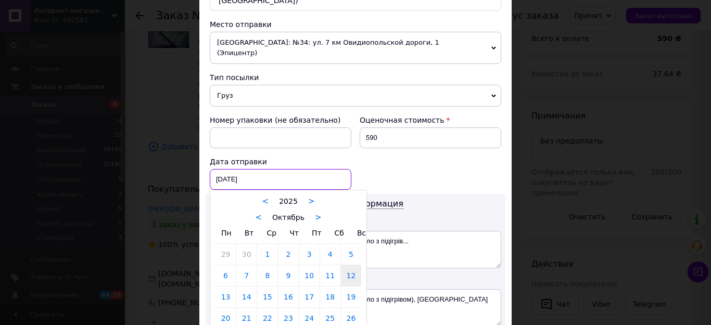
click at [238, 169] on div "12.10.2025 < 2025 > < Октябрь > Пн Вт Ср Чт Пт Сб Вс 29 30 1 2 3 4 5 6 7 8 9 10…" at bounding box center [281, 179] width 142 height 21
click at [226, 287] on link "13" at bounding box center [225, 297] width 20 height 21
type input "[DATE]"
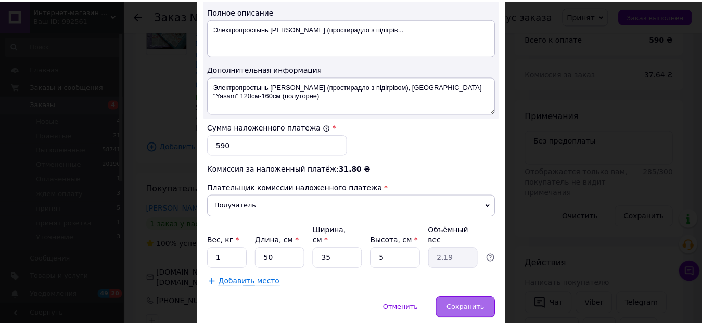
scroll to position [585, 0]
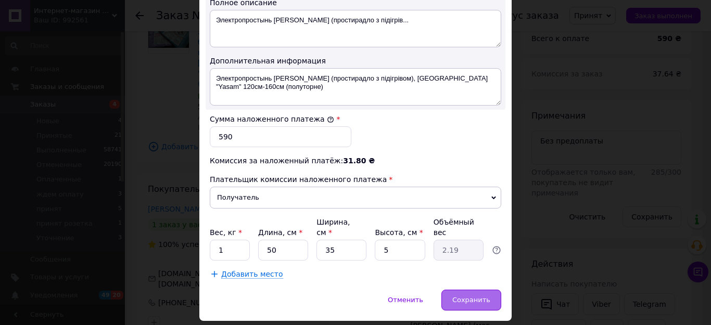
click at [468, 296] on span "Сохранить" at bounding box center [471, 300] width 38 height 8
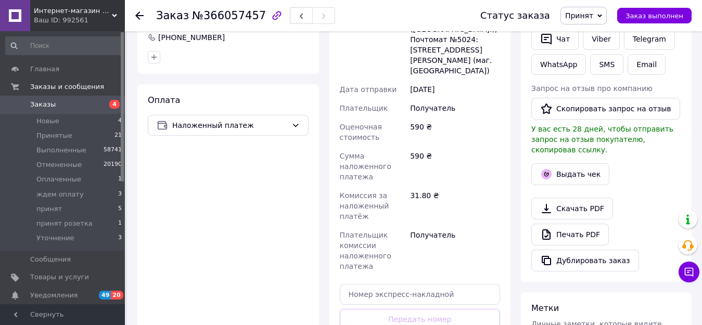
scroll to position [520, 0]
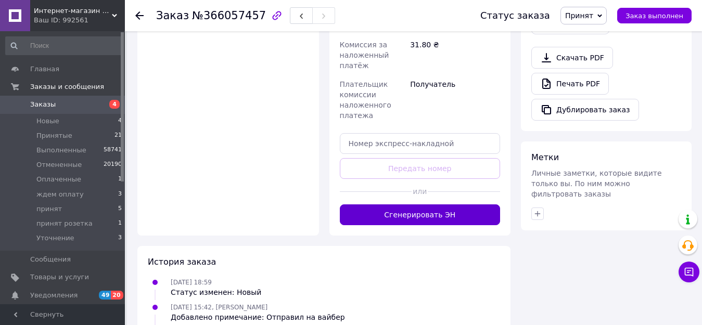
click at [441, 204] on button "Сгенерировать ЭН" at bounding box center [420, 214] width 161 height 21
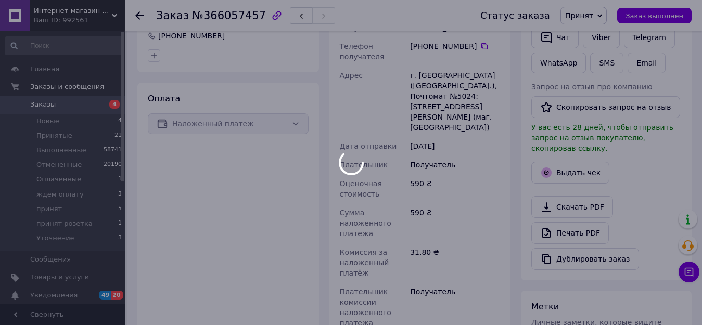
scroll to position [364, 0]
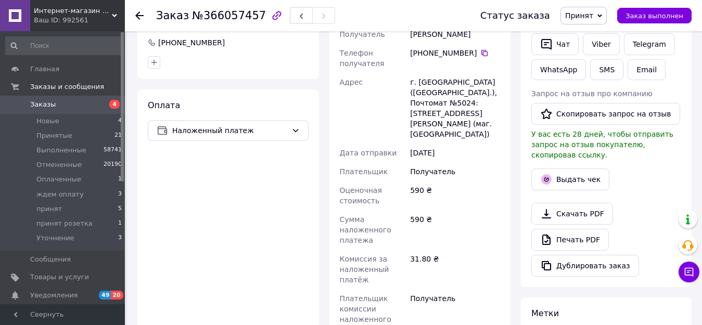
click at [583, 16] on span "Принят" at bounding box center [579, 15] width 28 height 8
click at [583, 97] on li "принят" at bounding box center [594, 99] width 67 height 16
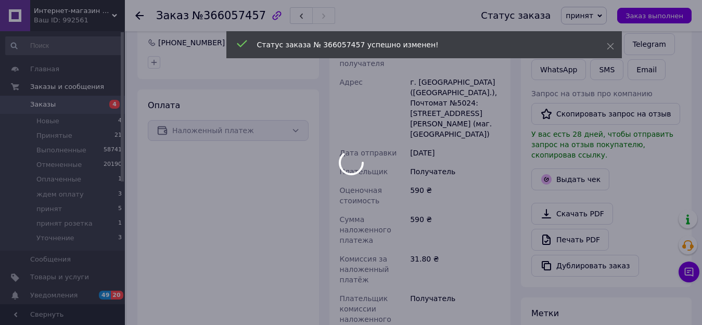
scroll to position [12, 0]
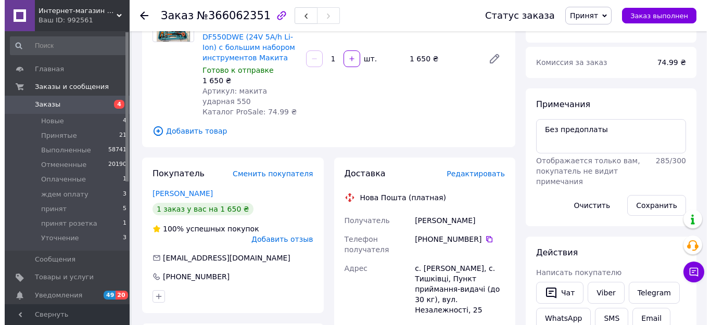
scroll to position [156, 0]
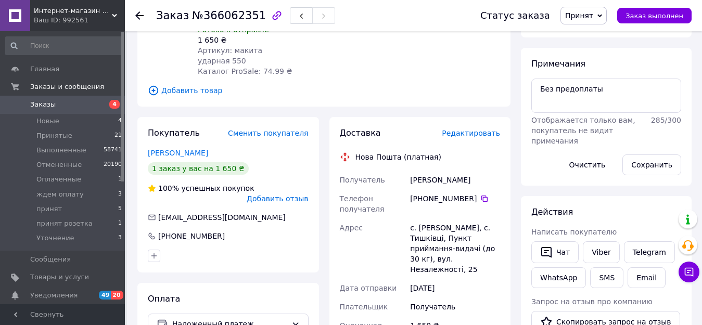
click at [473, 129] on span "Редактировать" at bounding box center [471, 133] width 58 height 8
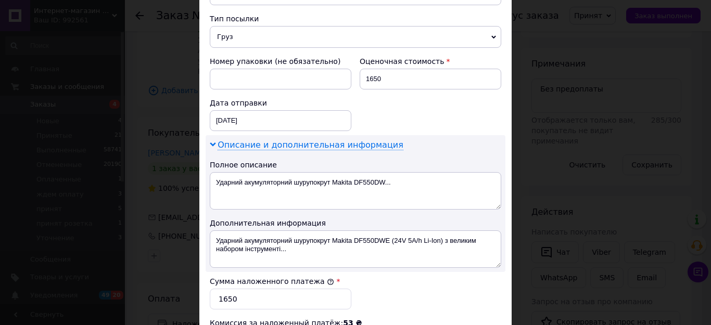
scroll to position [416, 0]
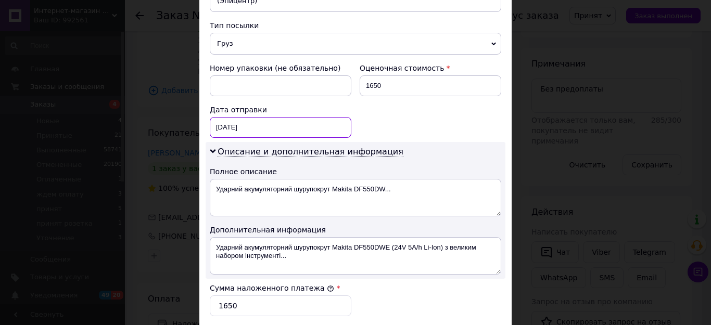
click at [269, 117] on div "[DATE] < 2025 > < Октябрь > Пн Вт Ср Чт Пт Сб Вс 29 30 1 2 3 4 5 6 7 8 9 10 11 …" at bounding box center [281, 127] width 142 height 21
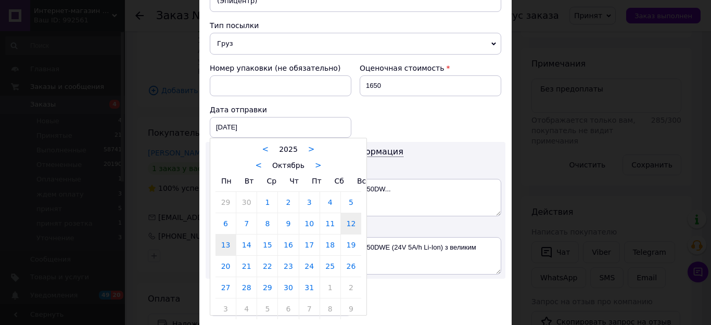
click at [223, 235] on link "13" at bounding box center [225, 245] width 20 height 21
type input "[DATE]"
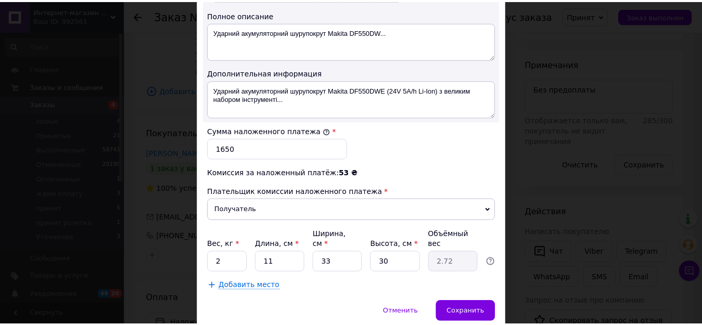
scroll to position [585, 0]
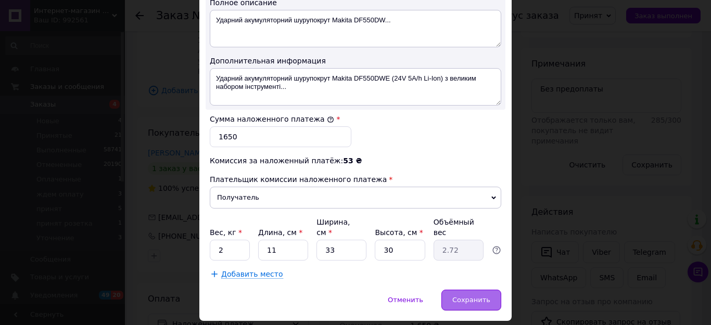
click at [462, 296] on span "Сохранить" at bounding box center [471, 300] width 38 height 8
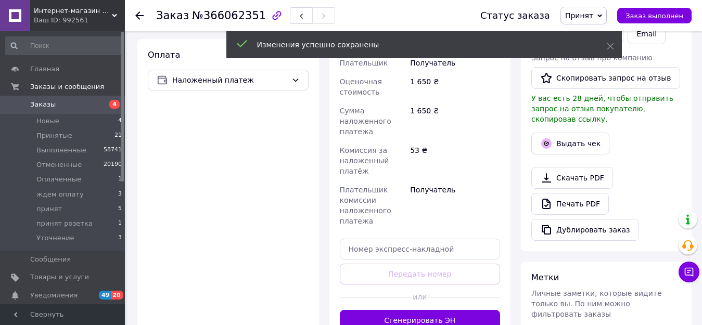
scroll to position [416, 0]
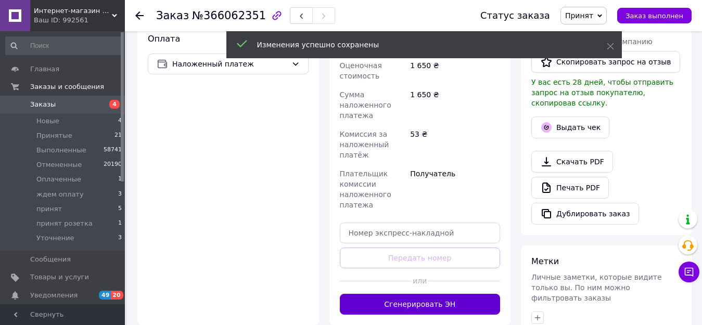
click at [435, 294] on button "Сгенерировать ЭН" at bounding box center [420, 304] width 161 height 21
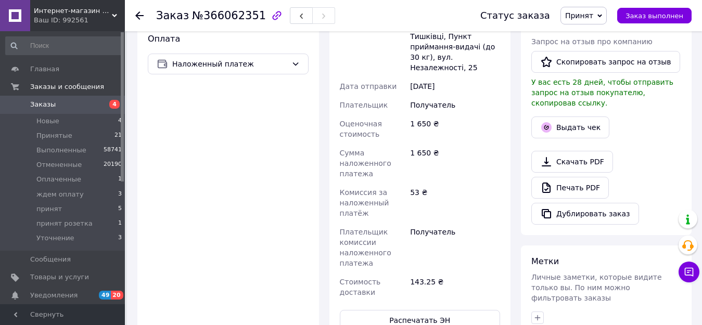
click at [584, 19] on span "Принят" at bounding box center [579, 15] width 28 height 8
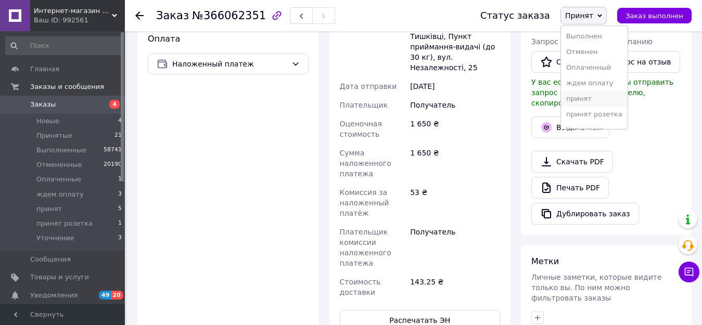
click at [588, 94] on li "принят" at bounding box center [594, 99] width 67 height 16
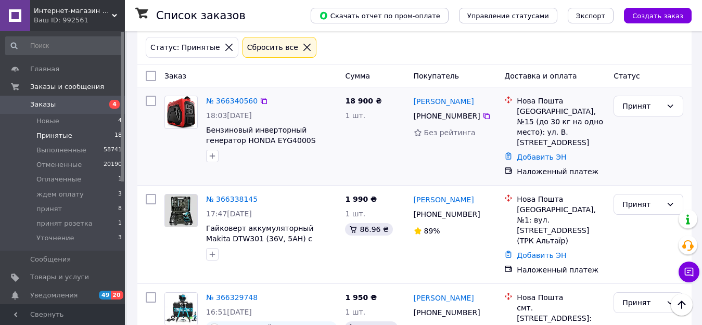
scroll to position [37, 0]
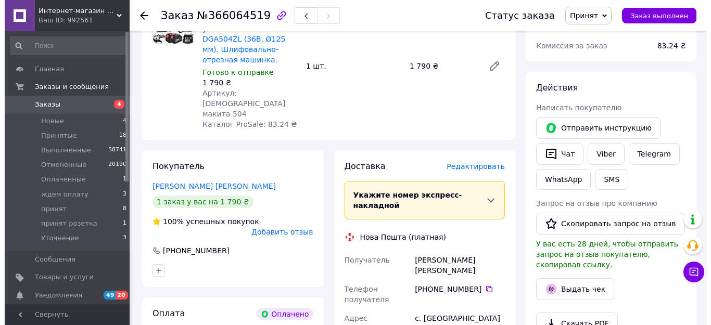
scroll to position [208, 0]
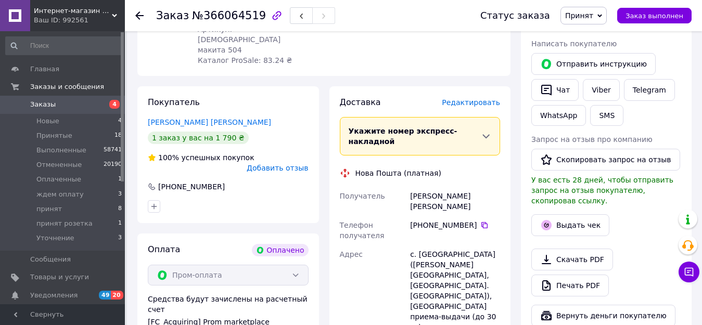
click at [467, 98] on span "Редактировать" at bounding box center [471, 102] width 58 height 8
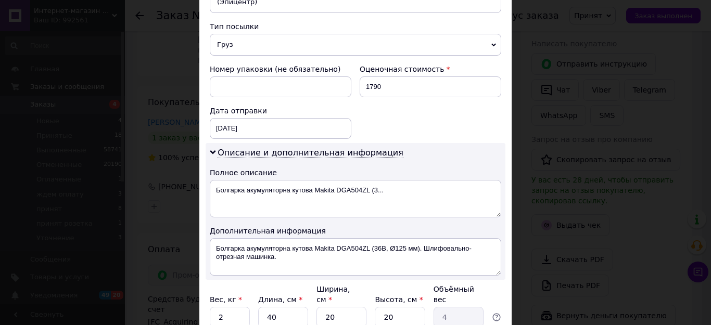
scroll to position [416, 0]
click at [245, 117] on div "[DATE] < 2025 > < Октябрь > Пн Вт Ср Чт Пт Сб Вс 29 30 1 2 3 4 5 6 7 8 9 10 11 …" at bounding box center [281, 127] width 142 height 21
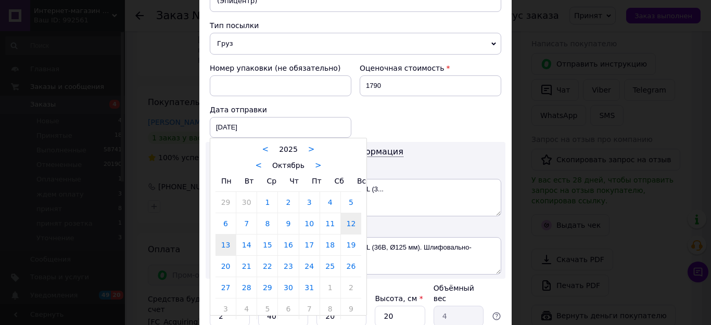
click at [218, 238] on link "13" at bounding box center [225, 245] width 20 height 21
type input "[DATE]"
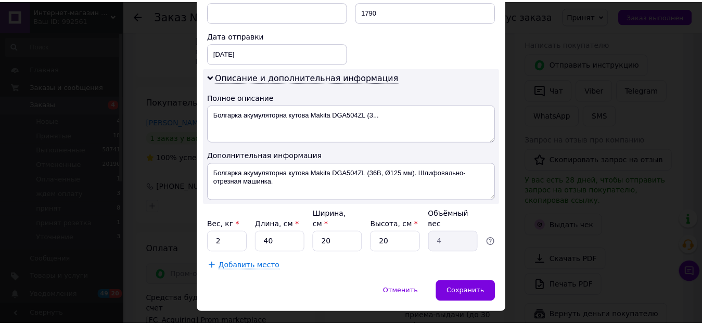
scroll to position [494, 0]
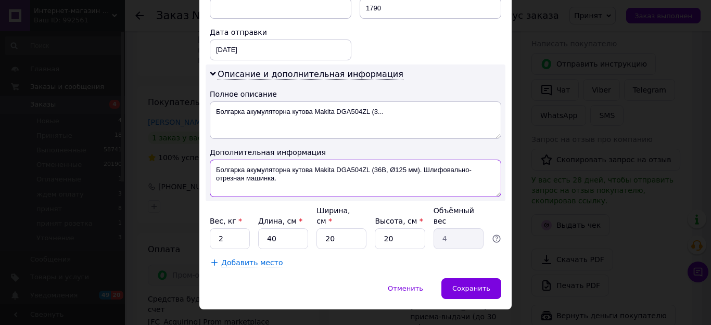
drag, startPoint x: 420, startPoint y: 159, endPoint x: 429, endPoint y: 173, distance: 16.5
click at [429, 173] on textarea "Болгарка акумуляторна кутова Makita DGA504ZL (36В, Ø125 мм). Шлифовально-отрезн…" at bounding box center [355, 178] width 291 height 37
type textarea "Болгарка акумуляторна кутова Makita DGA504ZL (36В, Ø125 мм).Пром.опл"
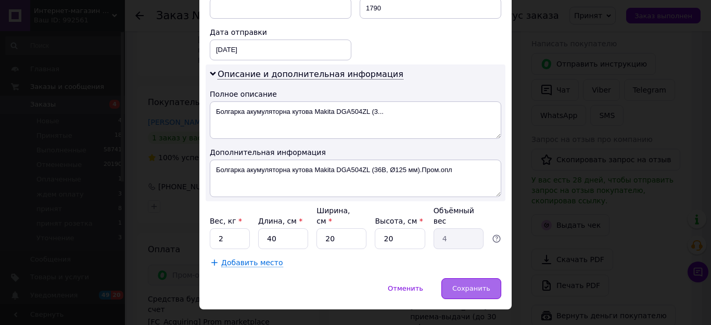
click at [475, 285] on span "Сохранить" at bounding box center [471, 289] width 38 height 8
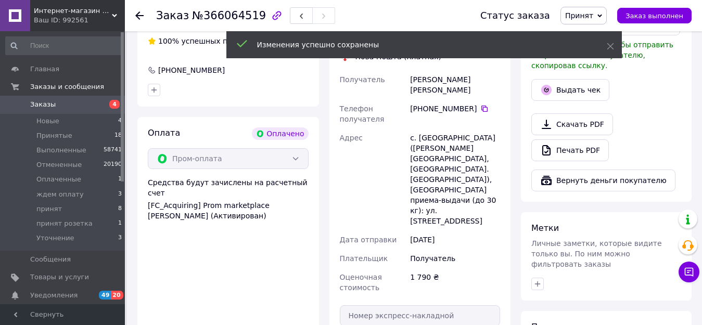
scroll to position [364, 0]
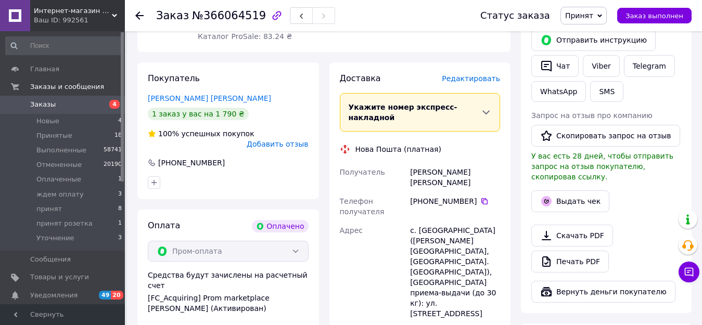
scroll to position [208, 0]
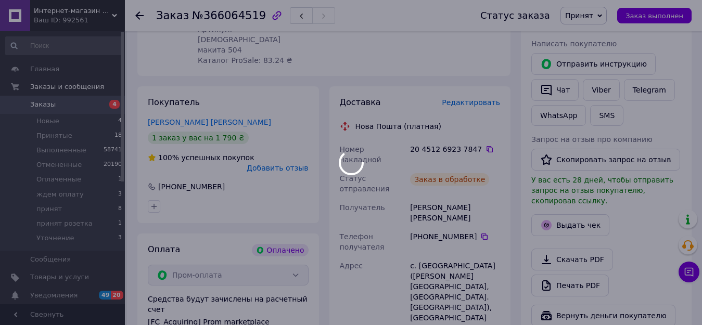
click at [586, 16] on div at bounding box center [351, 162] width 702 height 325
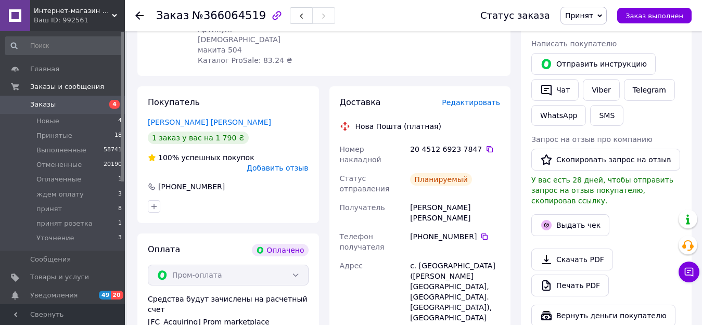
click at [593, 15] on span "Принят" at bounding box center [579, 15] width 28 height 8
click at [593, 98] on li "принят" at bounding box center [594, 99] width 67 height 16
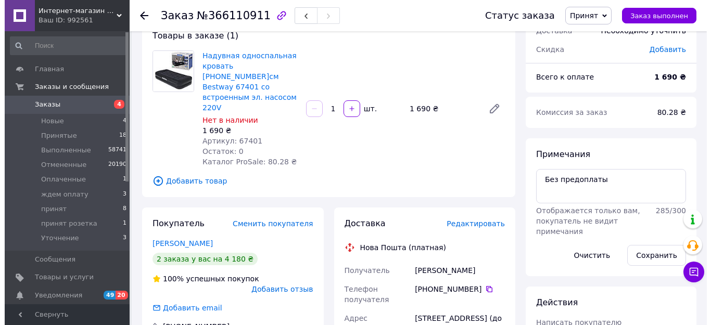
scroll to position [104, 0]
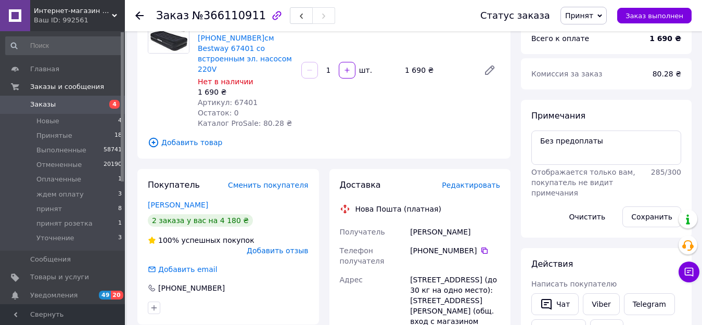
click at [471, 181] on span "Редактировать" at bounding box center [471, 185] width 58 height 8
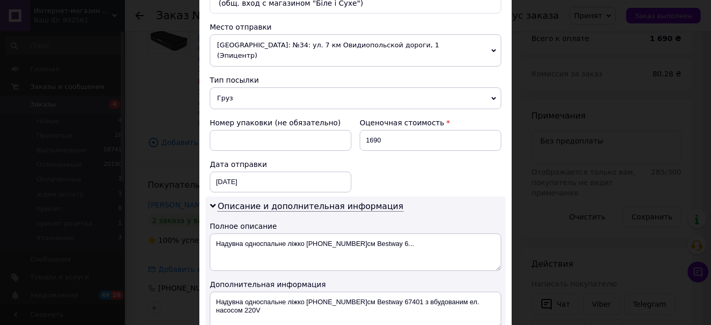
scroll to position [364, 0]
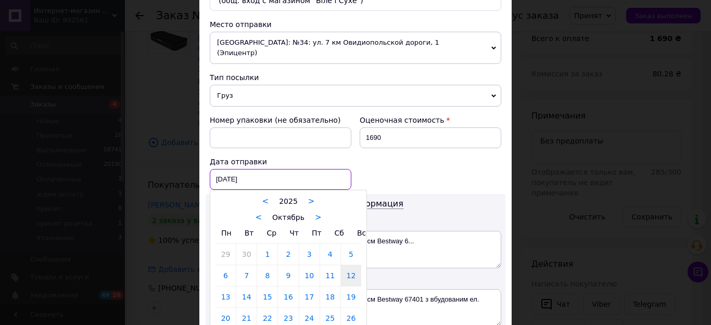
click at [259, 169] on div "[DATE] < 2025 > < Октябрь > Пн Вт Ср Чт Пт Сб Вс 29 30 1 2 3 4 5 6 7 8 9 10 11 …" at bounding box center [281, 179] width 142 height 21
click at [221, 287] on link "13" at bounding box center [225, 297] width 20 height 21
type input "[DATE]"
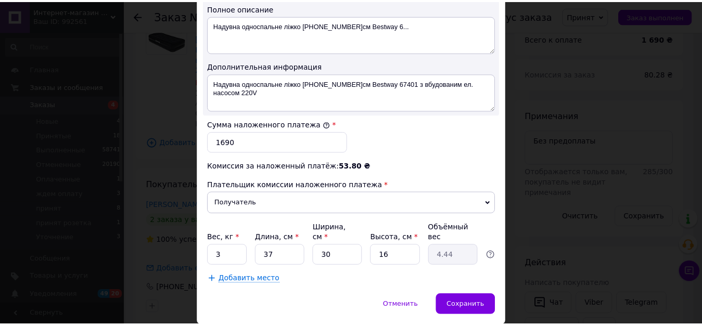
scroll to position [597, 0]
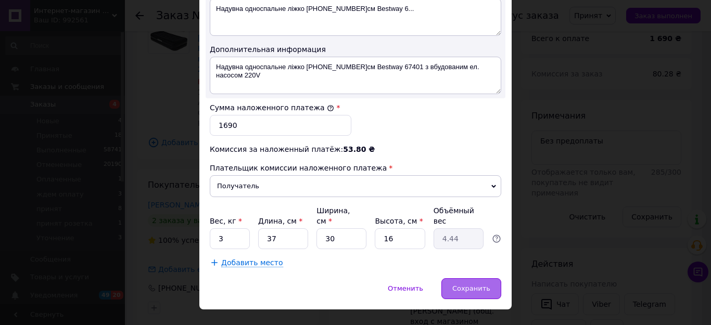
click at [467, 285] on span "Сохранить" at bounding box center [471, 289] width 38 height 8
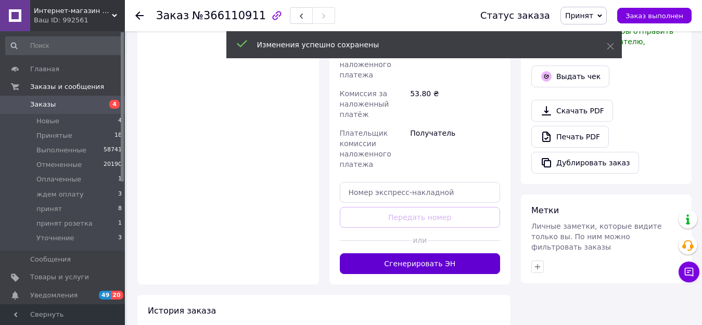
scroll to position [468, 0]
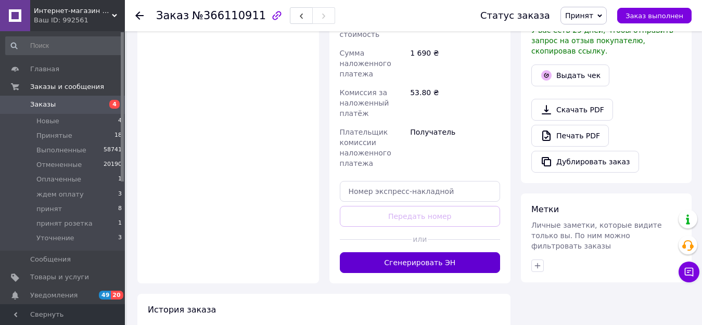
click at [452, 252] on button "Сгенерировать ЭН" at bounding box center [420, 262] width 161 height 21
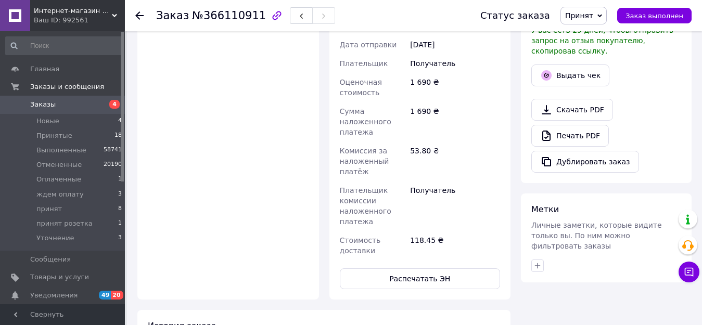
click at [591, 15] on span "Принят" at bounding box center [579, 15] width 28 height 8
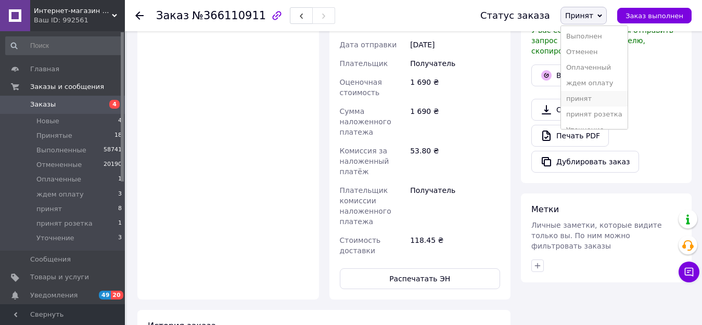
click at [585, 100] on li "принят" at bounding box center [594, 99] width 67 height 16
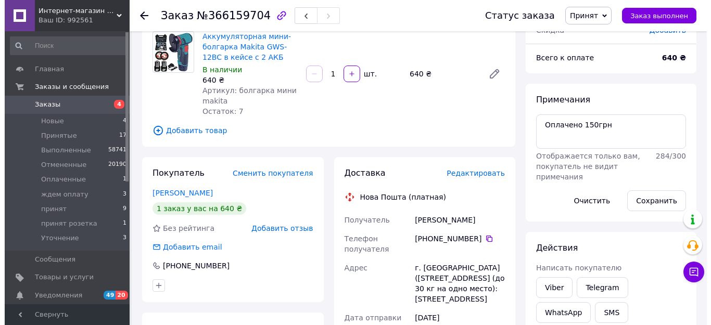
scroll to position [104, 0]
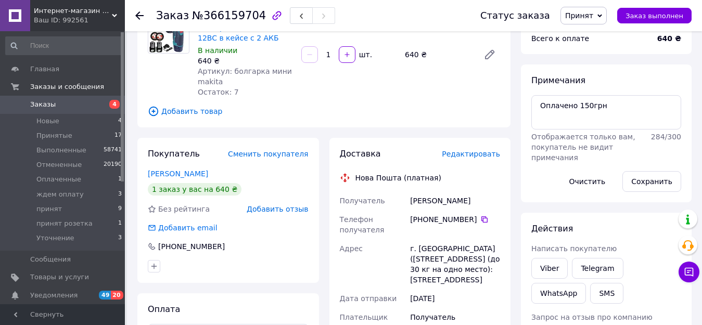
click at [477, 153] on span "Редактировать" at bounding box center [471, 154] width 58 height 8
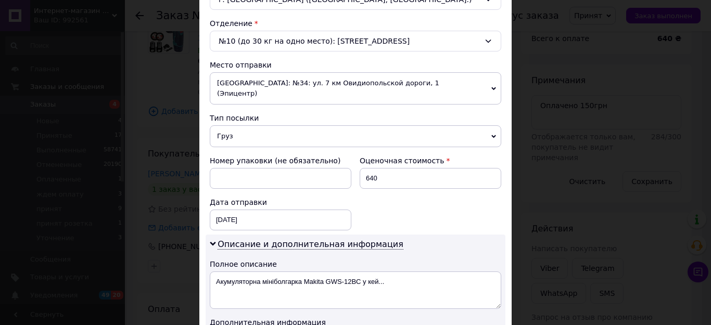
scroll to position [364, 0]
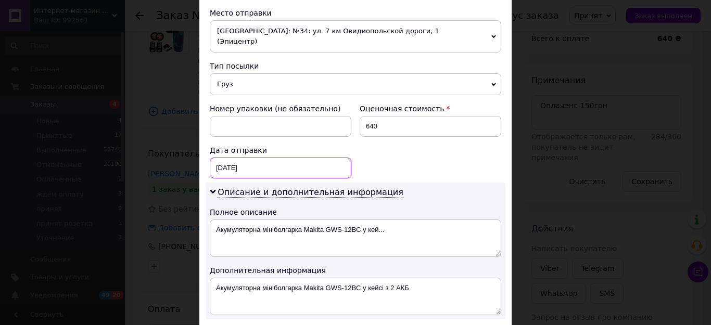
click at [254, 163] on div "[DATE] < 2025 > < Октябрь > Пн Вт Ср Чт Пт Сб Вс 29 30 1 2 3 4 5 6 7 8 9 10 11 …" at bounding box center [281, 168] width 142 height 21
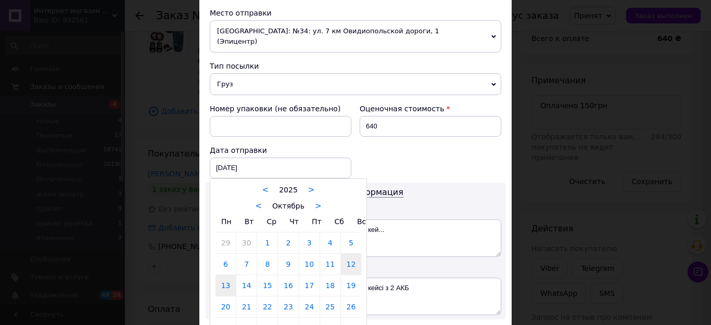
click at [223, 275] on link "13" at bounding box center [225, 285] width 20 height 21
type input "[DATE]"
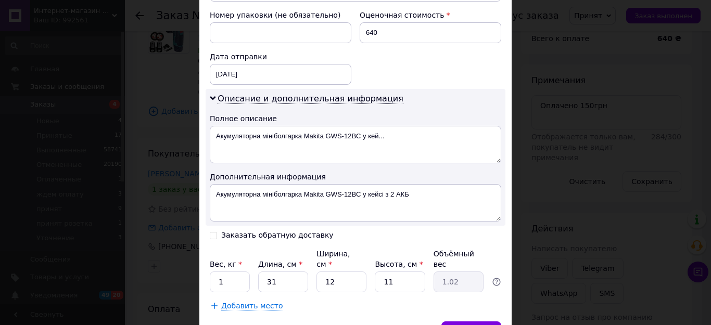
scroll to position [468, 0]
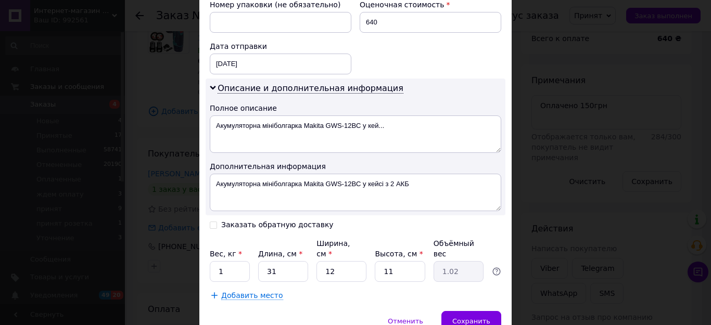
click at [211, 221] on input "Заказать обратную доставку" at bounding box center [213, 224] width 7 height 7
checkbox input "true"
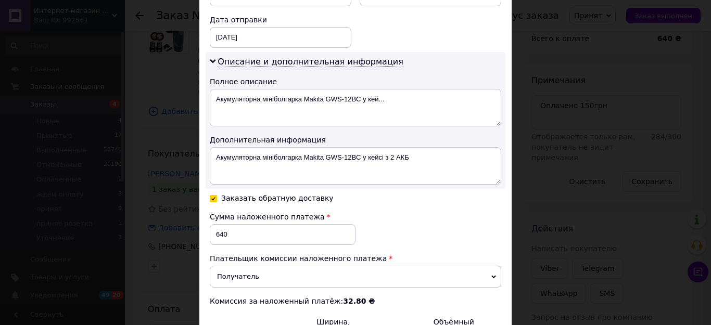
scroll to position [520, 0]
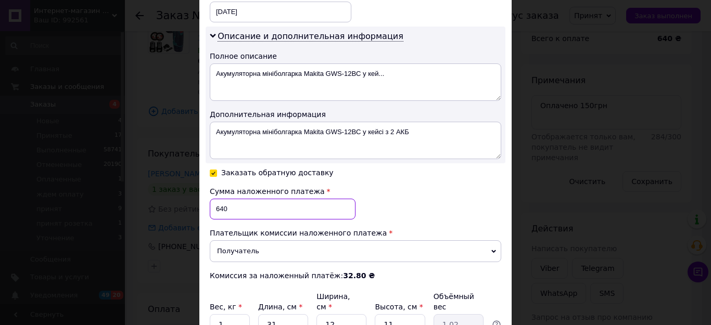
click at [238, 201] on input "640" at bounding box center [283, 209] width 146 height 21
type input "6"
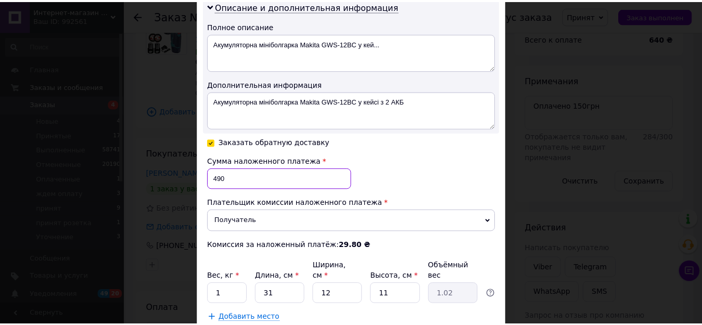
scroll to position [606, 0]
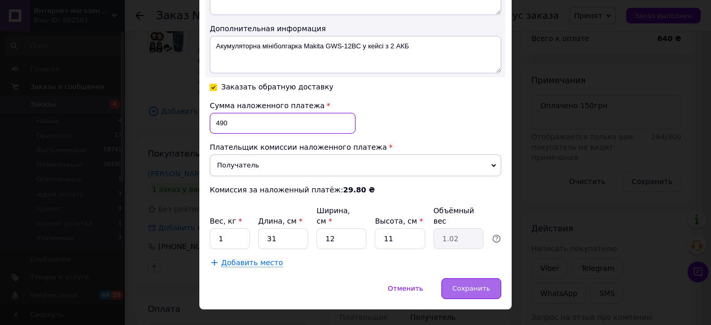
type input "490"
click at [473, 285] on span "Сохранить" at bounding box center [471, 289] width 38 height 8
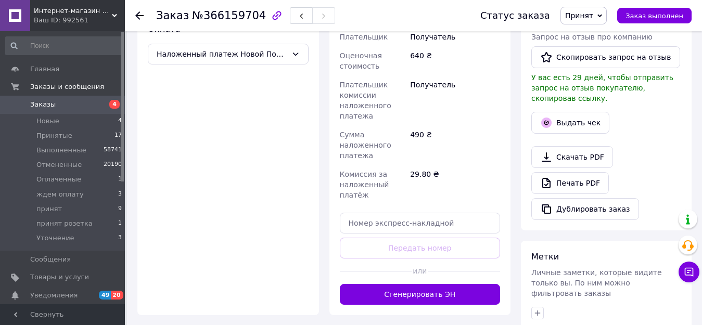
scroll to position [416, 0]
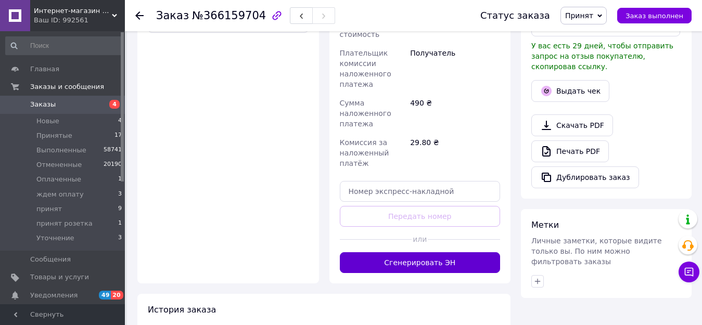
click at [431, 267] on button "Сгенерировать ЭН" at bounding box center [420, 262] width 161 height 21
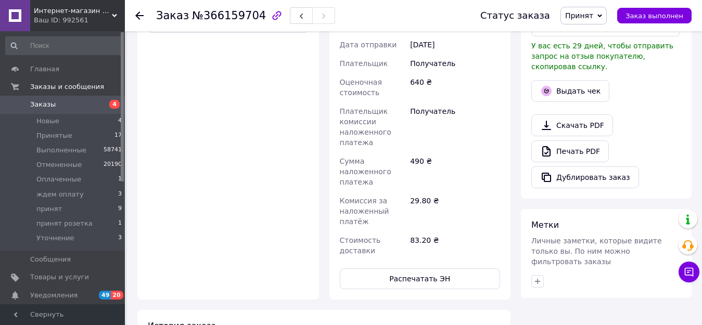
click at [593, 14] on span "Принят" at bounding box center [579, 15] width 28 height 8
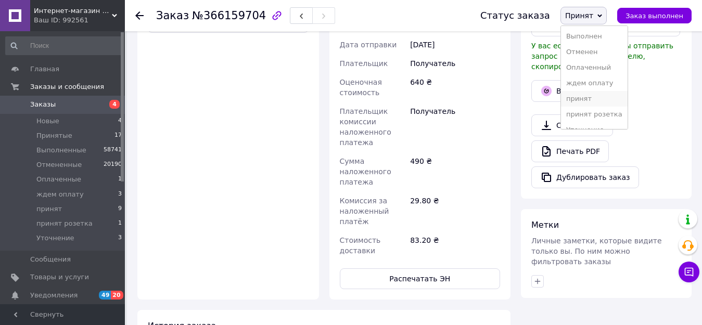
click at [589, 96] on li "принят" at bounding box center [594, 99] width 67 height 16
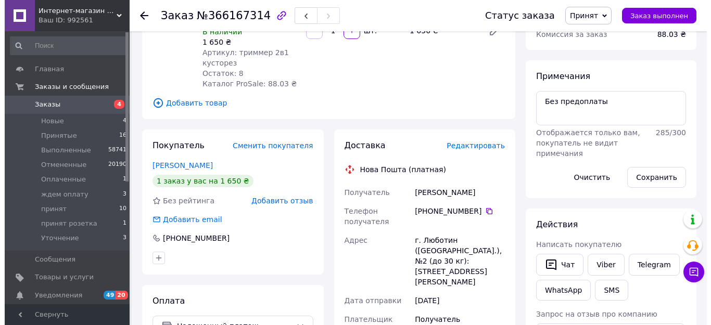
scroll to position [156, 0]
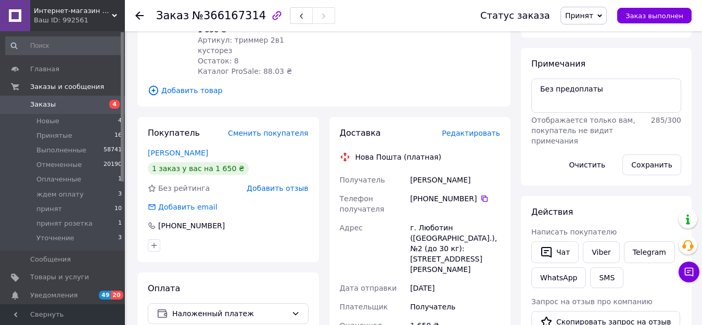
click at [478, 129] on span "Редактировать" at bounding box center [471, 133] width 58 height 8
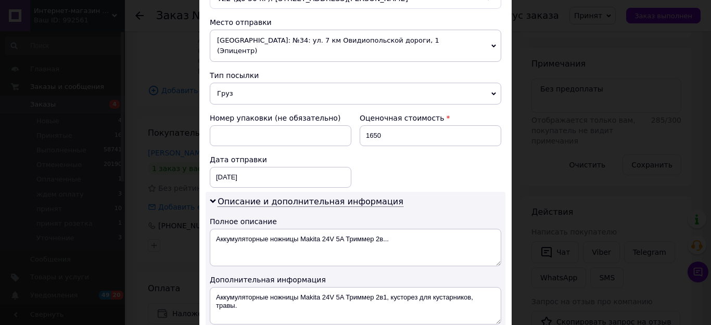
scroll to position [364, 0]
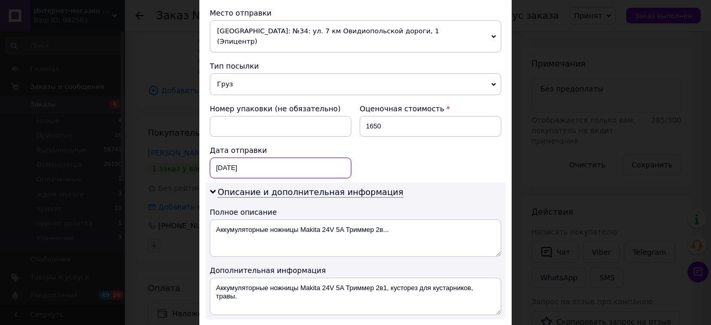
click at [265, 160] on div "[DATE] < 2025 > < Октябрь > Пн Вт Ср Чт Пт Сб Вс 29 30 1 2 3 4 5 6 7 8 9 10 11 …" at bounding box center [281, 168] width 142 height 21
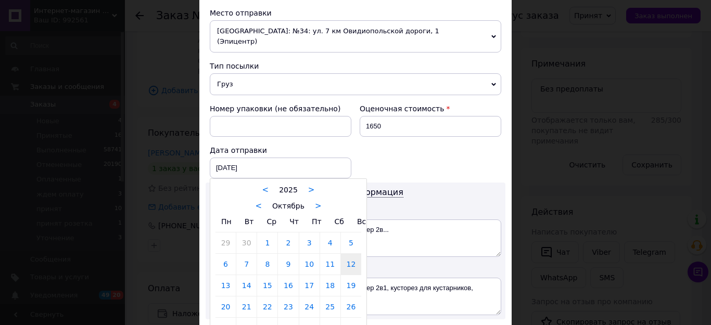
click at [221, 277] on link "13" at bounding box center [225, 285] width 20 height 21
type input "13.10.2025"
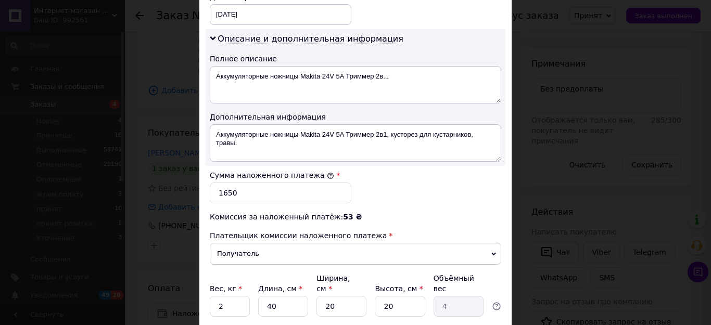
scroll to position [520, 0]
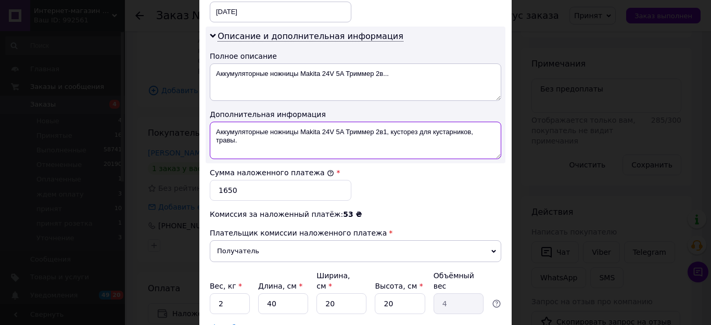
click at [237, 131] on textarea "Аккумуляторные ножницы Makita 24V 5A Триммер 2в1, кусторез для кустарников, тра…" at bounding box center [355, 140] width 291 height 37
drag, startPoint x: 389, startPoint y: 122, endPoint x: 398, endPoint y: 138, distance: 18.2
click at [398, 138] on textarea "Аккумуляторные ножницы Makita 24V 5A Триммер 2в1, кусторез для кустарников, тра…" at bounding box center [355, 140] width 291 height 37
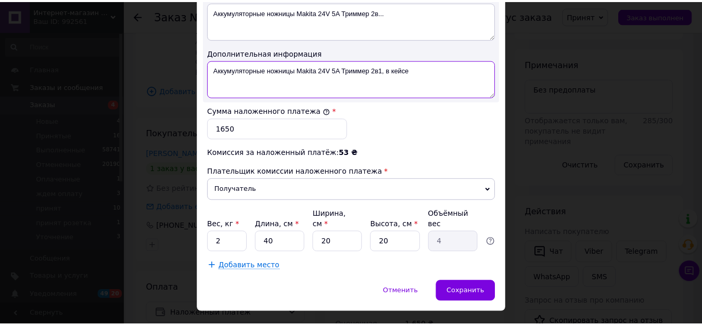
scroll to position [585, 0]
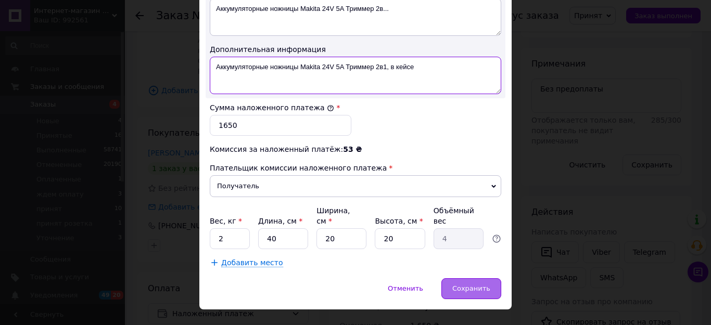
type textarea "Аккумуляторные ножницы Makita 24V 5A Триммер 2в1, в кейсе"
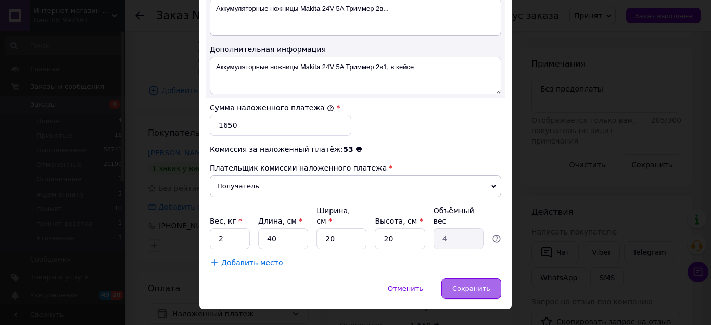
click at [475, 285] on span "Сохранить" at bounding box center [471, 289] width 38 height 8
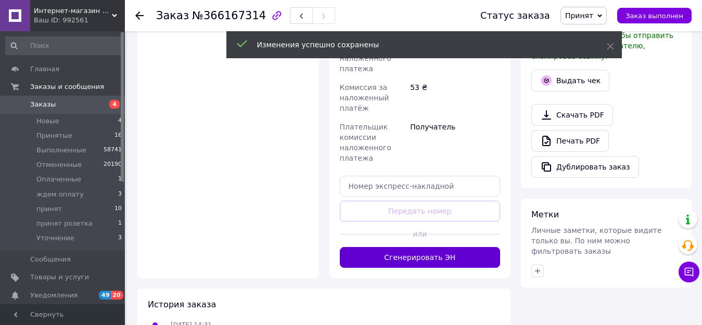
scroll to position [520, 0]
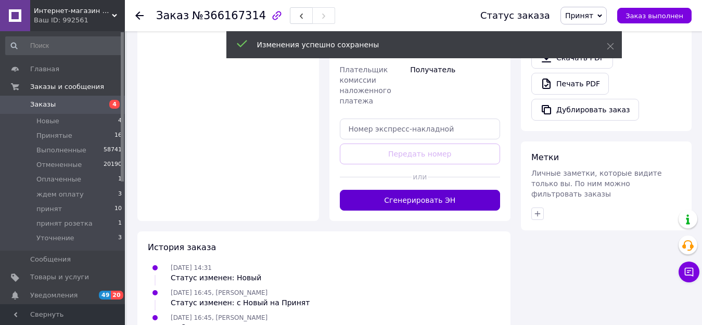
click at [451, 190] on button "Сгенерировать ЭН" at bounding box center [420, 200] width 161 height 21
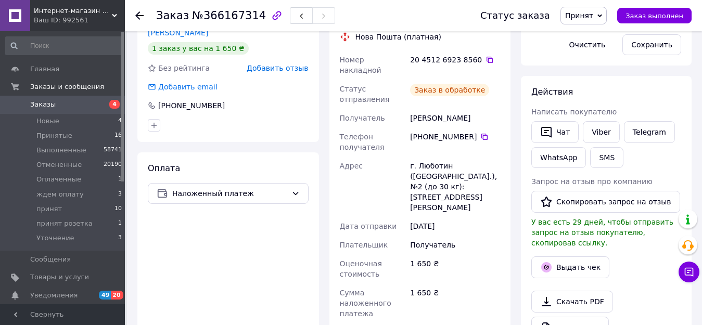
scroll to position [156, 0]
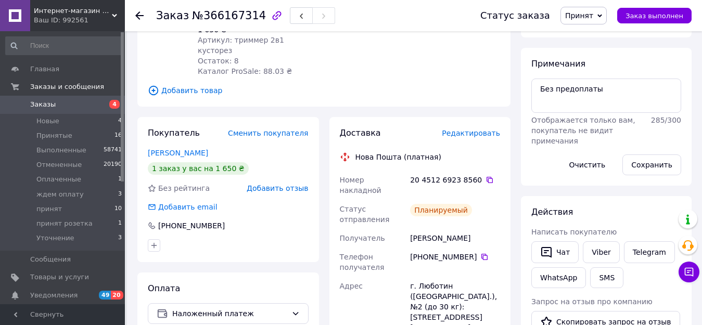
click at [587, 15] on span "Принят" at bounding box center [579, 15] width 28 height 8
click at [590, 100] on li "принят" at bounding box center [594, 99] width 67 height 16
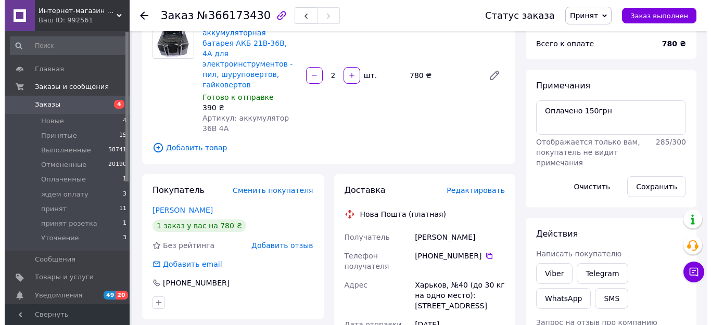
scroll to position [104, 0]
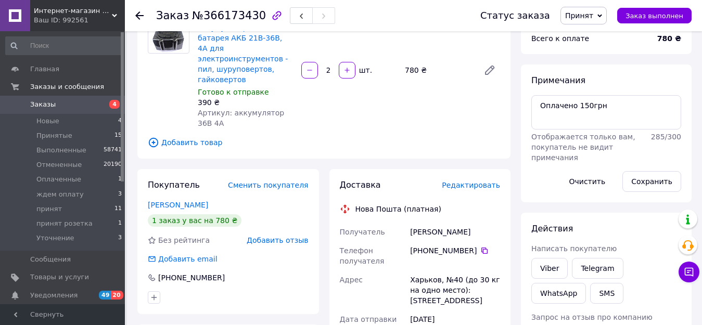
click at [467, 181] on span "Редактировать" at bounding box center [471, 185] width 58 height 8
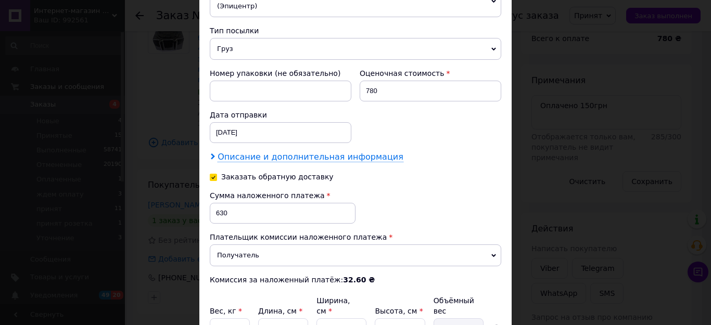
scroll to position [416, 0]
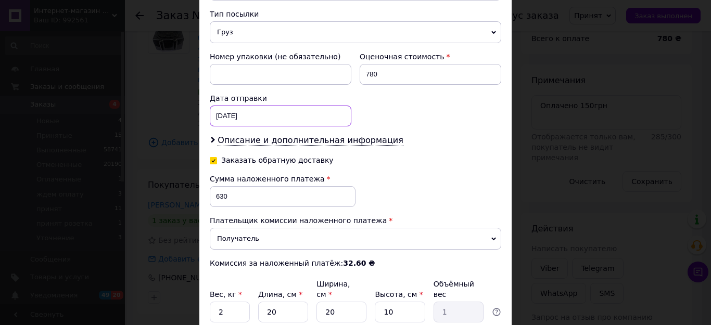
click at [268, 108] on div "12.10.2025 < 2025 > < Октябрь > Пн Вт Ср Чт Пт Сб Вс 29 30 1 2 3 4 5 6 7 8 9 10…" at bounding box center [281, 116] width 142 height 21
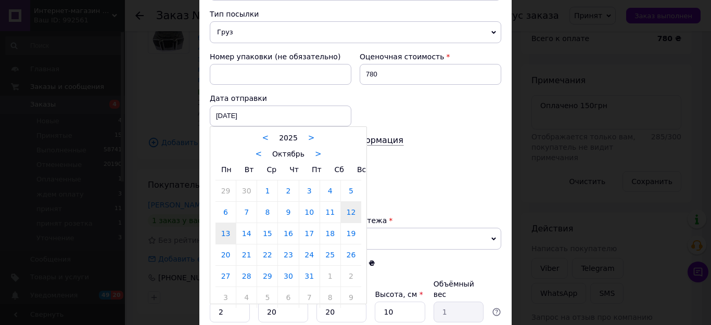
click at [222, 223] on link "13" at bounding box center [225, 233] width 20 height 21
type input "13.10.2025"
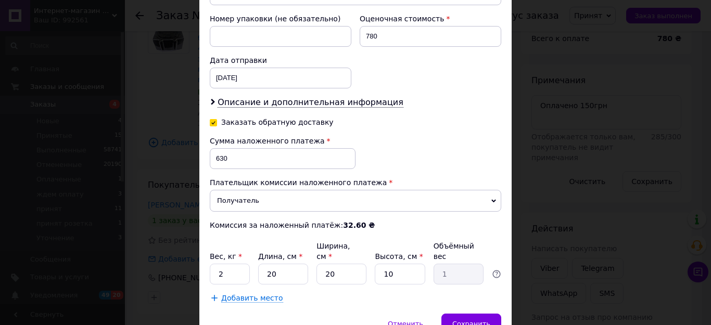
scroll to position [468, 0]
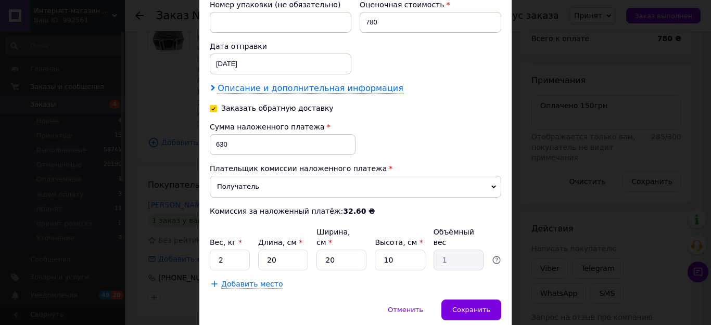
click at [298, 83] on span "Описание и дополнительная информация" at bounding box center [310, 88] width 186 height 10
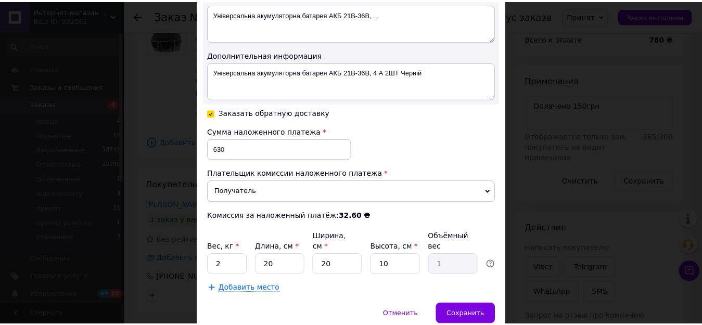
scroll to position [606, 0]
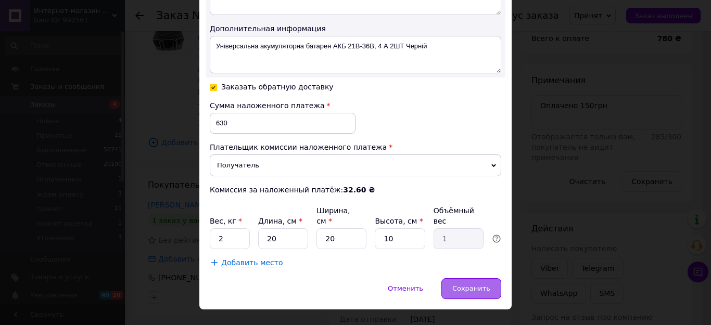
click at [466, 285] on span "Сохранить" at bounding box center [471, 289] width 38 height 8
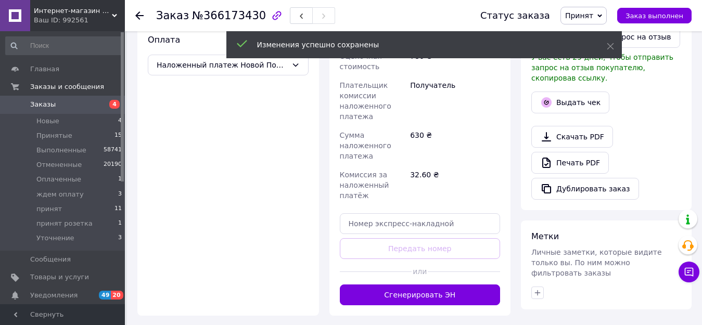
scroll to position [468, 0]
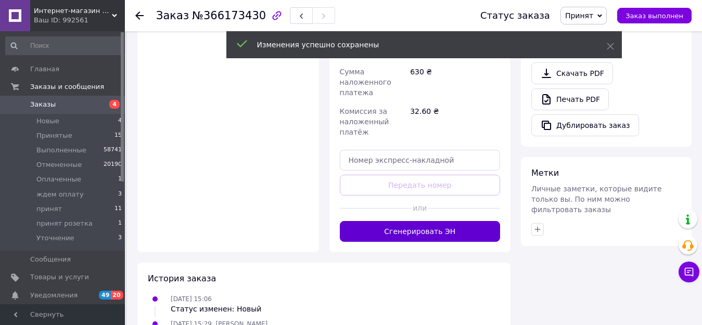
click at [429, 221] on button "Сгенерировать ЭН" at bounding box center [420, 231] width 161 height 21
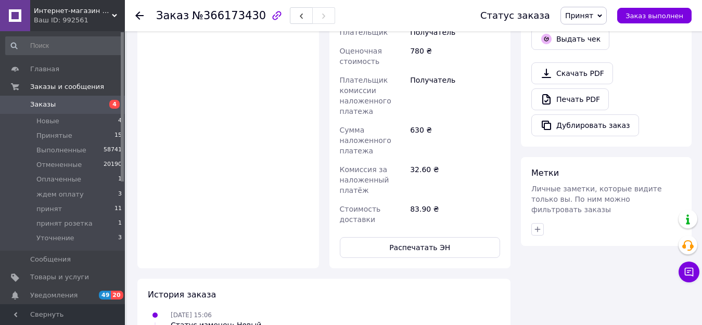
click at [593, 16] on span "Принят" at bounding box center [579, 15] width 28 height 8
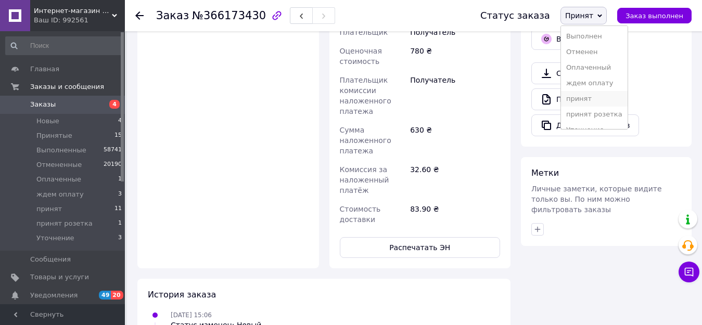
click at [592, 99] on li "принят" at bounding box center [594, 99] width 67 height 16
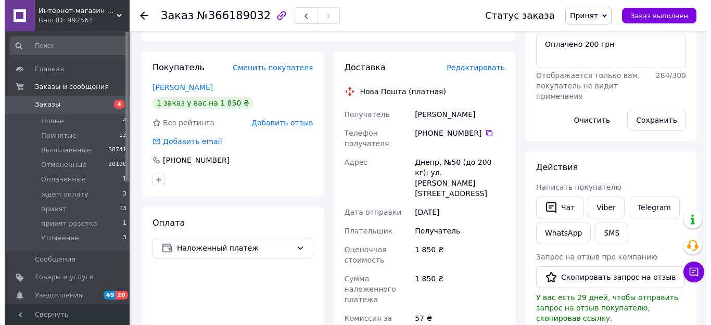
scroll to position [208, 0]
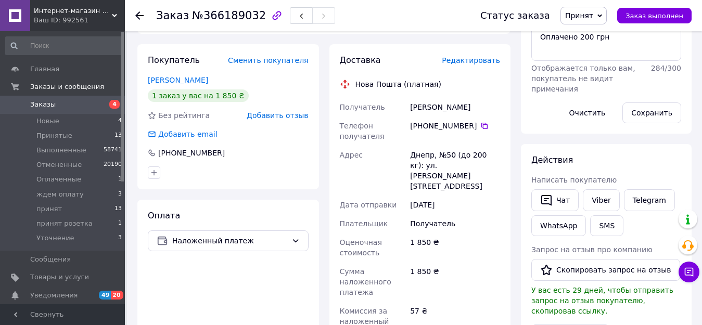
click at [471, 62] on span "Редактировать" at bounding box center [471, 60] width 58 height 8
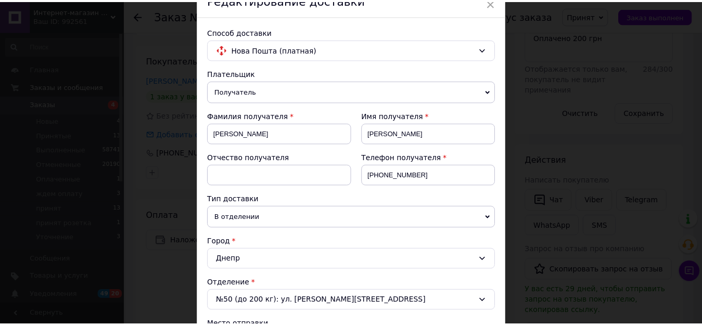
scroll to position [0, 0]
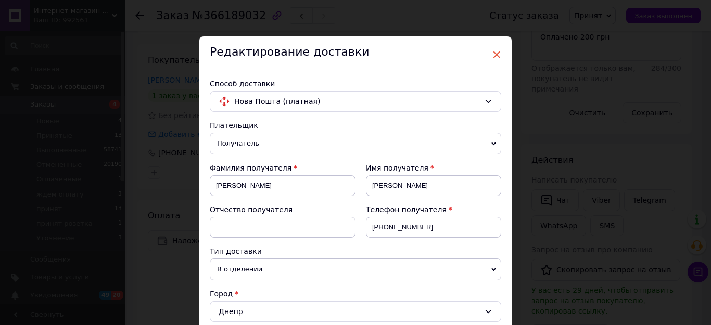
click at [493, 55] on span "×" at bounding box center [496, 55] width 9 height 18
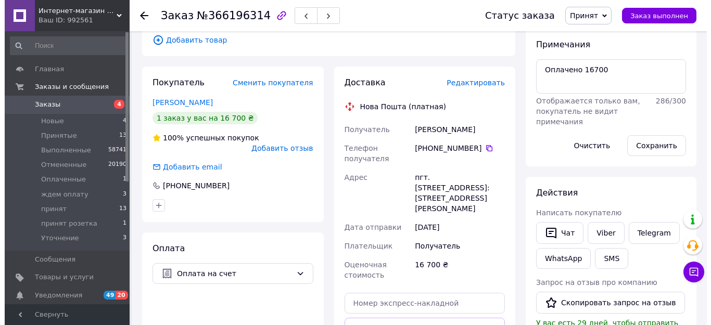
scroll to position [208, 0]
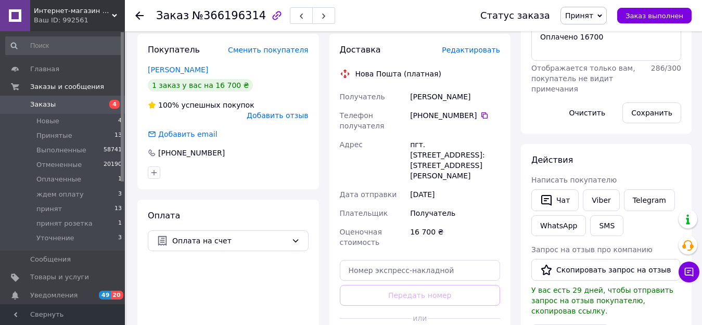
click at [472, 53] on span "Редактировать" at bounding box center [471, 50] width 58 height 8
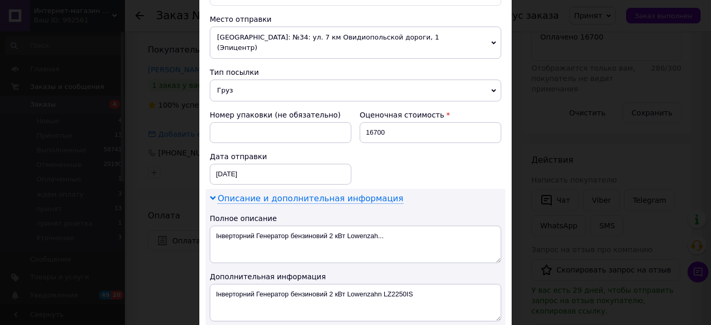
scroll to position [364, 0]
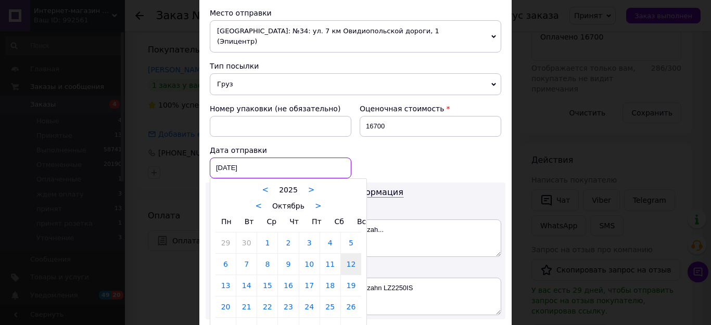
click at [260, 158] on div "[DATE] < 2025 > < Октябрь > Пн Вт Ср Чт Пт Сб Вс 29 30 1 2 3 4 5 6 7 8 9 10 11 …" at bounding box center [281, 168] width 142 height 21
click at [224, 275] on link "13" at bounding box center [225, 285] width 20 height 21
type input "[DATE]"
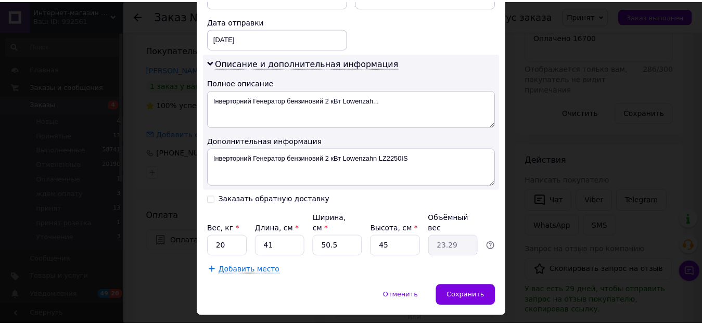
scroll to position [501, 0]
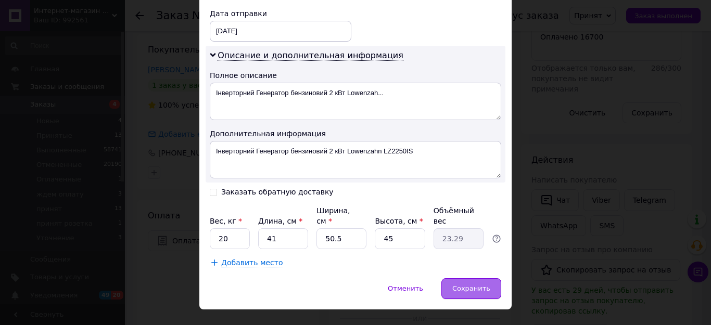
click at [468, 285] on span "Сохранить" at bounding box center [471, 289] width 38 height 8
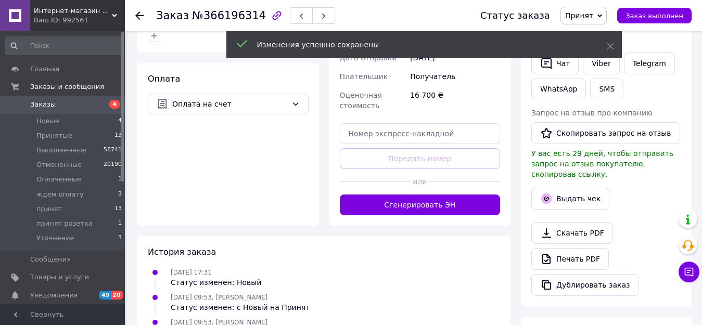
scroll to position [364, 0]
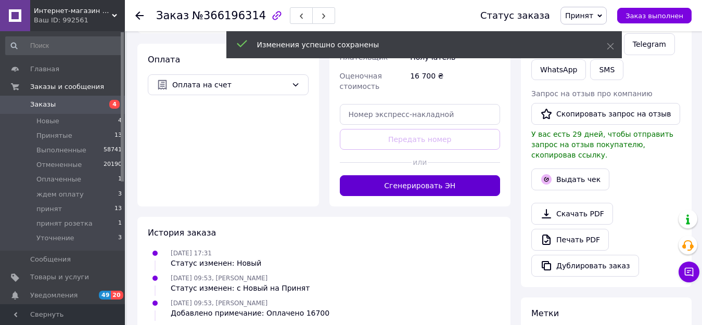
click at [449, 175] on button "Сгенерировать ЭН" at bounding box center [420, 185] width 161 height 21
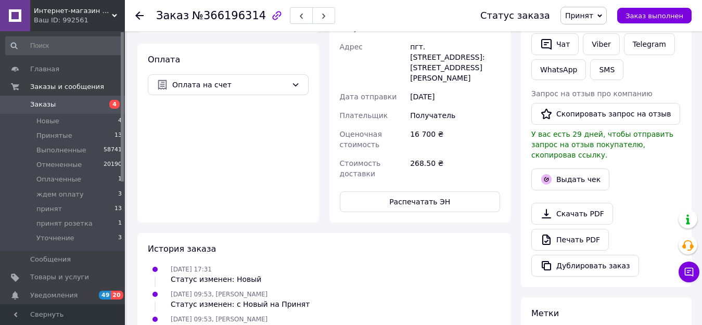
click at [589, 9] on span "Принят" at bounding box center [583, 16] width 46 height 18
click at [590, 97] on li "принят" at bounding box center [594, 99] width 67 height 16
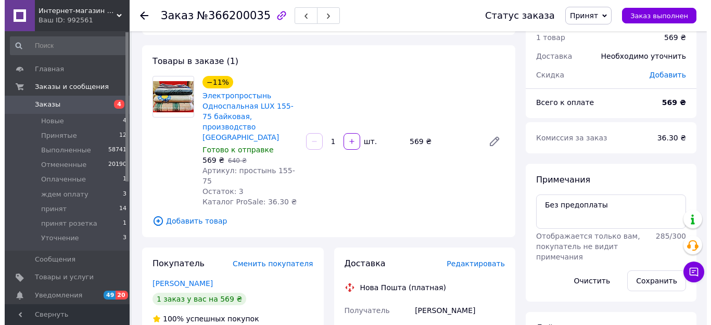
scroll to position [52, 0]
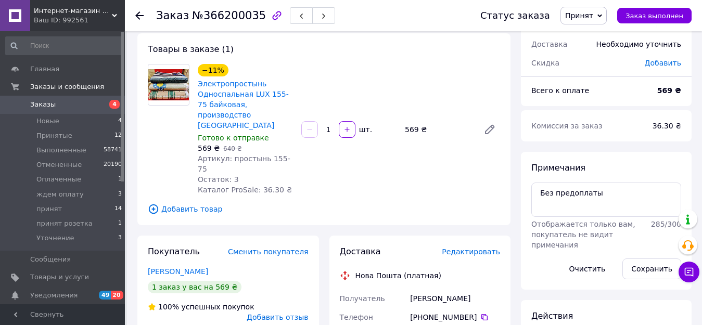
click at [475, 248] on span "Редактировать" at bounding box center [471, 252] width 58 height 8
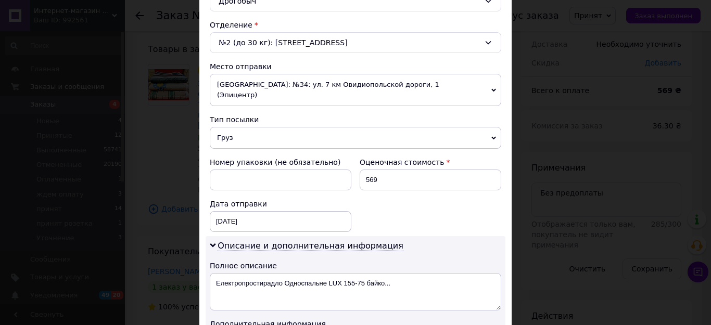
scroll to position [312, 0]
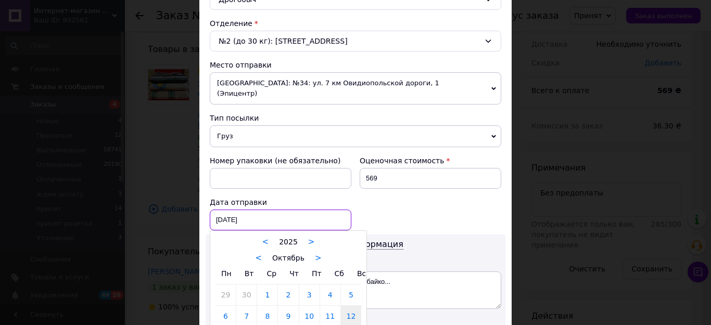
click at [250, 211] on div "[DATE] < 2025 > < Октябрь > Пн Вт Ср Чт Пт Сб Вс 29 30 1 2 3 4 5 6 7 8 9 10 11 …" at bounding box center [281, 220] width 142 height 21
drag, startPoint x: 431, startPoint y: 217, endPoint x: 431, endPoint y: 211, distance: 6.2
click at [431, 216] on div at bounding box center [355, 162] width 711 height 325
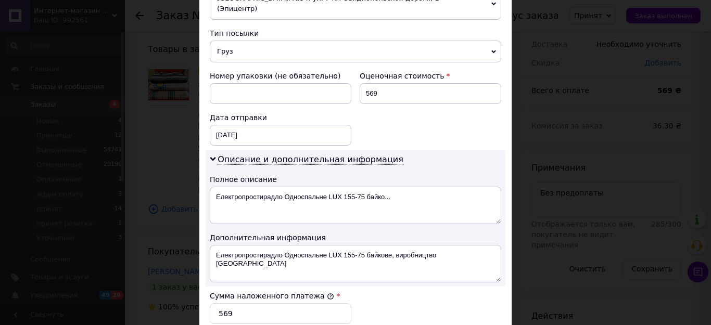
scroll to position [416, 0]
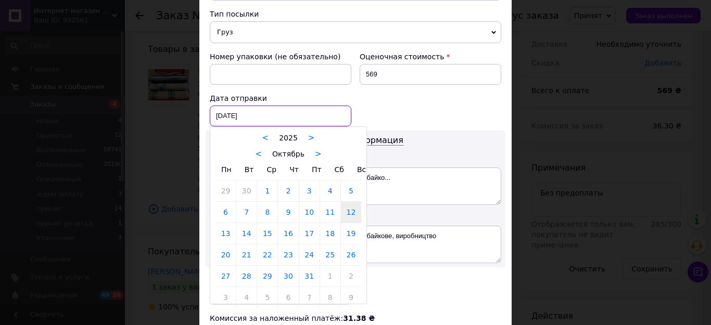
click at [284, 106] on div "[DATE] < 2025 > < Октябрь > Пн Вт Ср Чт Пт Сб Вс 29 30 1 2 3 4 5 6 7 8 9 10 11 …" at bounding box center [281, 116] width 142 height 21
click at [218, 224] on link "13" at bounding box center [225, 233] width 20 height 21
type input "[DATE]"
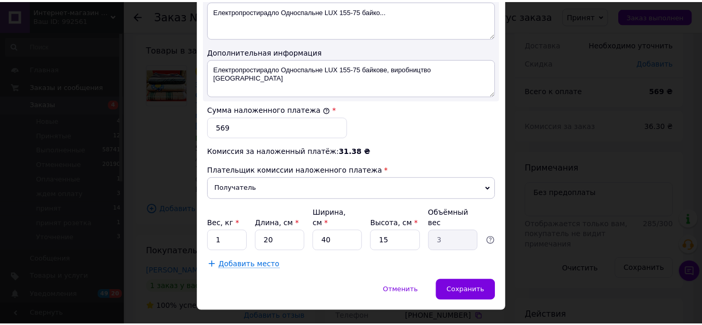
scroll to position [585, 0]
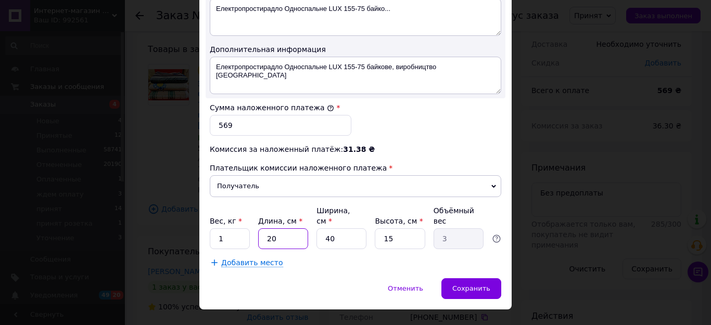
drag, startPoint x: 280, startPoint y: 219, endPoint x: 287, endPoint y: 218, distance: 6.3
click at [280, 228] on input "20" at bounding box center [283, 238] width 50 height 21
type input "2"
type input "0.3"
type input "4"
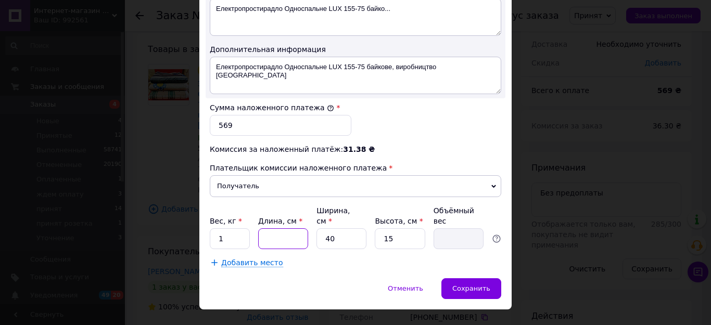
type input "0.6"
type input "40"
type input "6"
type input "40"
type input "1"
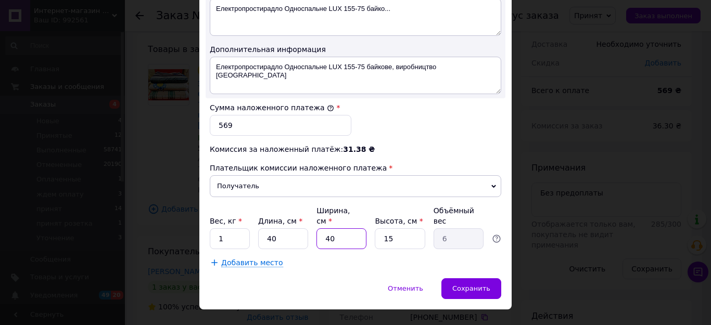
type input "0.15"
type input "10"
type input "1.5"
type input "10"
click at [481, 285] on span "Сохранить" at bounding box center [471, 289] width 38 height 8
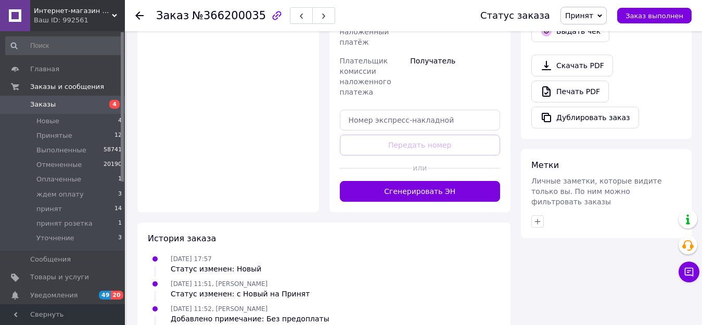
scroll to position [520, 0]
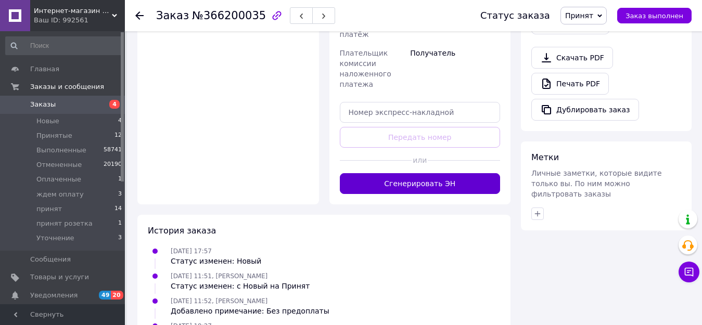
click at [440, 173] on button "Сгенерировать ЭН" at bounding box center [420, 183] width 161 height 21
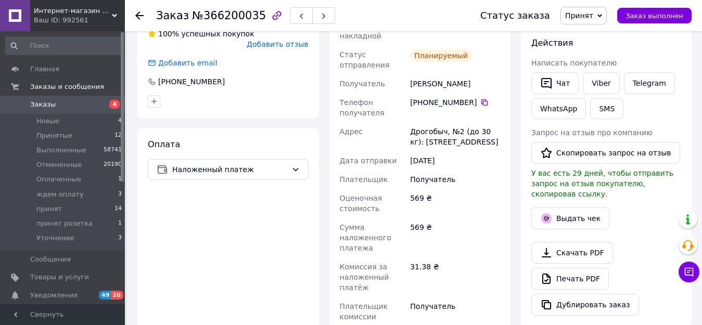
scroll to position [312, 0]
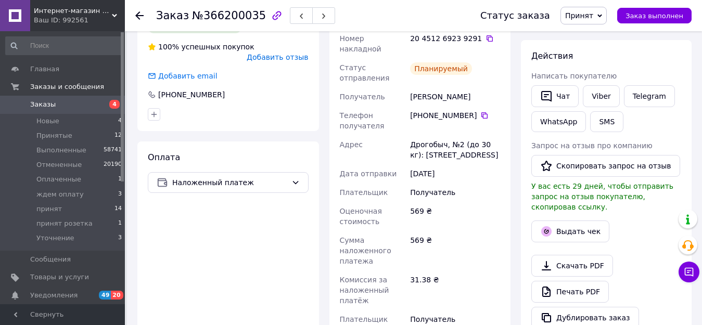
click at [593, 14] on span "Принят" at bounding box center [579, 15] width 28 height 8
click at [582, 100] on li "принят" at bounding box center [594, 99] width 67 height 16
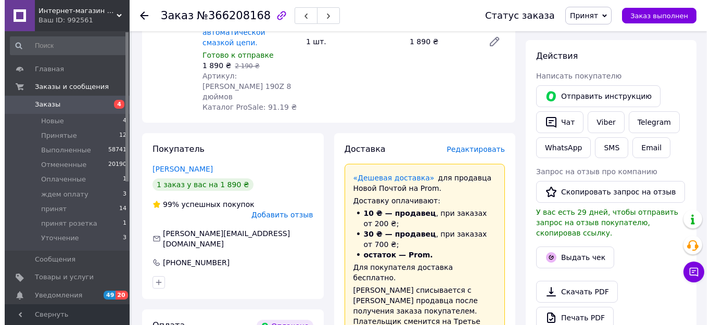
scroll to position [208, 0]
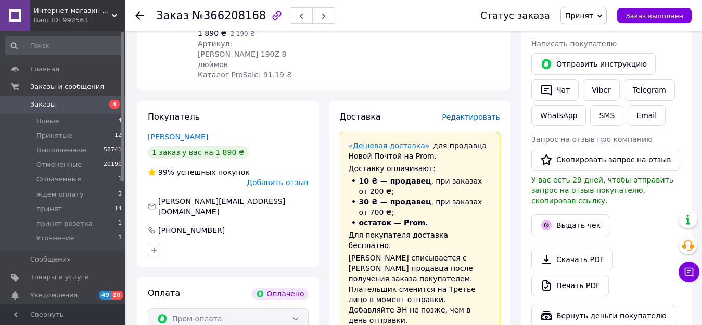
click at [472, 113] on span "Редактировать" at bounding box center [471, 117] width 58 height 8
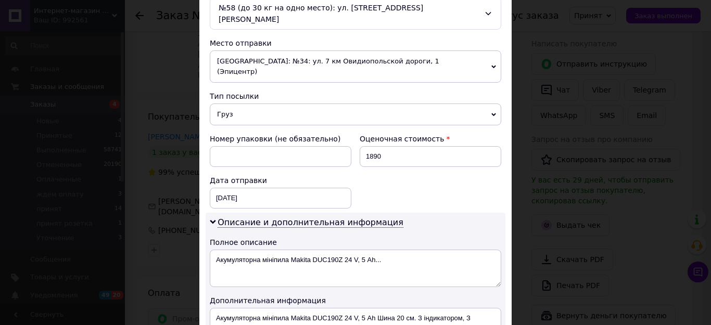
scroll to position [364, 0]
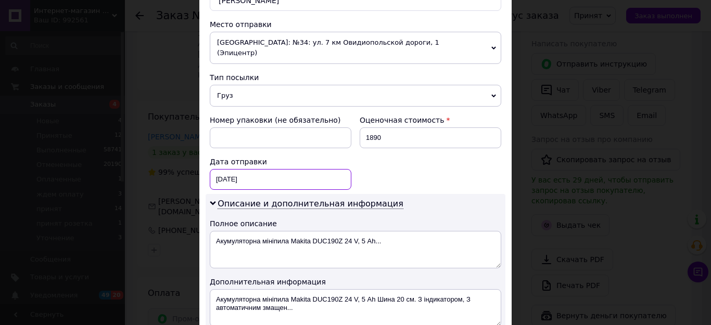
click at [253, 169] on div "[DATE] < 2025 > < Октябрь > Пн Вт Ср Чт Пт Сб Вс 29 30 1 2 3 4 5 6 7 8 9 10 11 …" at bounding box center [281, 179] width 142 height 21
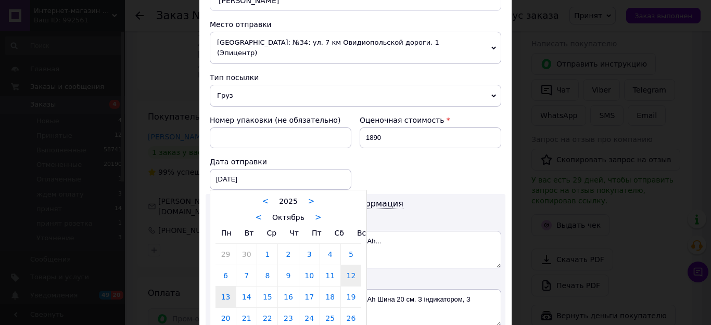
click at [222, 287] on link "13" at bounding box center [225, 297] width 20 height 21
type input "[DATE]"
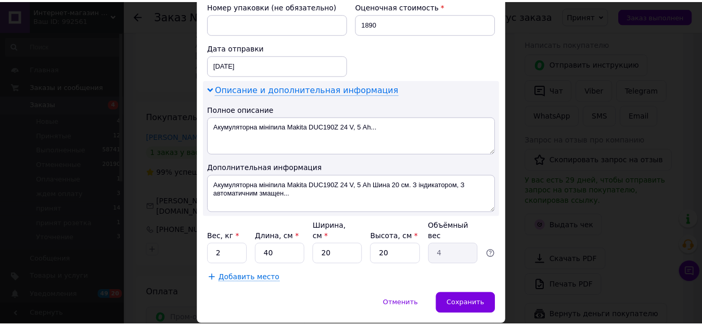
scroll to position [482, 0]
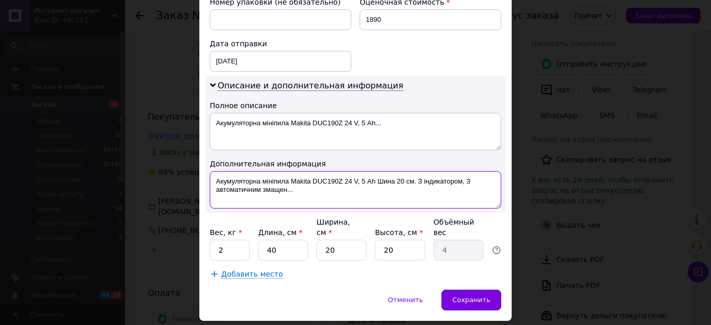
click at [336, 171] on textarea "Акумуляторна мініпила Makita DUC190Z 24 V, 5 Аh Шина 20 см. З індикатором, З ав…" at bounding box center [355, 189] width 291 height 37
drag, startPoint x: 465, startPoint y: 158, endPoint x: 472, endPoint y: 168, distance: 12.7
click at [473, 171] on textarea "Акумуляторна мініпила Makita DUC190Z 24 V, 5 Аh Шина 20 см. З індикатором, З ав…" at bounding box center [355, 189] width 291 height 37
click at [333, 177] on textarea "Акумуляторна мініпила Makita DUC190Z 24 V, 5 Аh Шина 20 см. З індикатором, З ав…" at bounding box center [355, 189] width 291 height 37
click at [258, 171] on textarea "Акумуляторна мініпила Makita DUC190Z 24 V, 5 Аh Шина 20 см. З індикатором, З ав…" at bounding box center [355, 189] width 291 height 37
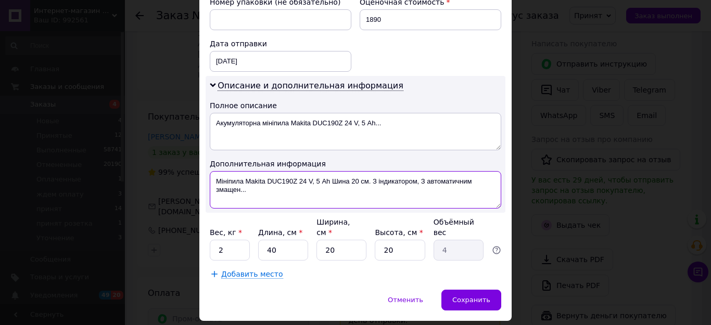
click at [246, 172] on textarea "Мініпила Makita DUC190Z 24 V, 5 Аh Шина 20 см. З індикатором, З автоматичним зм…" at bounding box center [355, 189] width 291 height 37
type textarea "Мініпила Makita DUC190Z 24 V, 5 Аh Шина 20 см. З індикатором, З автоматичним зм…"
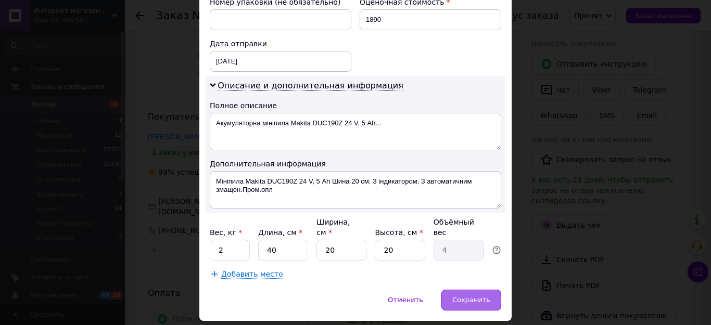
click at [470, 296] on span "Сохранить" at bounding box center [471, 300] width 38 height 8
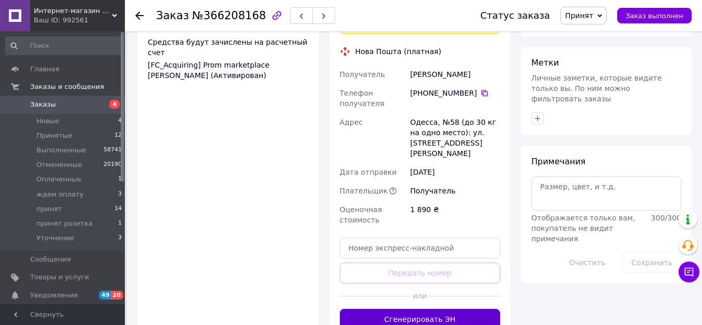
scroll to position [520, 0]
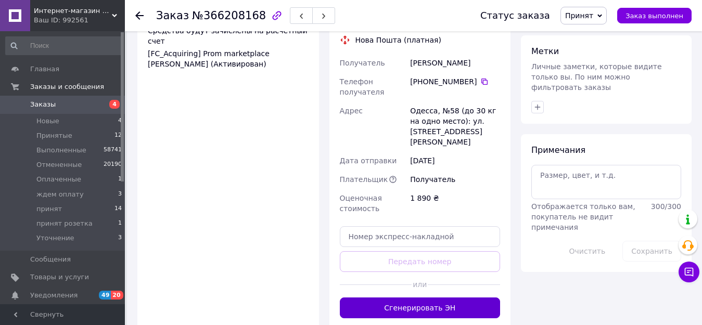
click at [437, 298] on button "Сгенерировать ЭН" at bounding box center [420, 308] width 161 height 21
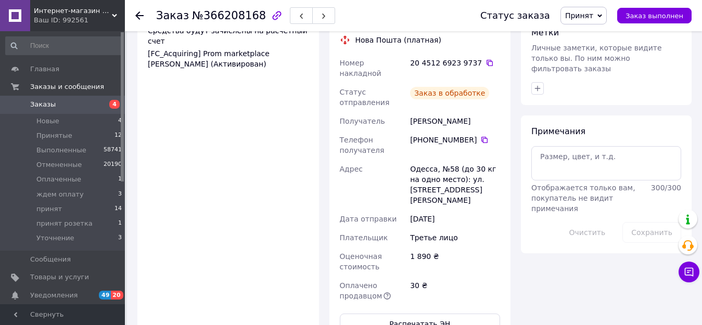
click at [584, 15] on span "Принят" at bounding box center [579, 15] width 28 height 8
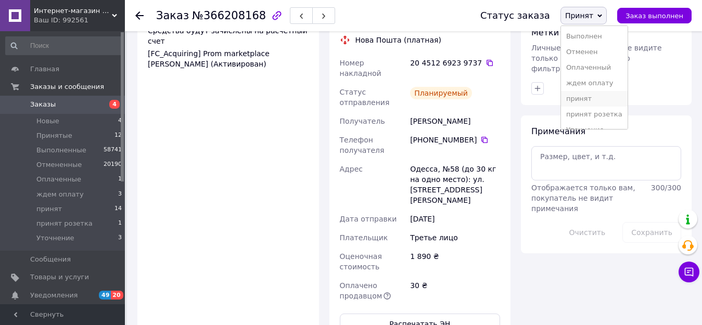
click at [590, 98] on li "принят" at bounding box center [594, 99] width 67 height 16
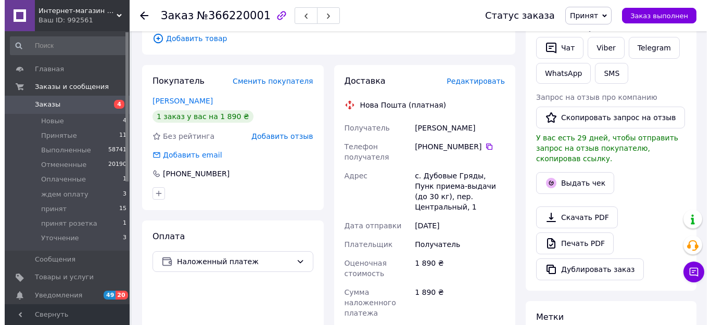
scroll to position [208, 0]
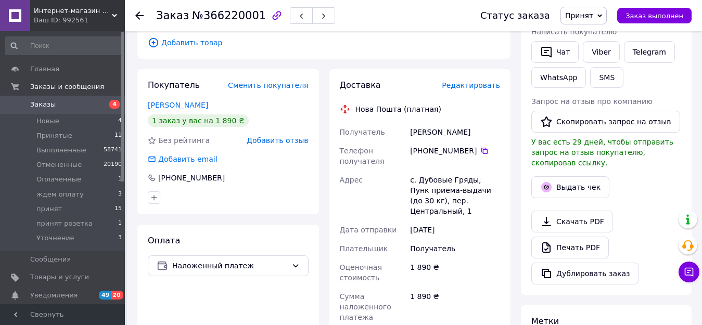
click at [471, 81] on span "Редактировать" at bounding box center [471, 85] width 58 height 8
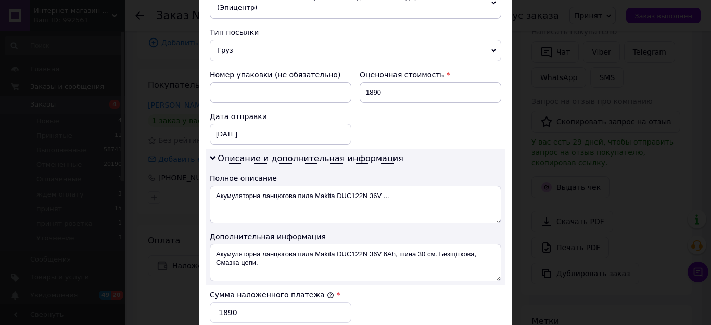
scroll to position [416, 0]
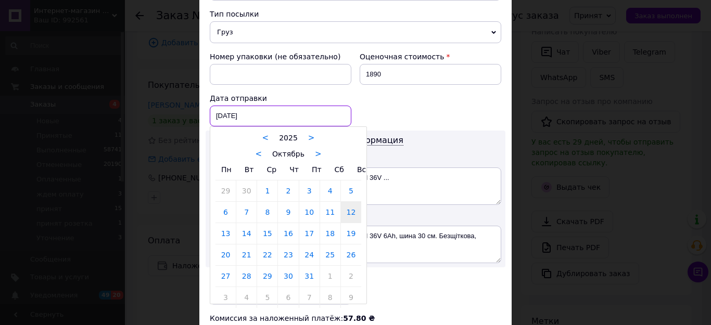
click at [259, 106] on div "12.10.2025 < 2025 > < Октябрь > Пн Вт Ср Чт Пт Сб Вс 29 30 1 2 3 4 5 6 7 8 9 10…" at bounding box center [281, 116] width 142 height 21
click at [223, 228] on link "13" at bounding box center [225, 233] width 20 height 21
type input "[DATE]"
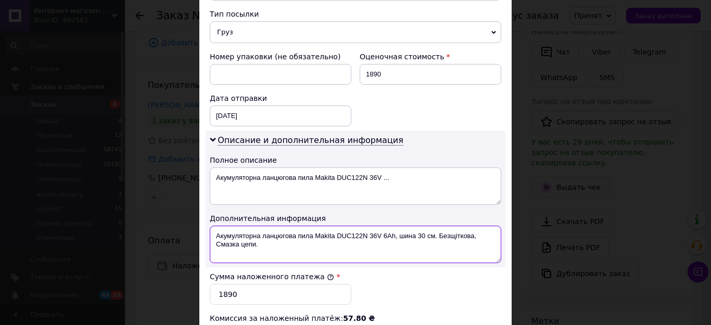
click at [361, 226] on textarea "Акумуляторна ланцюгова пила Makita DUC122N 36V 6Ah, шина 30 см. Безщіткова, Сма…" at bounding box center [355, 244] width 291 height 37
drag, startPoint x: 214, startPoint y: 233, endPoint x: 256, endPoint y: 243, distance: 43.4
click at [256, 243] on textarea "Акумуляторна ланцюгова пила Makita DUC122 N 36V 6Ah, шина 30 см. Безщіткова, См…" at bounding box center [355, 244] width 291 height 37
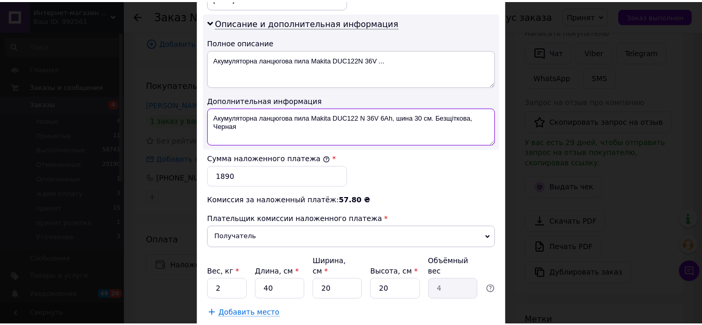
scroll to position [572, 0]
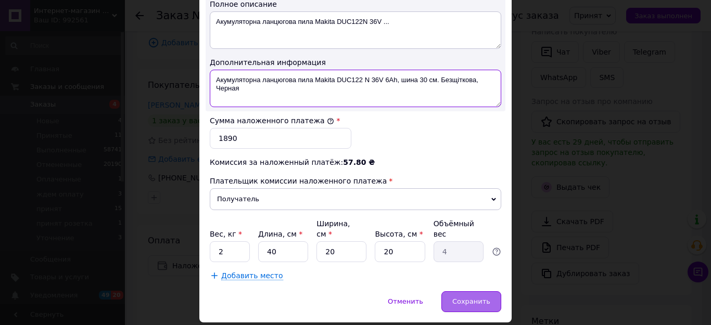
type textarea "Акумуляторна ланцюгова пила Makita DUC122 N 36V 6Ah, шина 30 см. Безщіткова, Че…"
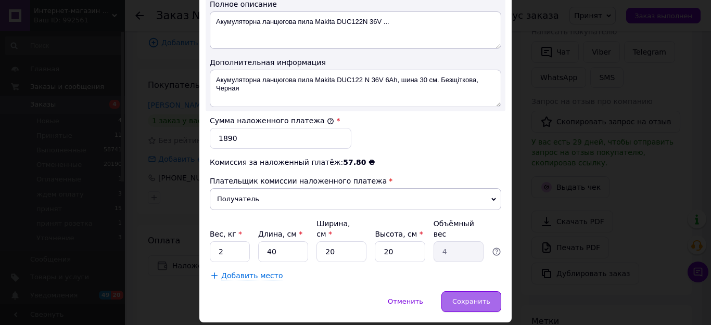
click at [471, 298] on span "Сохранить" at bounding box center [471, 302] width 38 height 8
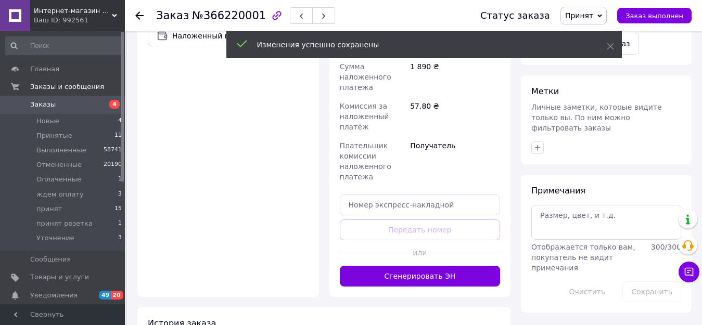
scroll to position [468, 0]
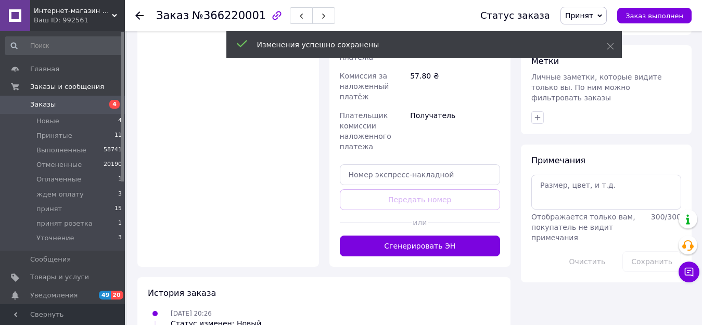
click at [444, 236] on button "Сгенерировать ЭН" at bounding box center [420, 246] width 161 height 21
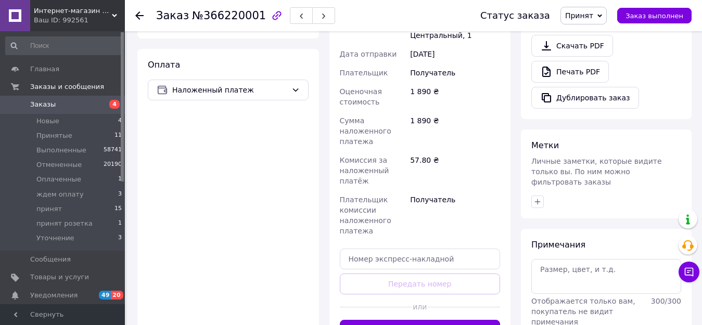
scroll to position [364, 0]
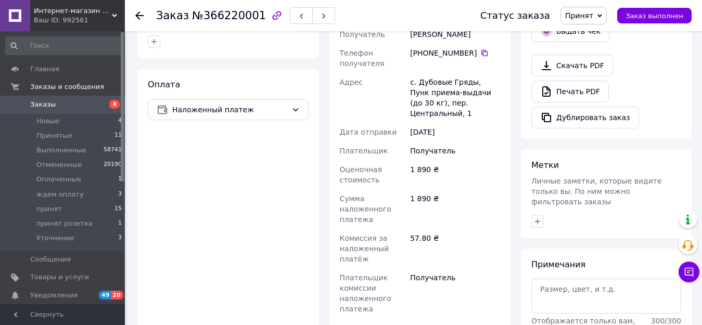
click at [593, 15] on span "Принят" at bounding box center [579, 15] width 28 height 8
click at [585, 101] on li "принят" at bounding box center [594, 99] width 67 height 16
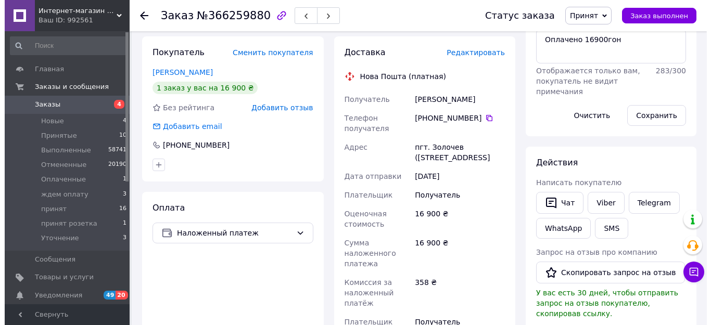
scroll to position [208, 0]
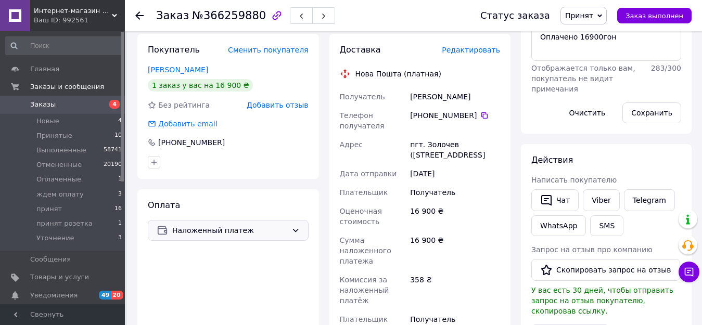
click at [228, 232] on span "Наложенный платеж" at bounding box center [229, 230] width 115 height 11
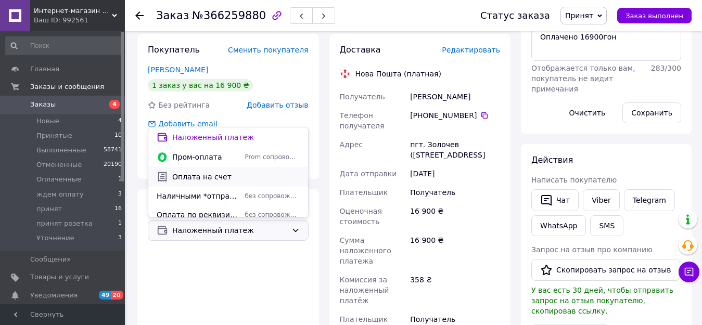
click at [194, 177] on span "Оплата на счет" at bounding box center [235, 177] width 127 height 10
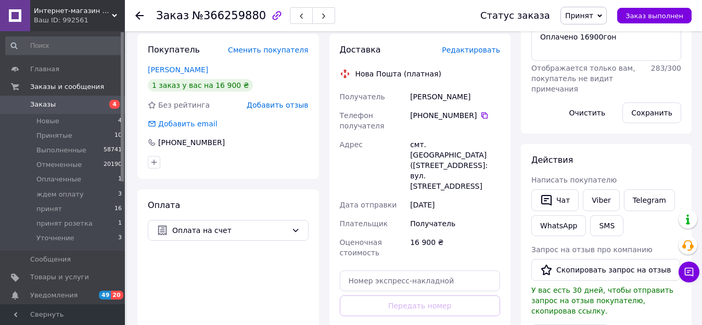
click at [470, 50] on span "Редактировать" at bounding box center [471, 50] width 58 height 8
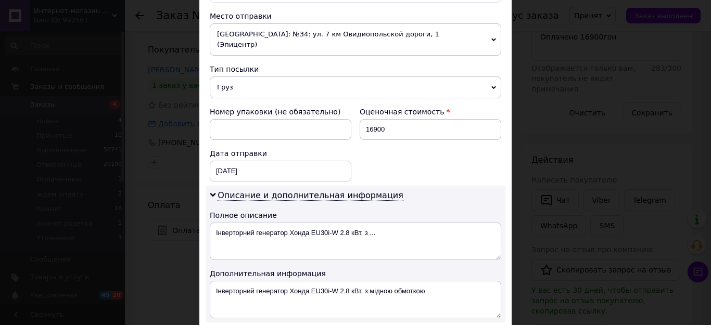
scroll to position [364, 0]
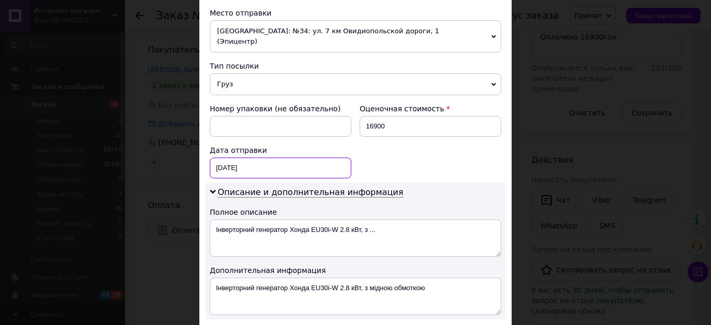
click at [265, 158] on div "[DATE] < 2025 > < Октябрь > Пн Вт Ср Чт Пт Сб Вс 29 30 1 2 3 4 5 6 7 8 9 10 11 …" at bounding box center [281, 168] width 142 height 21
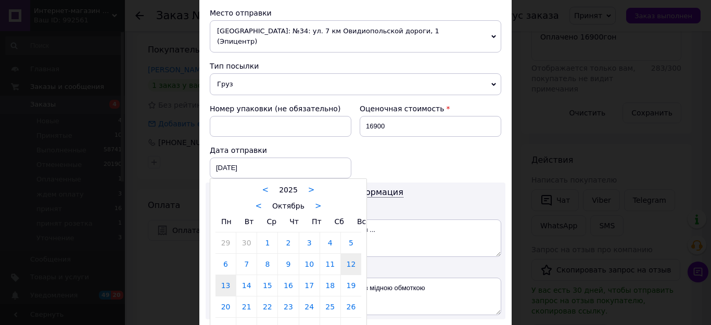
click at [223, 279] on link "13" at bounding box center [225, 285] width 20 height 21
type input "[DATE]"
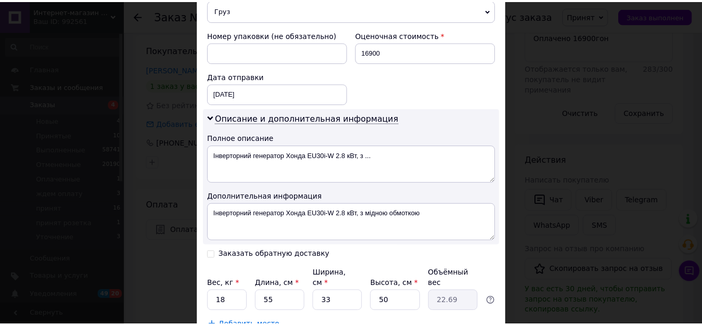
scroll to position [468, 0]
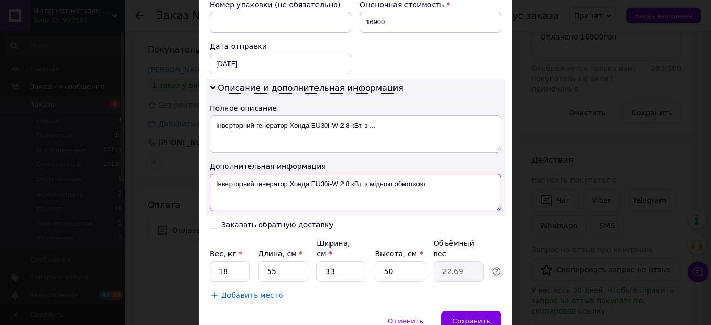
click at [426, 176] on textarea "Інверторний генератор Хонда EU30i-W 2.8 кВт, з мідною обмоткою" at bounding box center [355, 192] width 291 height 37
type textarea "Інверторний генератор Хонда EU30i-W 2.8 кВт, з мідною обмоткою.Красный"
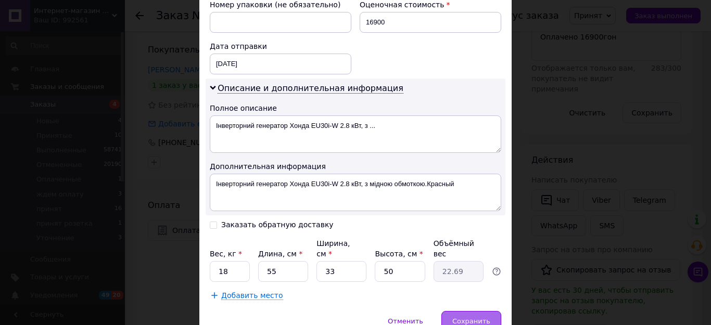
click at [469, 317] on span "Сохранить" at bounding box center [471, 321] width 38 height 8
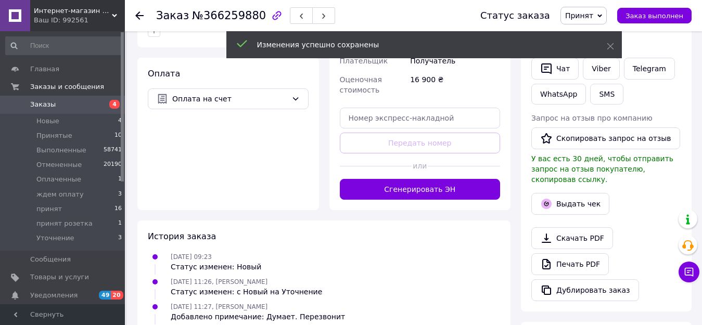
scroll to position [364, 0]
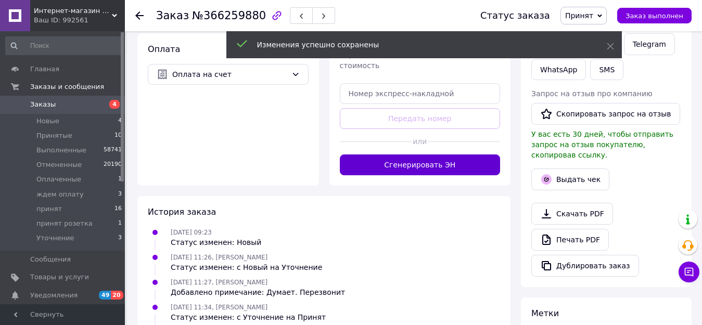
click at [445, 175] on button "Сгенерировать ЭН" at bounding box center [420, 165] width 161 height 21
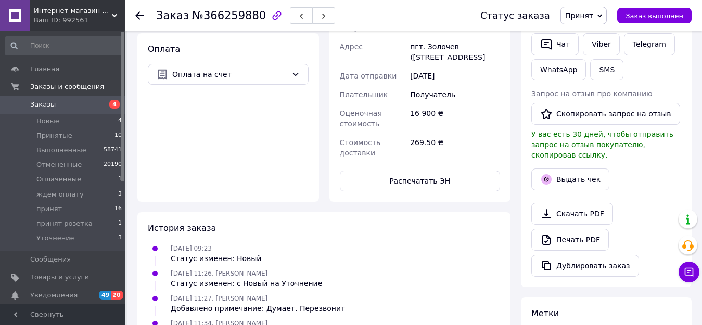
click at [591, 16] on span "Принят" at bounding box center [579, 15] width 28 height 8
click at [594, 102] on li "принят" at bounding box center [594, 99] width 67 height 16
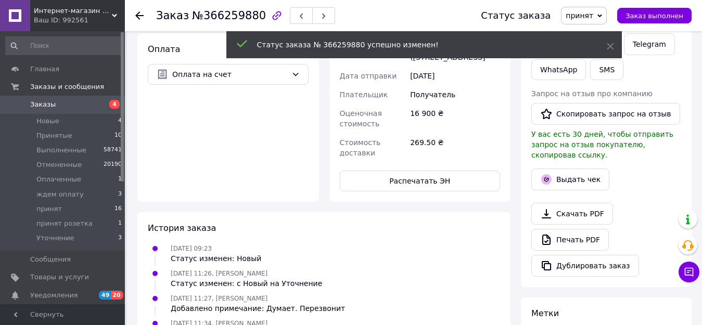
scroll to position [17, 0]
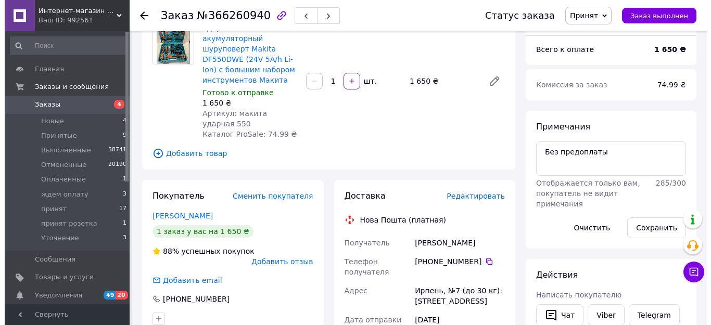
scroll to position [104, 0]
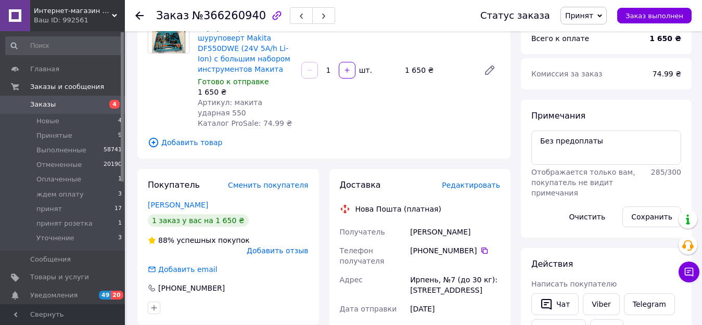
click at [471, 181] on span "Редактировать" at bounding box center [471, 185] width 58 height 8
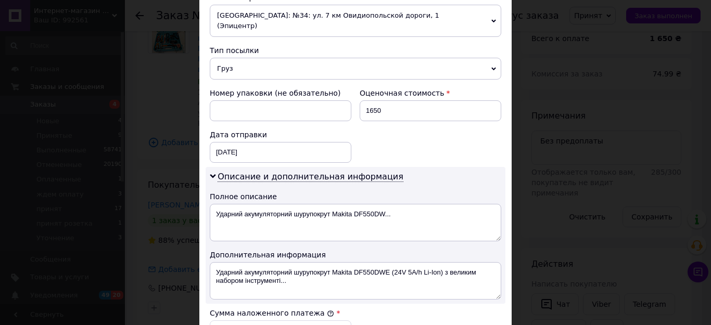
scroll to position [416, 0]
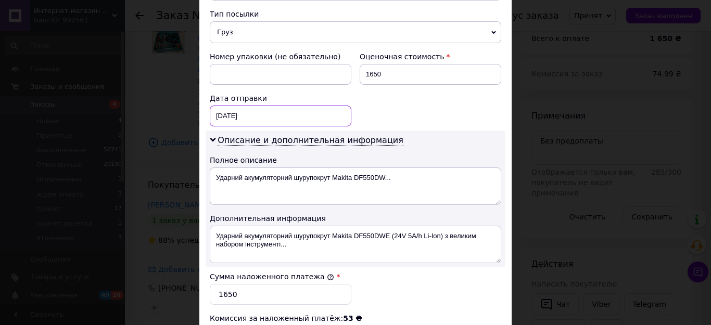
click at [268, 106] on div "[DATE] < 2025 > < Октябрь > Пн Вт Ср Чт Пт Сб Вс 29 30 1 2 3 4 5 6 7 8 9 10 11 …" at bounding box center [281, 116] width 142 height 21
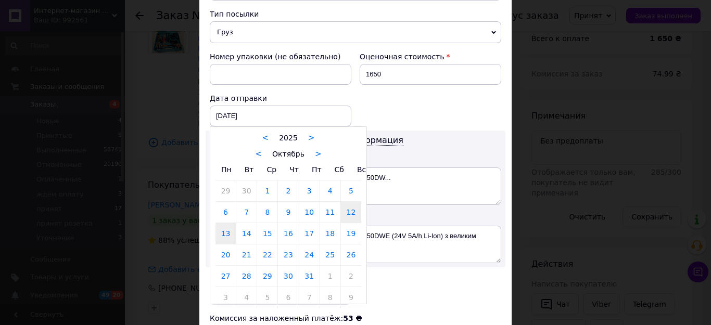
click at [219, 224] on link "13" at bounding box center [225, 233] width 20 height 21
type input "[DATE]"
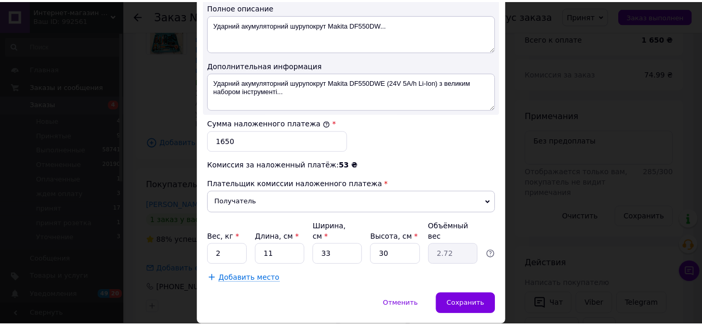
scroll to position [585, 0]
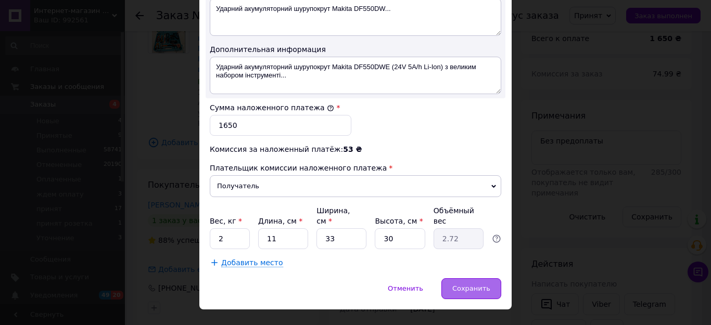
click at [461, 285] on span "Сохранить" at bounding box center [471, 289] width 38 height 8
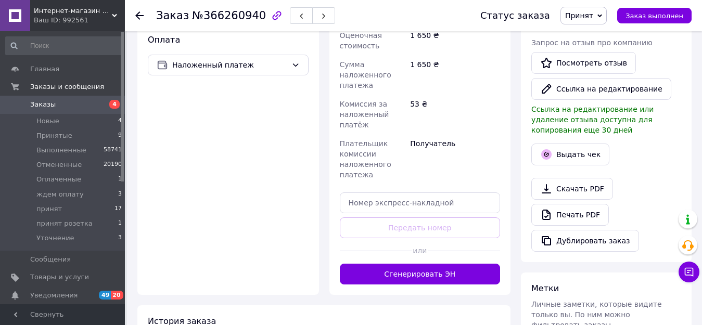
scroll to position [416, 0]
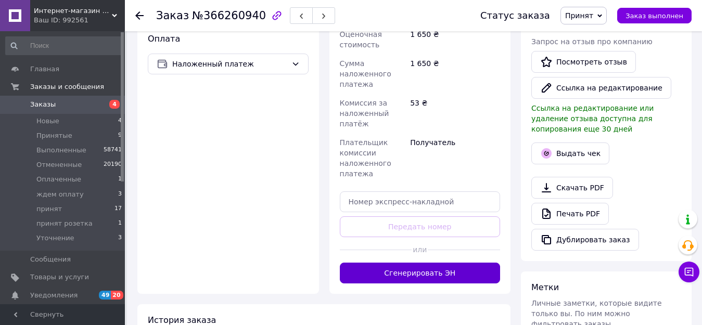
click at [422, 263] on button "Сгенерировать ЭН" at bounding box center [420, 273] width 161 height 21
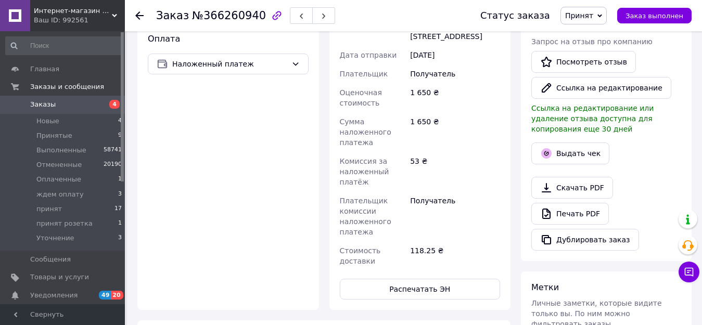
click at [584, 14] on span "Принят" at bounding box center [579, 15] width 28 height 8
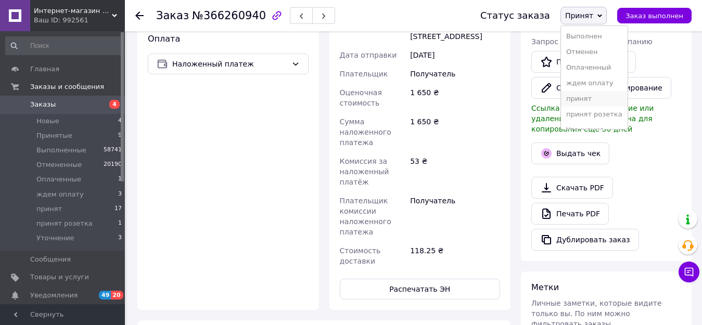
click at [589, 97] on li "принят" at bounding box center [594, 99] width 67 height 16
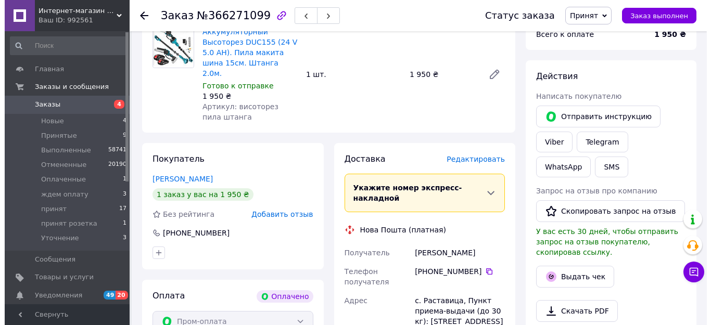
scroll to position [156, 0]
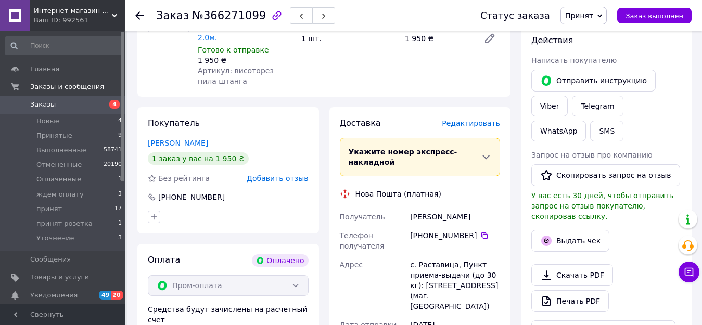
click at [466, 119] on span "Редактировать" at bounding box center [471, 123] width 58 height 8
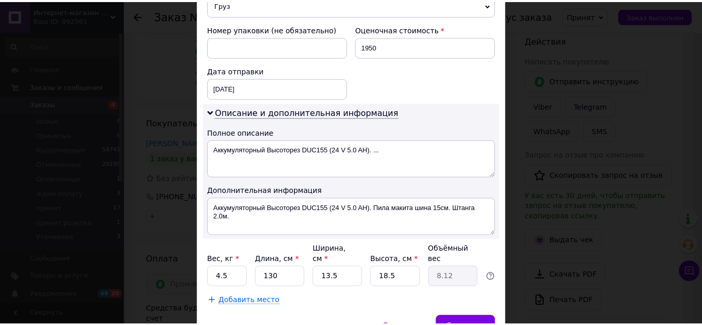
scroll to position [468, 0]
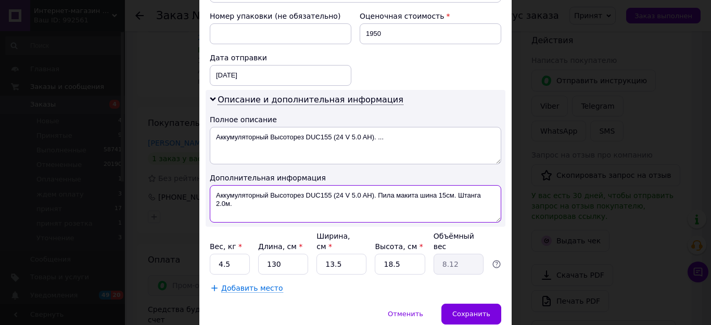
click at [237, 185] on textarea "Аккумуляторный Высоторез DUC155 (24 V 5.0 AH). Пила макита шина 15см. Штанга 2.…" at bounding box center [355, 203] width 291 height 37
type textarea "Аккумуляторный Высоторез DUC155 (24 V 5.0 AH). Пила макита шина 15см. Штанга 2.…"
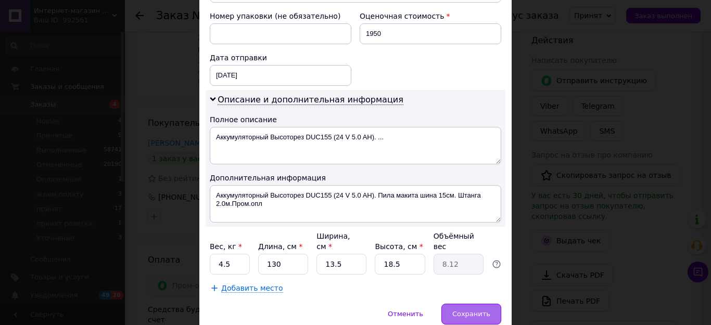
click at [474, 310] on span "Сохранить" at bounding box center [471, 314] width 38 height 8
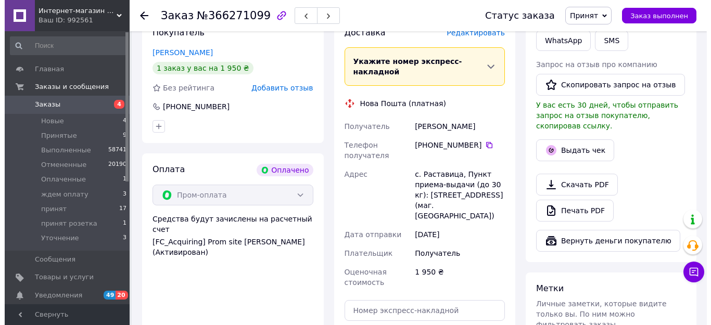
scroll to position [208, 0]
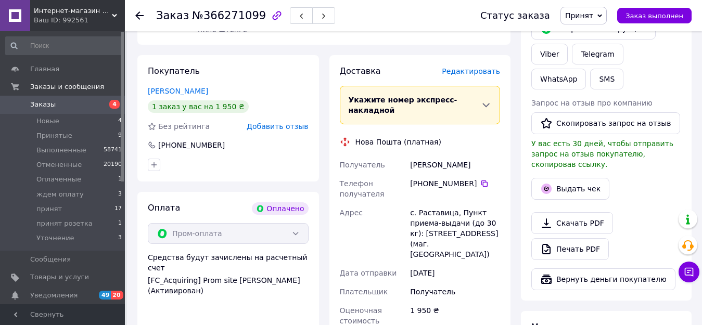
click at [474, 67] on span "Редактировать" at bounding box center [471, 71] width 58 height 8
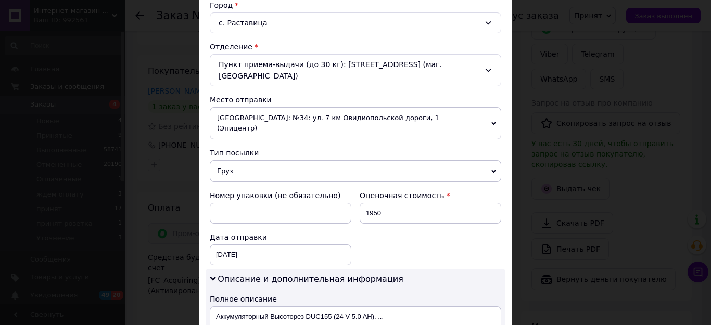
scroll to position [364, 0]
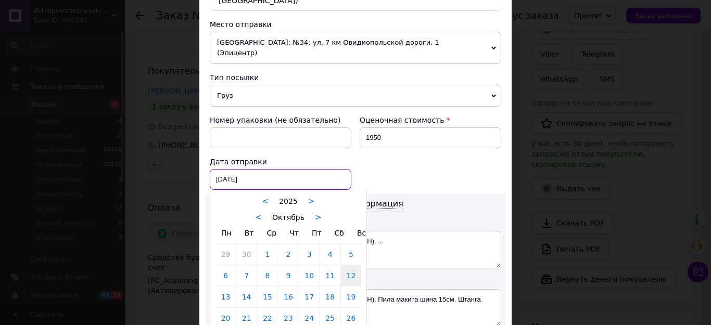
click at [260, 169] on div "[DATE] < 2025 > < Октябрь > Пн Вт Ср Чт Пт Сб Вс 29 30 1 2 3 4 5 6 7 8 9 10 11 …" at bounding box center [281, 179] width 142 height 21
click at [224, 287] on link "13" at bounding box center [225, 297] width 20 height 21
type input "[DATE]"
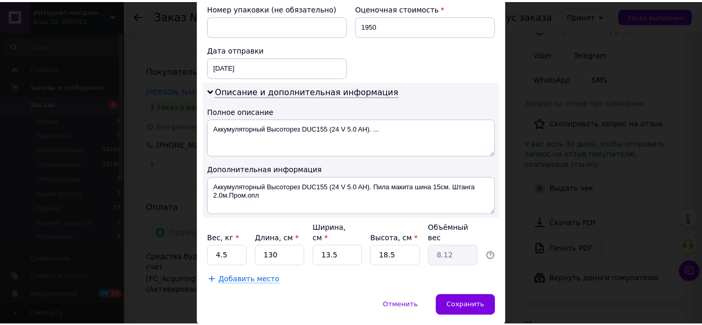
scroll to position [482, 0]
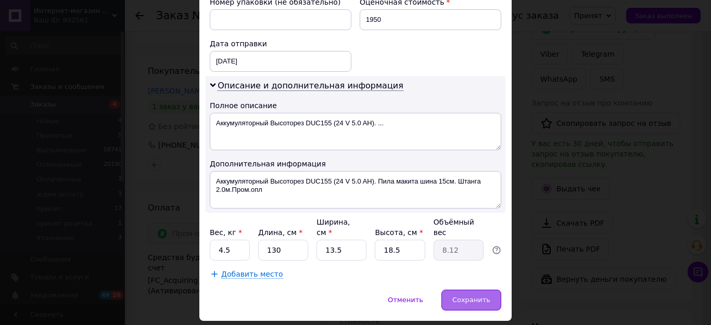
click at [472, 296] on span "Сохранить" at bounding box center [471, 300] width 38 height 8
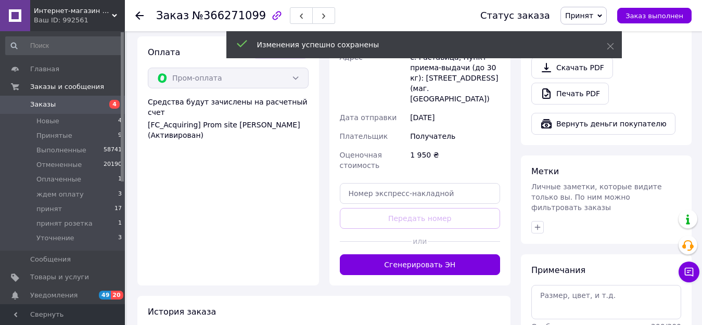
scroll to position [364, 0]
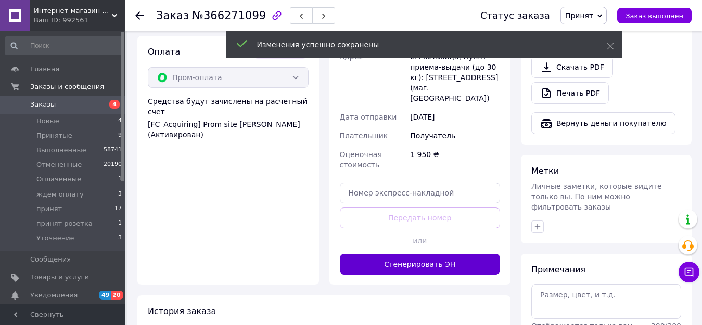
click at [427, 254] on button "Сгенерировать ЭН" at bounding box center [420, 264] width 161 height 21
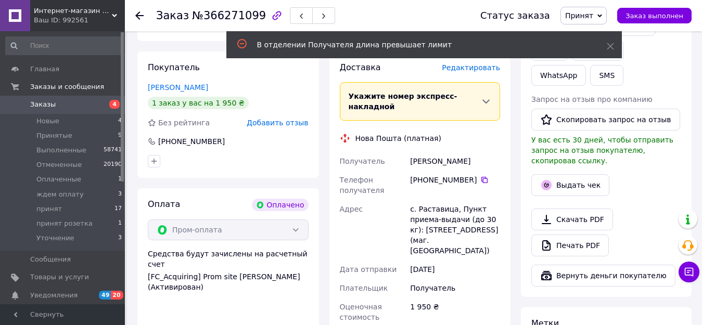
scroll to position [208, 0]
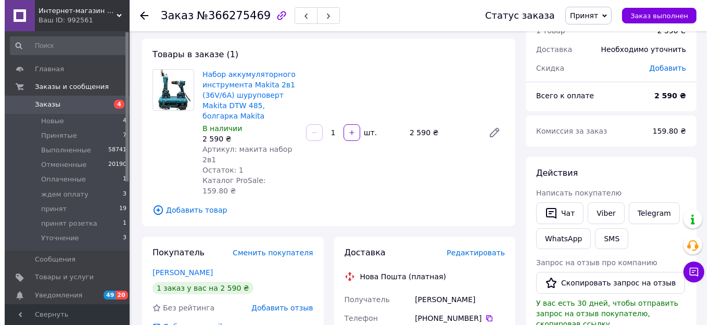
scroll to position [104, 0]
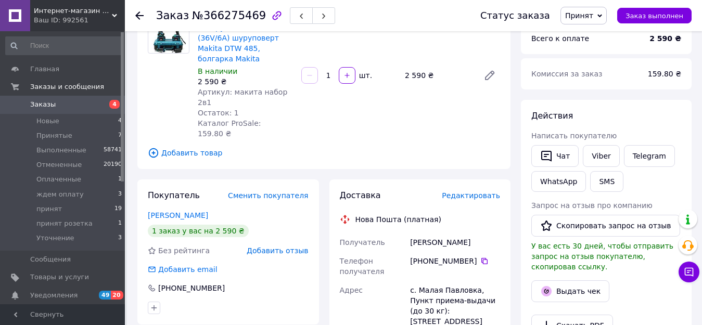
click at [473, 191] on span "Редактировать" at bounding box center [471, 195] width 58 height 8
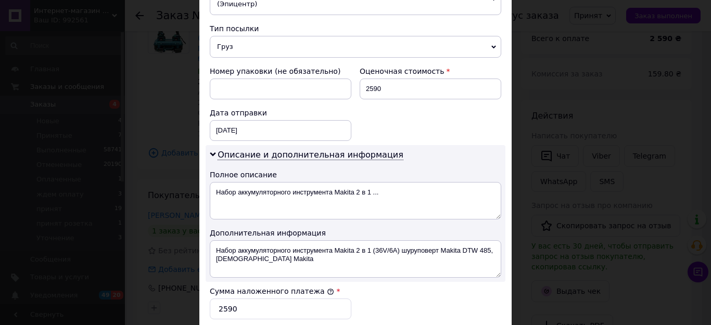
scroll to position [468, 0]
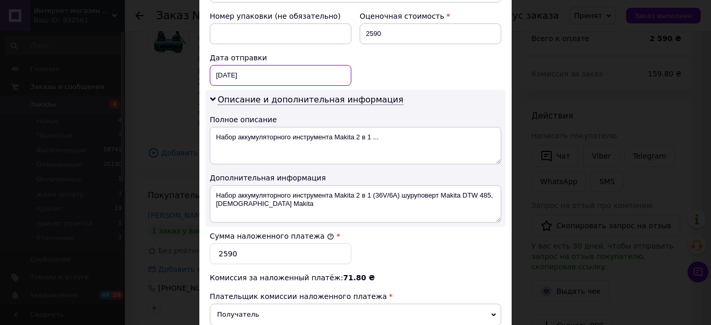
click at [255, 65] on div "12.10.2025 < 2025 > < Октябрь > Пн Вт Ср Чт Пт Сб Вс 29 30 1 2 3 4 5 6 7 8 9 10…" at bounding box center [281, 75] width 142 height 21
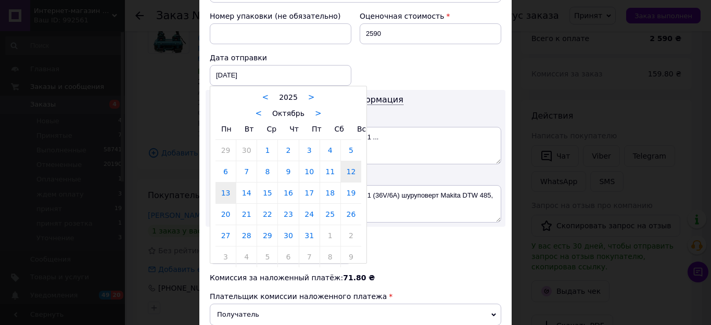
click at [221, 183] on link "13" at bounding box center [225, 193] width 20 height 21
type input "[DATE]"
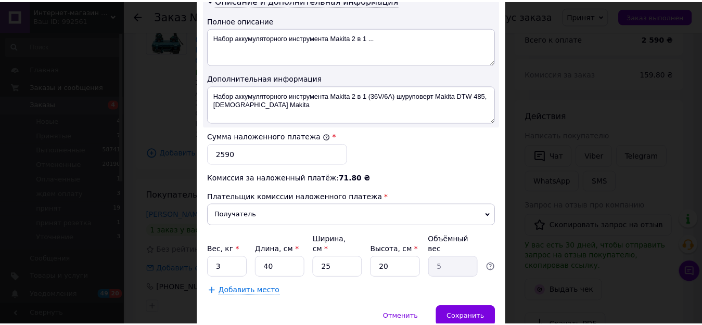
scroll to position [572, 0]
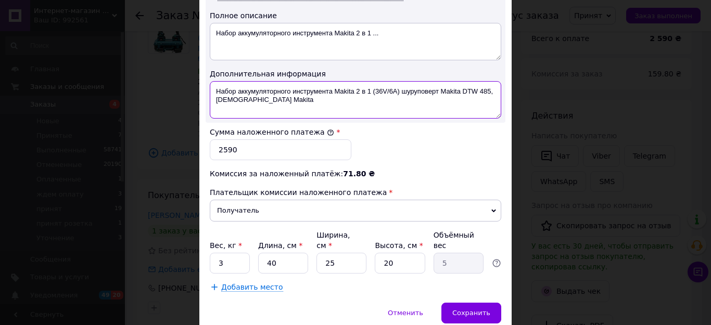
drag, startPoint x: 460, startPoint y: 68, endPoint x: 488, endPoint y: 69, distance: 28.1
click at [488, 81] on textarea "Набор аккумуляторного инструмента Makita 2 в 1 (36V/6A) шуруповерт Makita DTW 4…" at bounding box center [355, 99] width 291 height 37
drag, startPoint x: 237, startPoint y: 80, endPoint x: 212, endPoint y: 78, distance: 25.6
click at [212, 81] on textarea "Набор аккумуляторного инструмента Makita 2 в 1 (36V/6A) шуруповерт Makita+ болг…" at bounding box center [355, 99] width 291 height 37
type textarea "Набор аккумуляторного инструмента Makita 2 в 1 (36V/6A) шуруповерт Makita+ болг…"
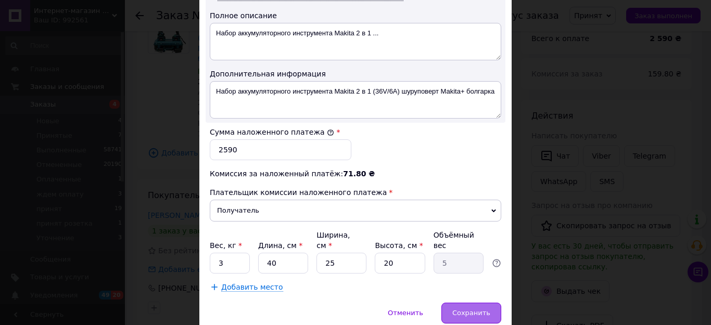
click at [469, 303] on div "Сохранить" at bounding box center [471, 313] width 60 height 21
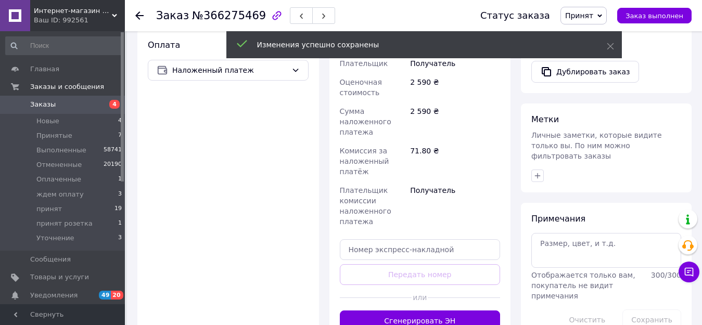
scroll to position [468, 0]
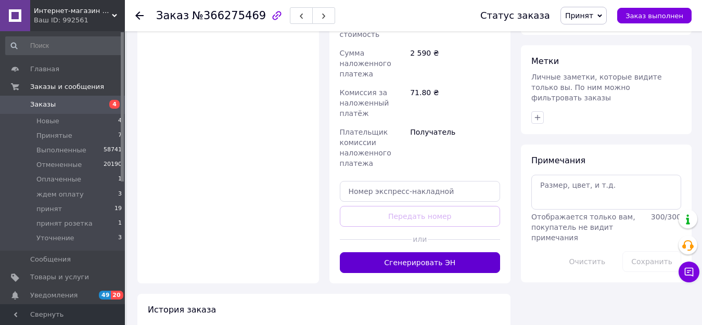
click at [438, 252] on button "Сгенерировать ЭН" at bounding box center [420, 262] width 161 height 21
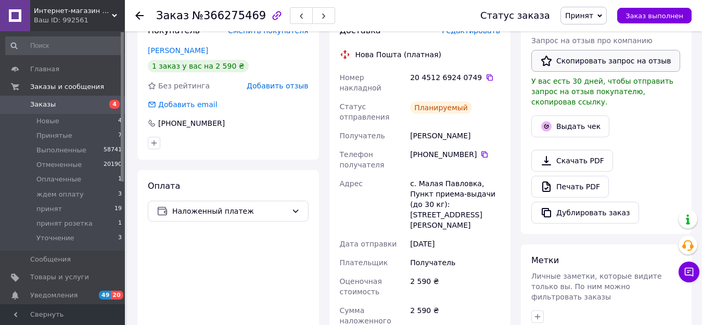
scroll to position [260, 0]
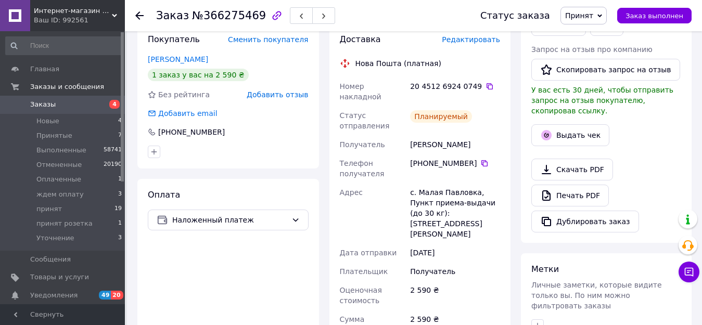
click at [582, 15] on span "Принят" at bounding box center [579, 15] width 28 height 8
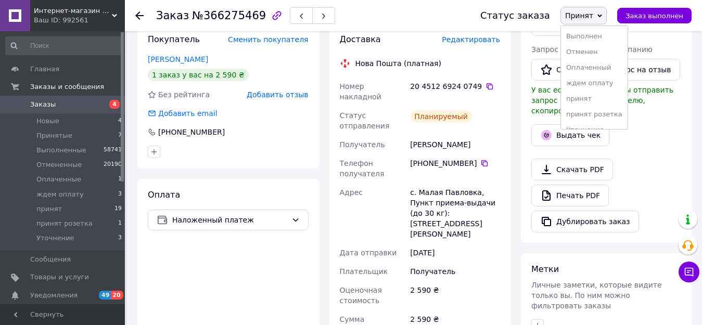
click at [587, 100] on li "принят" at bounding box center [594, 99] width 67 height 16
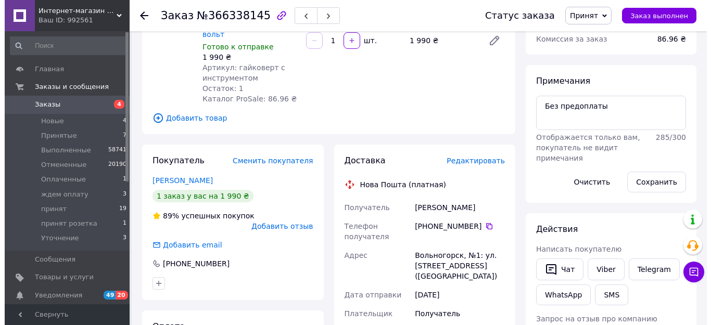
scroll to position [156, 0]
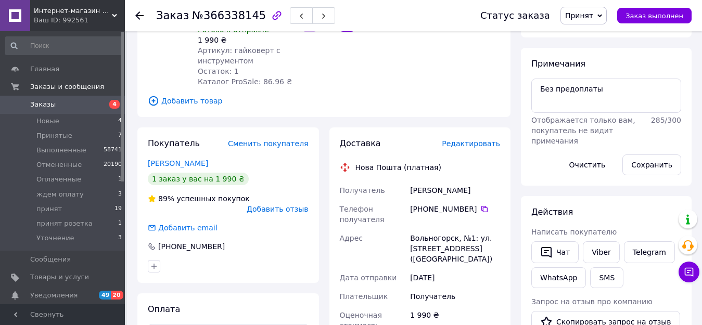
click at [478, 139] on span "Редактировать" at bounding box center [471, 143] width 58 height 8
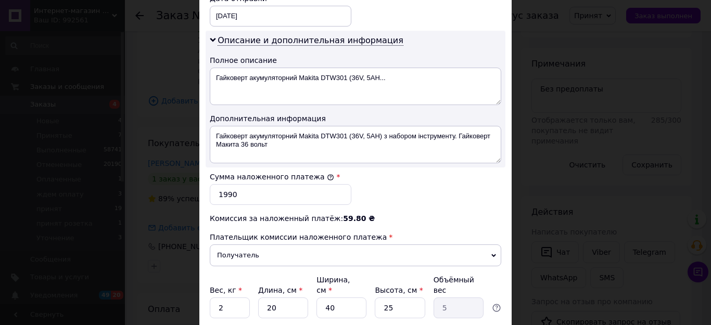
scroll to position [520, 0]
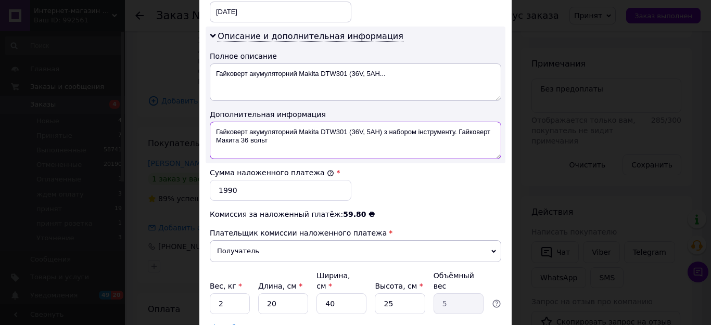
drag, startPoint x: 455, startPoint y: 122, endPoint x: 459, endPoint y: 134, distance: 13.0
click at [459, 134] on textarea "Гайковерт акумуляторний Makita DTW301 (36V, 5AH) з набором інструменту. Гайкове…" at bounding box center [355, 140] width 291 height 37
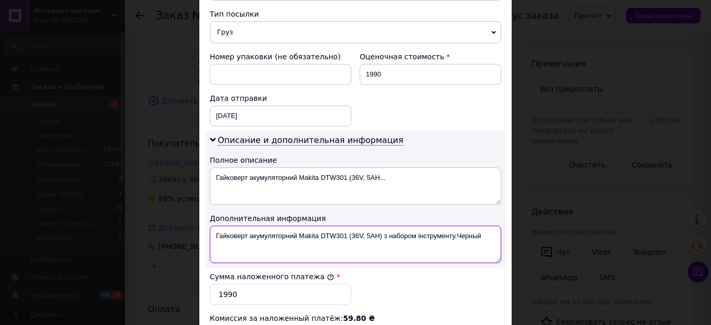
type textarea "Гайковерт акумуляторний Makita DTW301 (36V, 5AH) з набором інструменту.Черный"
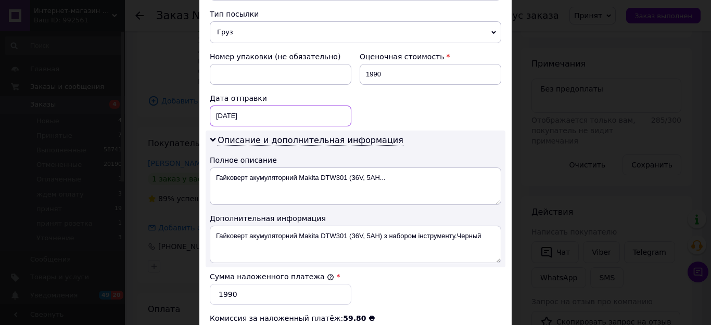
click at [234, 106] on div "[DATE] < 2025 > < Октябрь > Пн Вт Ср Чт Пт Сб Вс 29 30 1 2 3 4 5 6 7 8 9 10 11 …" at bounding box center [281, 116] width 142 height 21
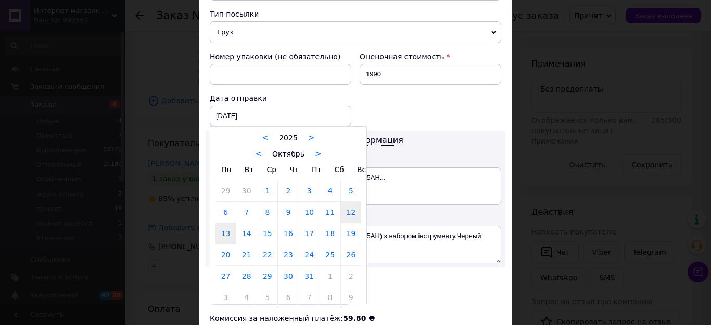
click at [220, 223] on link "13" at bounding box center [225, 233] width 20 height 21
type input "[DATE]"
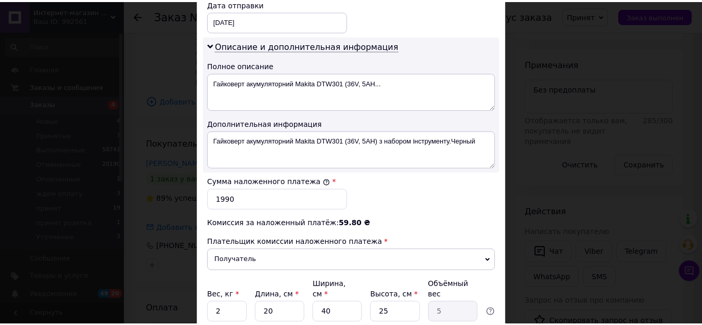
scroll to position [585, 0]
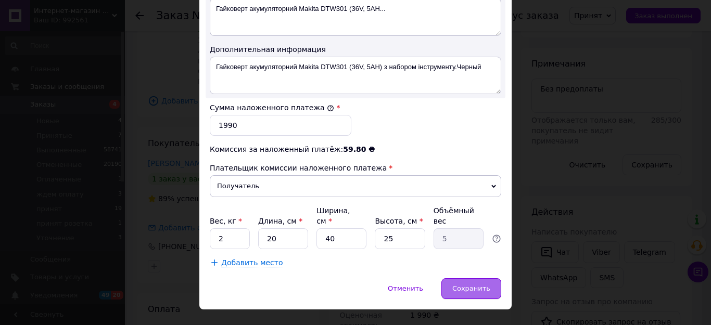
click at [460, 285] on span "Сохранить" at bounding box center [471, 289] width 38 height 8
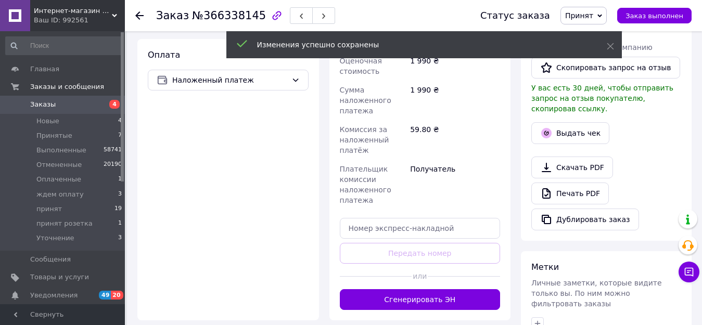
scroll to position [416, 0]
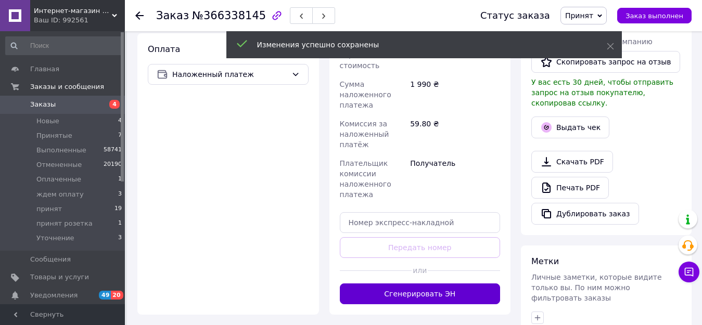
click at [410, 284] on button "Сгенерировать ЭН" at bounding box center [420, 294] width 161 height 21
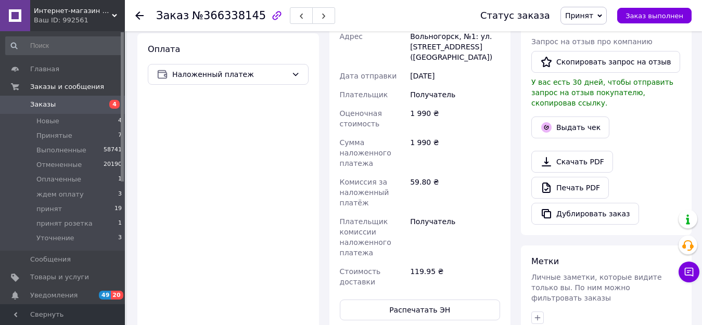
click at [593, 17] on span "Принят" at bounding box center [579, 15] width 28 height 8
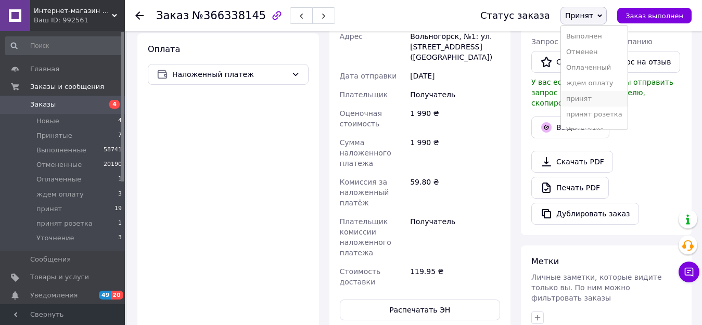
click at [585, 103] on li "принят" at bounding box center [594, 99] width 67 height 16
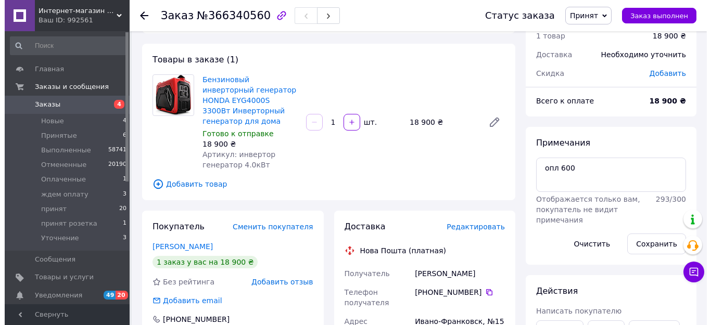
scroll to position [156, 0]
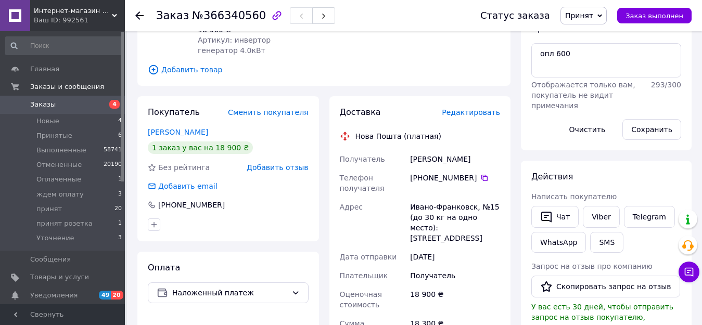
click at [474, 114] on span "Редактировать" at bounding box center [471, 112] width 58 height 8
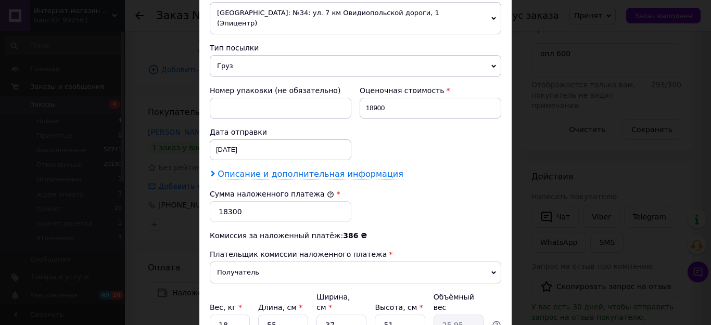
scroll to position [416, 0]
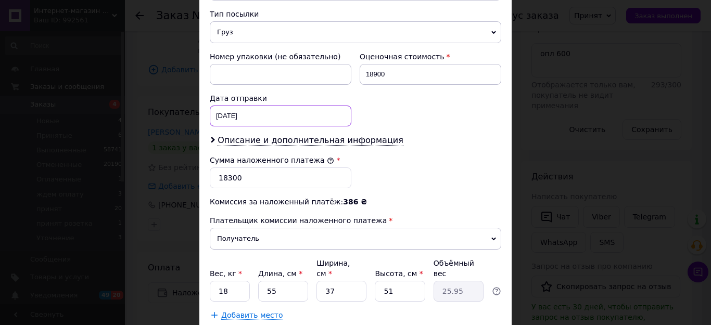
click at [247, 106] on div "[DATE] < 2025 > < Октябрь > Пн Вт Ср Чт Пт Сб Вс 29 30 1 2 3 4 5 6 7 8 9 10 11 …" at bounding box center [281, 116] width 142 height 21
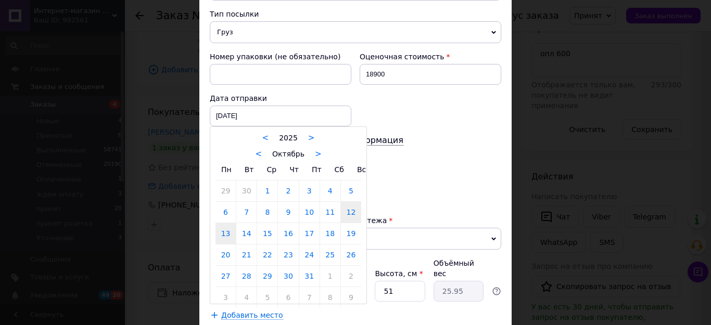
click at [220, 223] on link "13" at bounding box center [225, 233] width 20 height 21
type input "[DATE]"
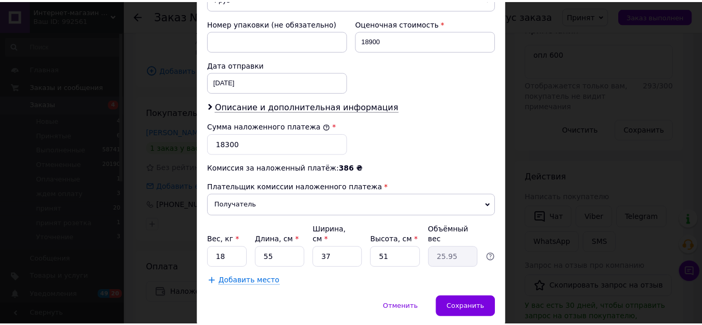
scroll to position [469, 0]
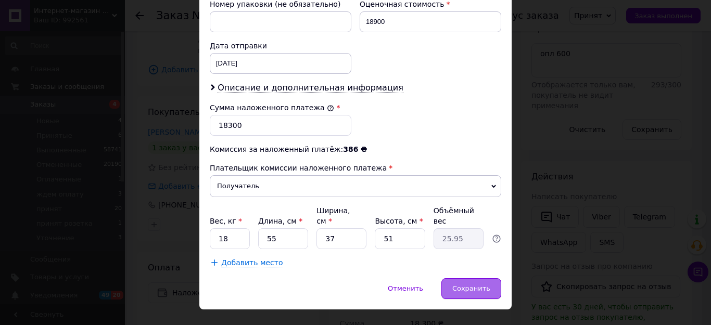
click at [469, 285] on span "Сохранить" at bounding box center [471, 289] width 38 height 8
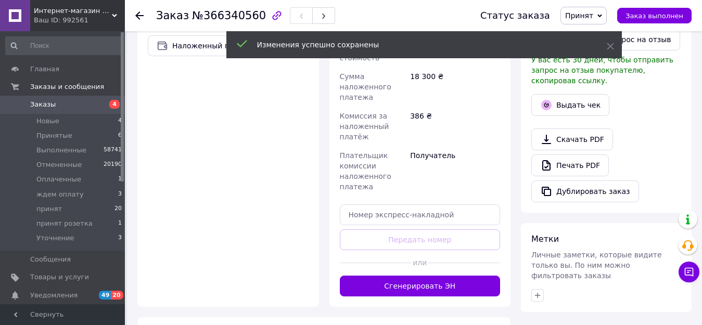
scroll to position [416, 0]
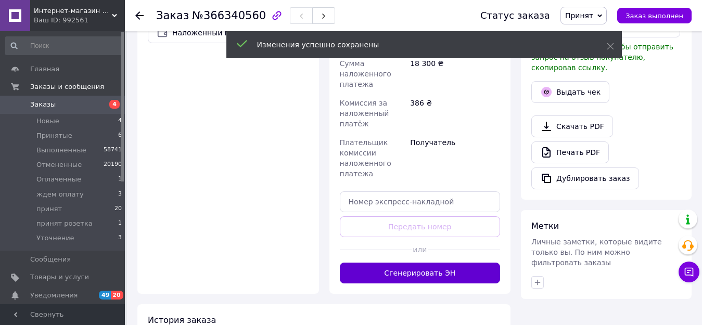
click at [430, 263] on button "Сгенерировать ЭН" at bounding box center [420, 273] width 161 height 21
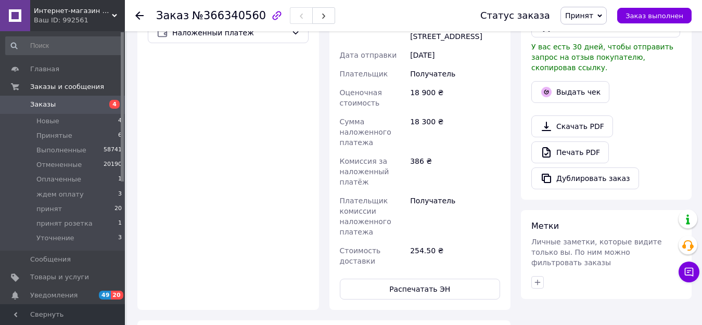
click at [584, 22] on span "Принят" at bounding box center [583, 16] width 46 height 18
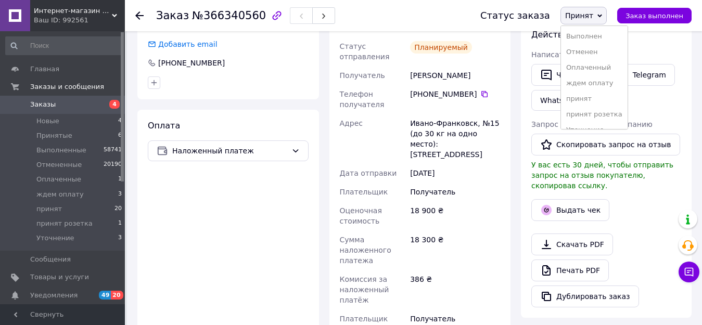
scroll to position [260, 0]
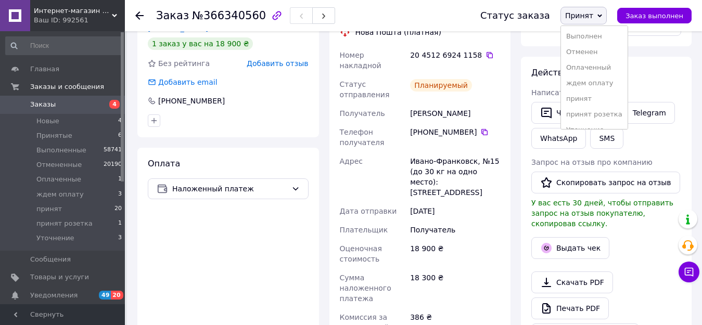
click at [588, 99] on li "принят" at bounding box center [594, 99] width 67 height 16
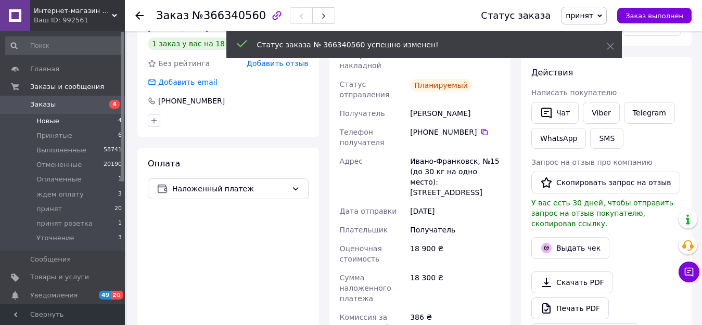
scroll to position [2, 0]
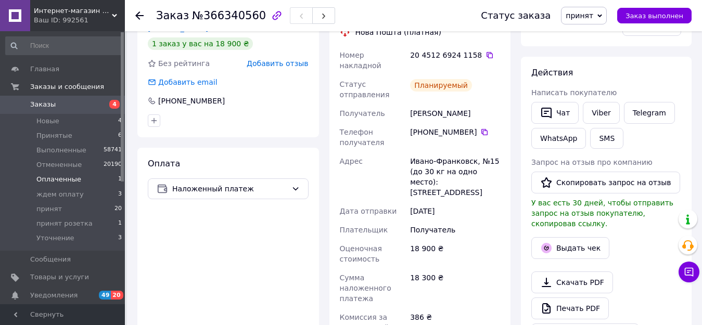
click at [56, 177] on span "Оплаченные" at bounding box center [58, 179] width 45 height 9
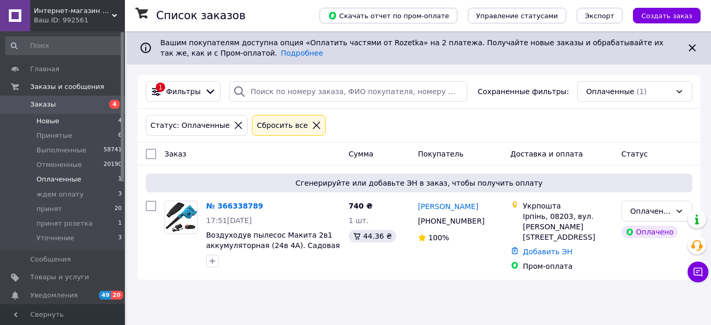
click at [57, 122] on span "Новые" at bounding box center [47, 121] width 23 height 9
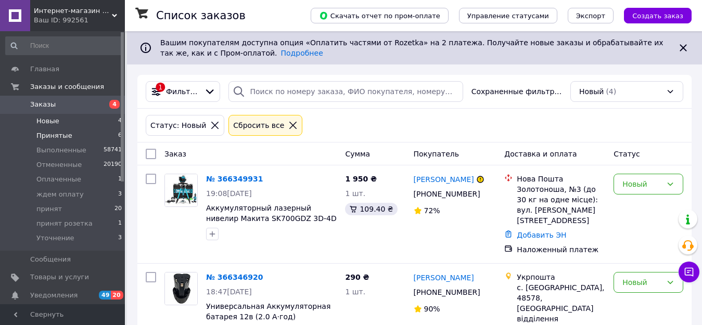
click at [67, 136] on span "Принятые" at bounding box center [54, 135] width 36 height 9
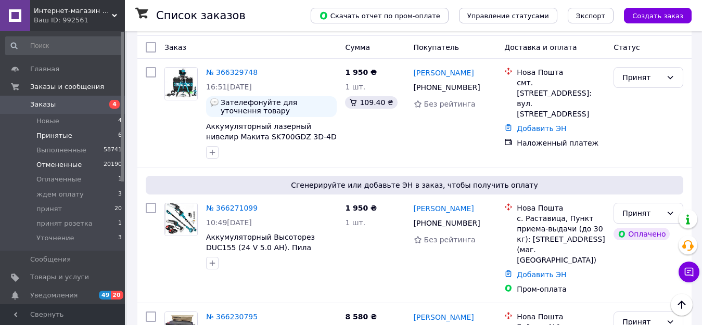
scroll to position [96, 0]
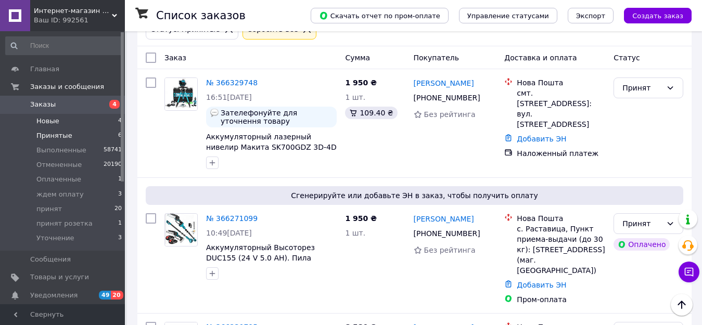
click at [54, 123] on span "Новые" at bounding box center [47, 121] width 23 height 9
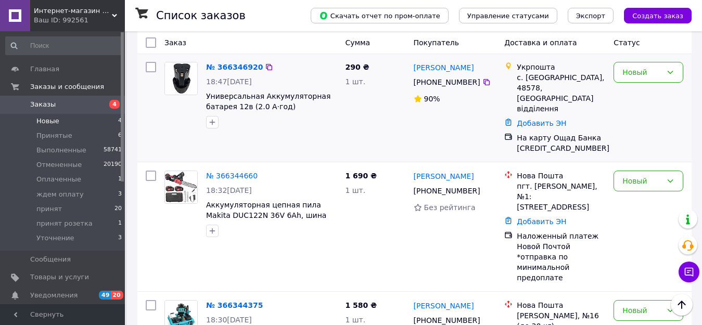
scroll to position [219, 0]
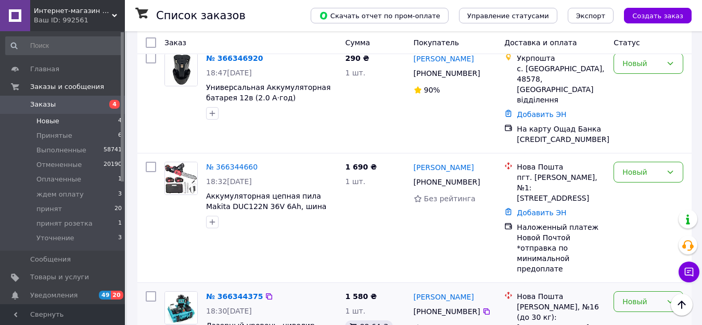
click at [635, 296] on div "Новый" at bounding box center [642, 301] width 40 height 11
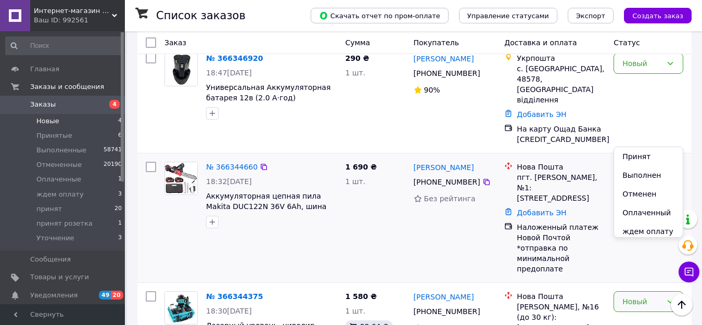
click at [632, 157] on li "Принят" at bounding box center [648, 156] width 69 height 19
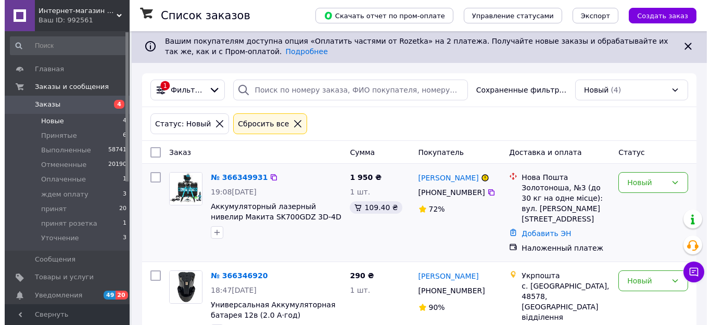
scroll to position [0, 0]
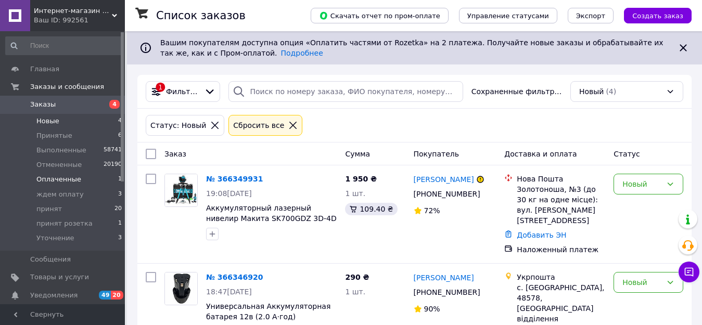
click at [61, 178] on span "Оплаченные" at bounding box center [58, 179] width 45 height 9
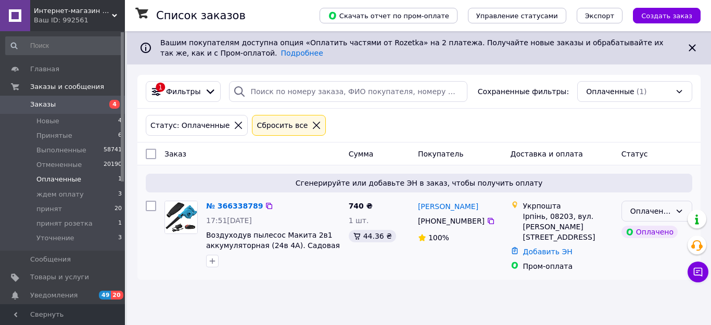
click at [633, 212] on div "Оплаченный" at bounding box center [650, 210] width 41 height 11
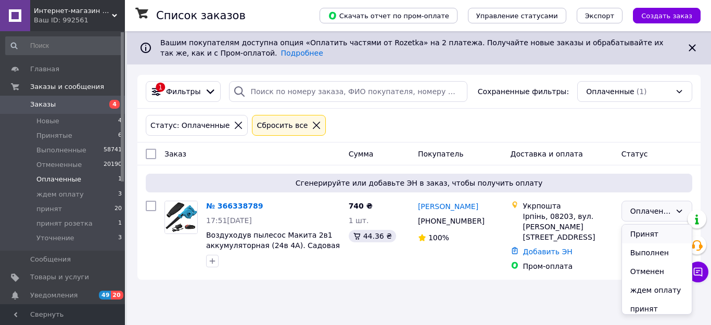
click at [642, 235] on li "Принят" at bounding box center [657, 234] width 70 height 19
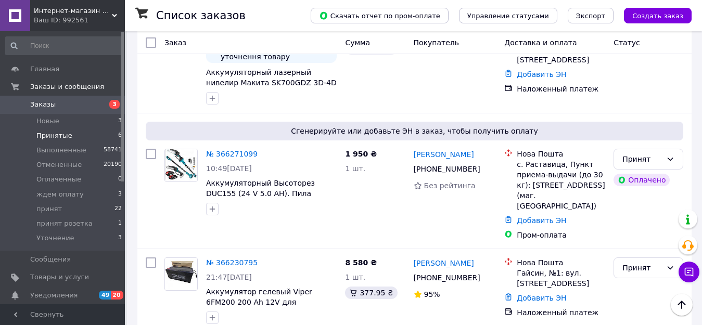
scroll to position [364, 0]
click at [234, 149] on link "№ 366271099" at bounding box center [232, 153] width 52 height 8
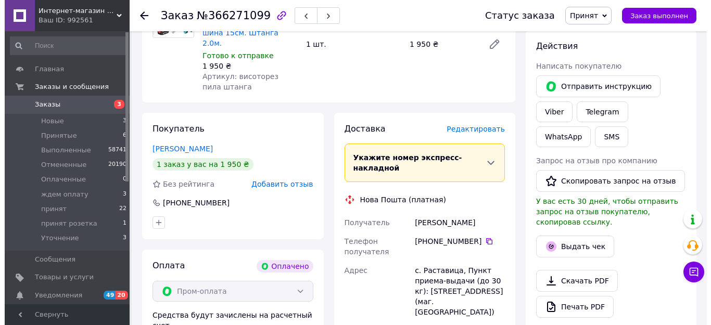
scroll to position [156, 0]
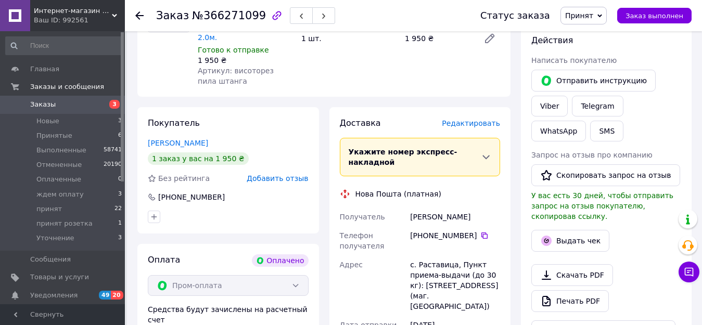
click at [471, 119] on span "Редактировать" at bounding box center [471, 123] width 58 height 8
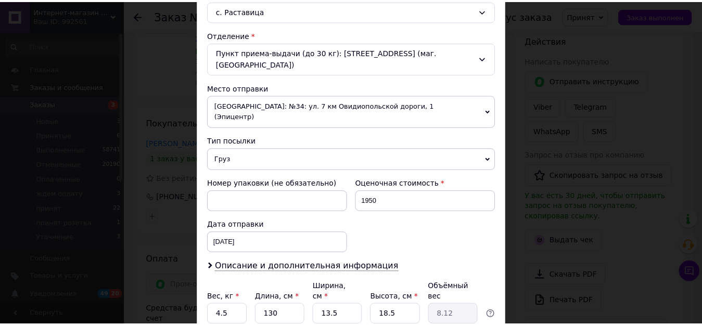
scroll to position [312, 0]
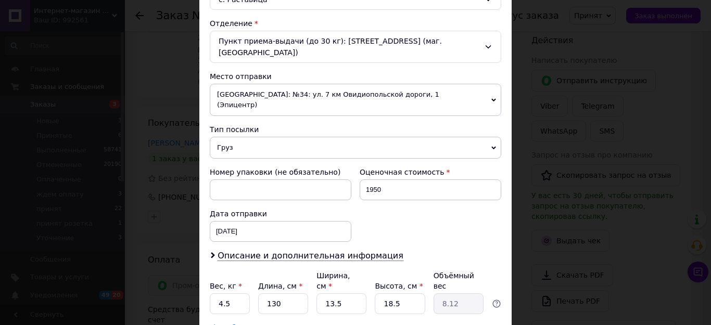
click at [277, 40] on div "Пункт приема-выдачи (до 30 кг): [STREET_ADDRESS] (маг. [GEOGRAPHIC_DATA])" at bounding box center [355, 47] width 291 height 32
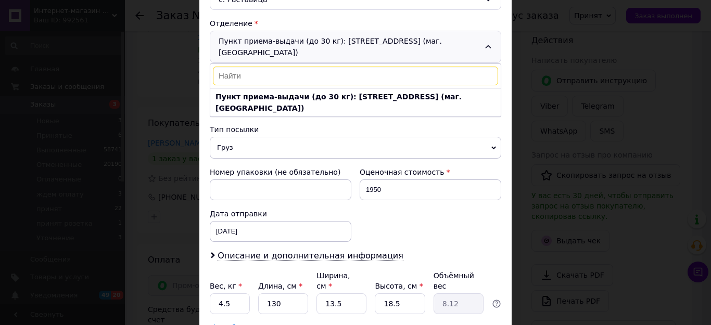
click at [277, 40] on div "Пункт приема-выдачи (до 30 кг): [STREET_ADDRESS] (маг. Криничка) Пункт приема-в…" at bounding box center [355, 47] width 291 height 32
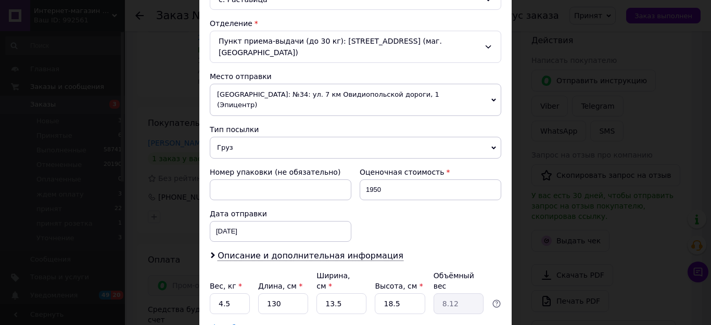
click at [545, 78] on div "× Редактирование доставки Способ доставки Нова Пошта (платная) Плательщик Получ…" at bounding box center [355, 162] width 711 height 325
